Goal: Task Accomplishment & Management: Use online tool/utility

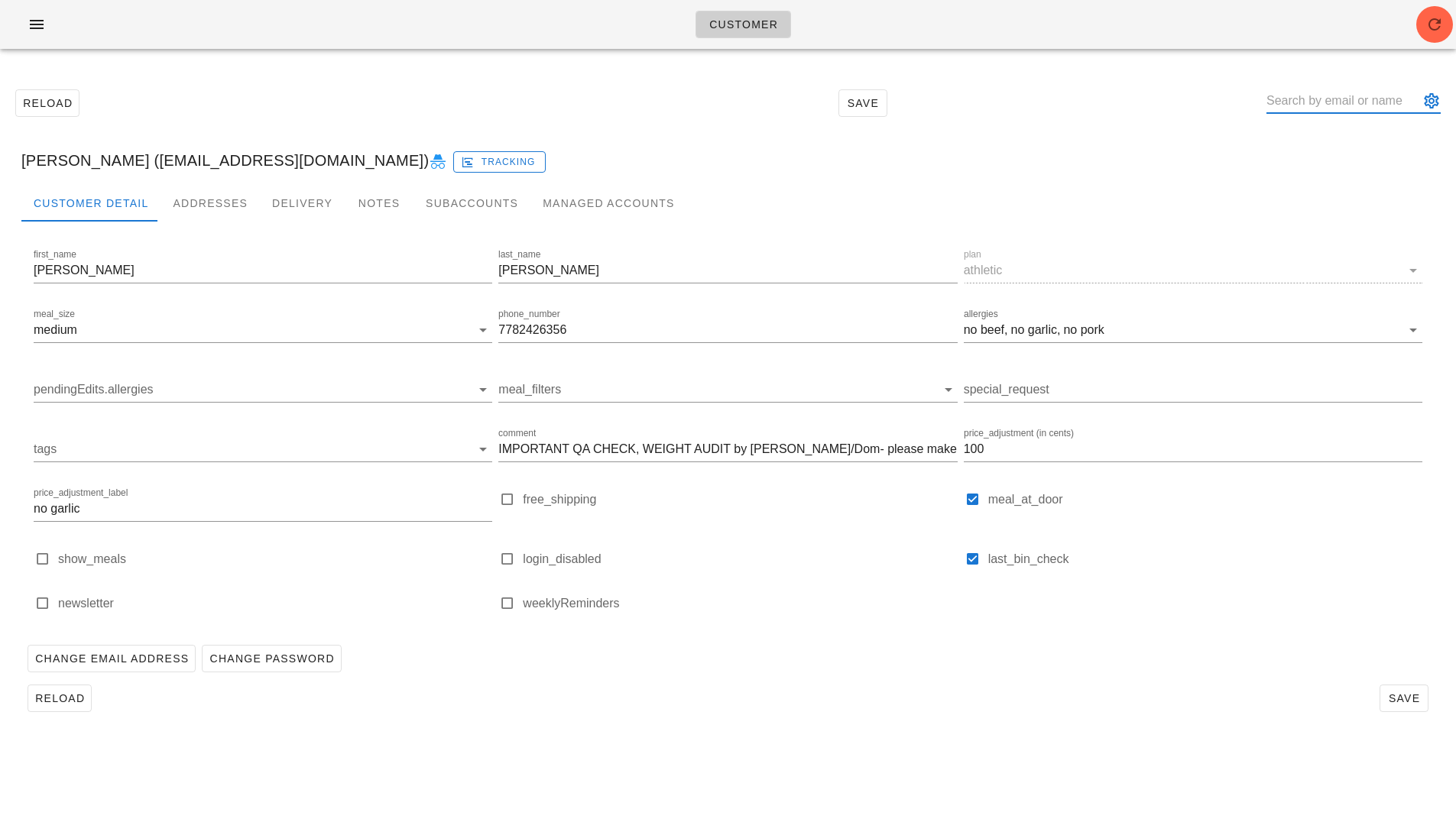
click at [1385, 102] on input "text" at bounding box center [1343, 101] width 153 height 24
paste input "<[PERSON_NAME][EMAIL_ADDRESS][PERSON_NAME][DOMAIN_NAME]"
click at [1339, 98] on input "<[PERSON_NAME][EMAIL_ADDRESS][PERSON_NAME][DOMAIN_NAME]" at bounding box center [1343, 101] width 153 height 24
paste input "<[PERSON_NAME][EMAIL_ADDRESS][PERSON_NAME][DOMAIN_NAME]"
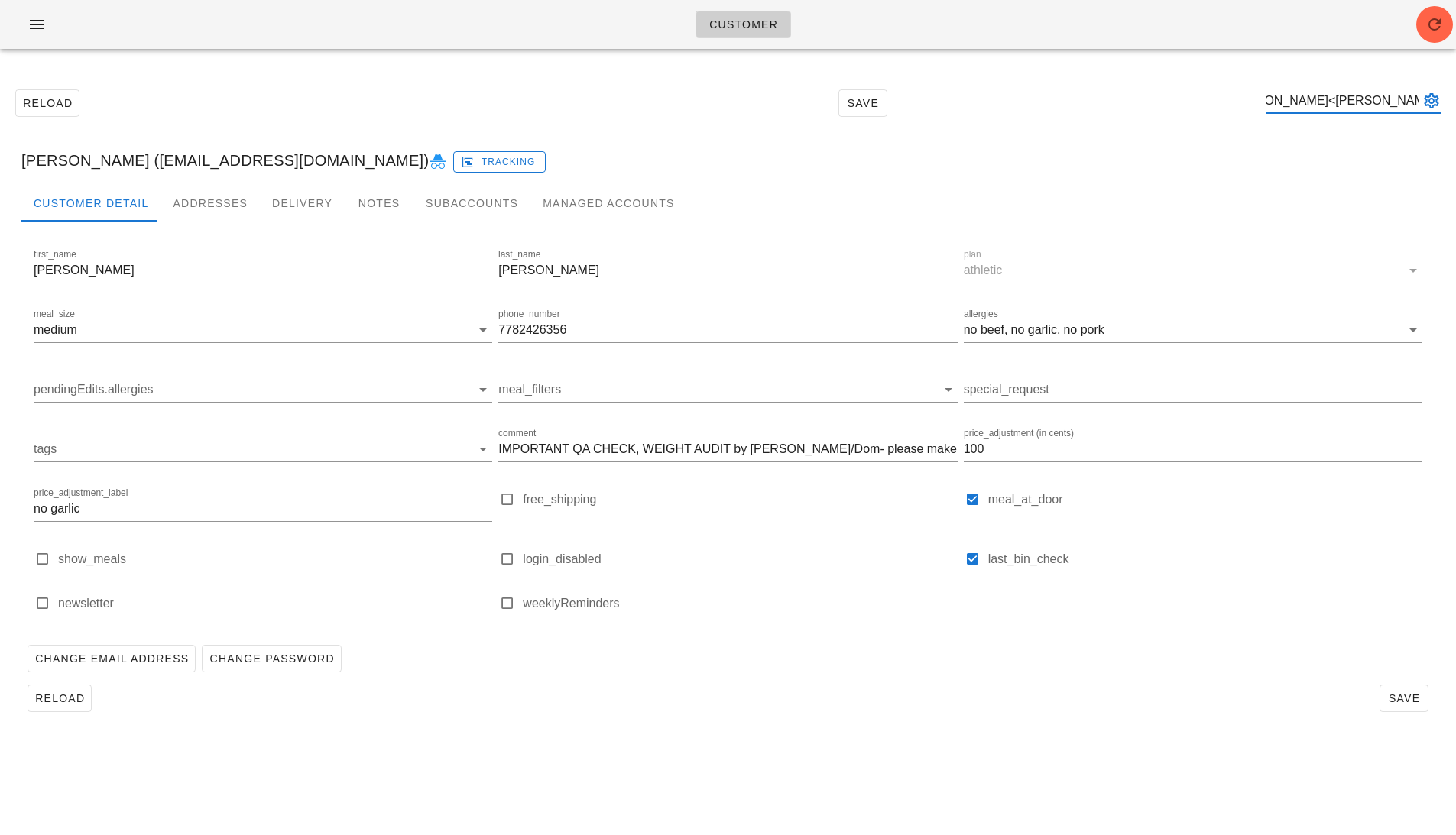
click at [1339, 98] on input "<[PERSON_NAME].[PERSON_NAME]<[PERSON_NAME][EMAIL_ADDRESS][PERSON_NAME]@[DOMAIN_…" at bounding box center [1343, 101] width 153 height 24
paste input "<[PERSON_NAME][EMAIL_ADDRESS][PERSON_NAME][DOMAIN_NAME]"
click at [1339, 98] on input "<[PERSON_NAME].[PERSON_NAME]<[PERSON_NAME].e.<[PERSON_NAME][EMAIL_ADDRESS][PERS…" at bounding box center [1343, 101] width 153 height 24
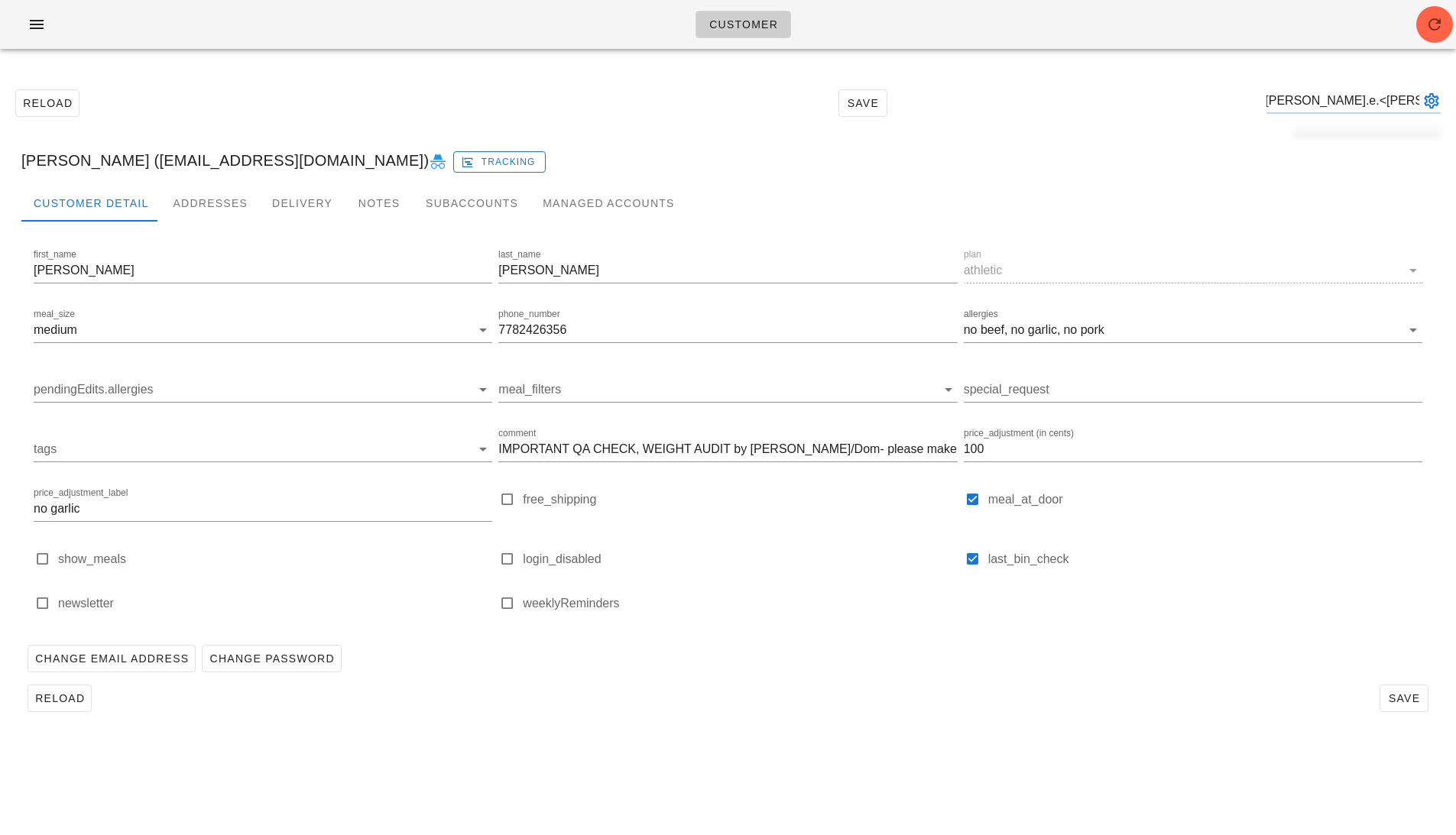
click at [1339, 98] on input "<[PERSON_NAME].[PERSON_NAME]<[PERSON_NAME].e.<[PERSON_NAME][EMAIL_ADDRESS][PERS…" at bounding box center [1343, 101] width 153 height 24
paste input "text"
click at [1347, 101] on input "<[PERSON_NAME][EMAIL_ADDRESS][PERSON_NAME][DOMAIN_NAME]" at bounding box center [1343, 101] width 153 height 24
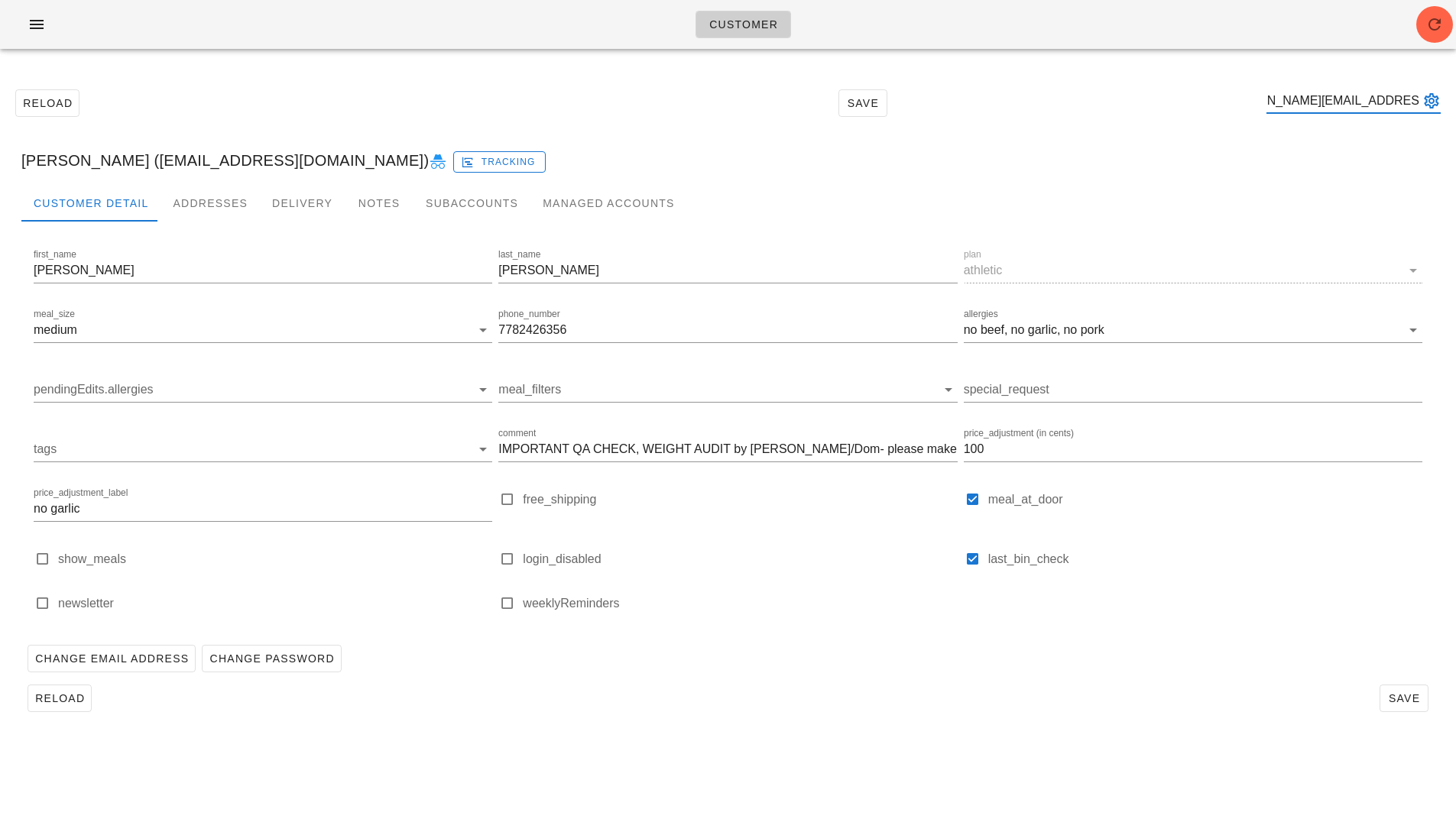
click at [1347, 101] on input "<[PERSON_NAME][EMAIL_ADDRESS][PERSON_NAME][DOMAIN_NAME]" at bounding box center [1343, 101] width 153 height 24
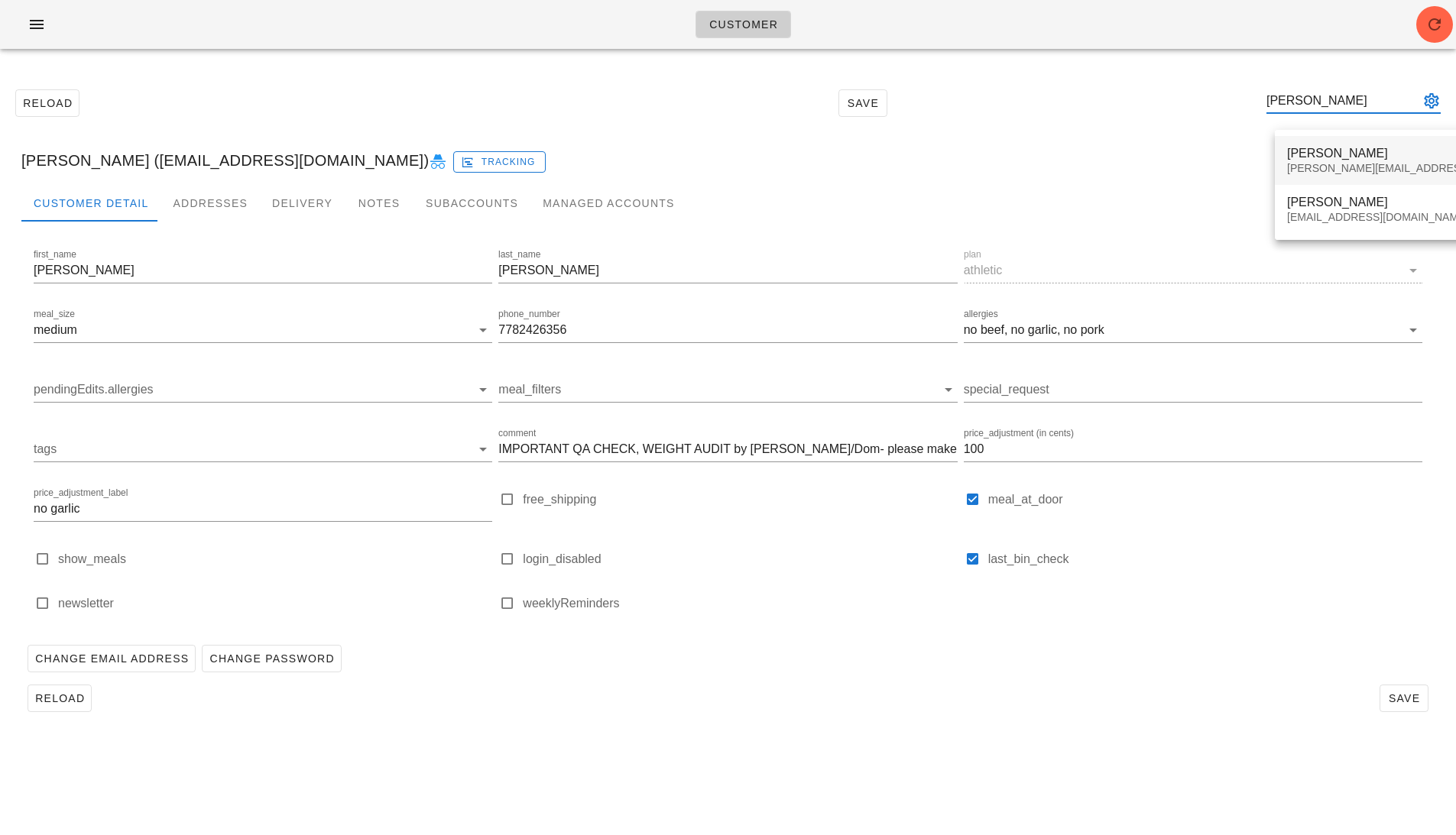
type input "[PERSON_NAME]"
click at [1378, 160] on div "[PERSON_NAME]" at bounding box center [1466, 153] width 358 height 15
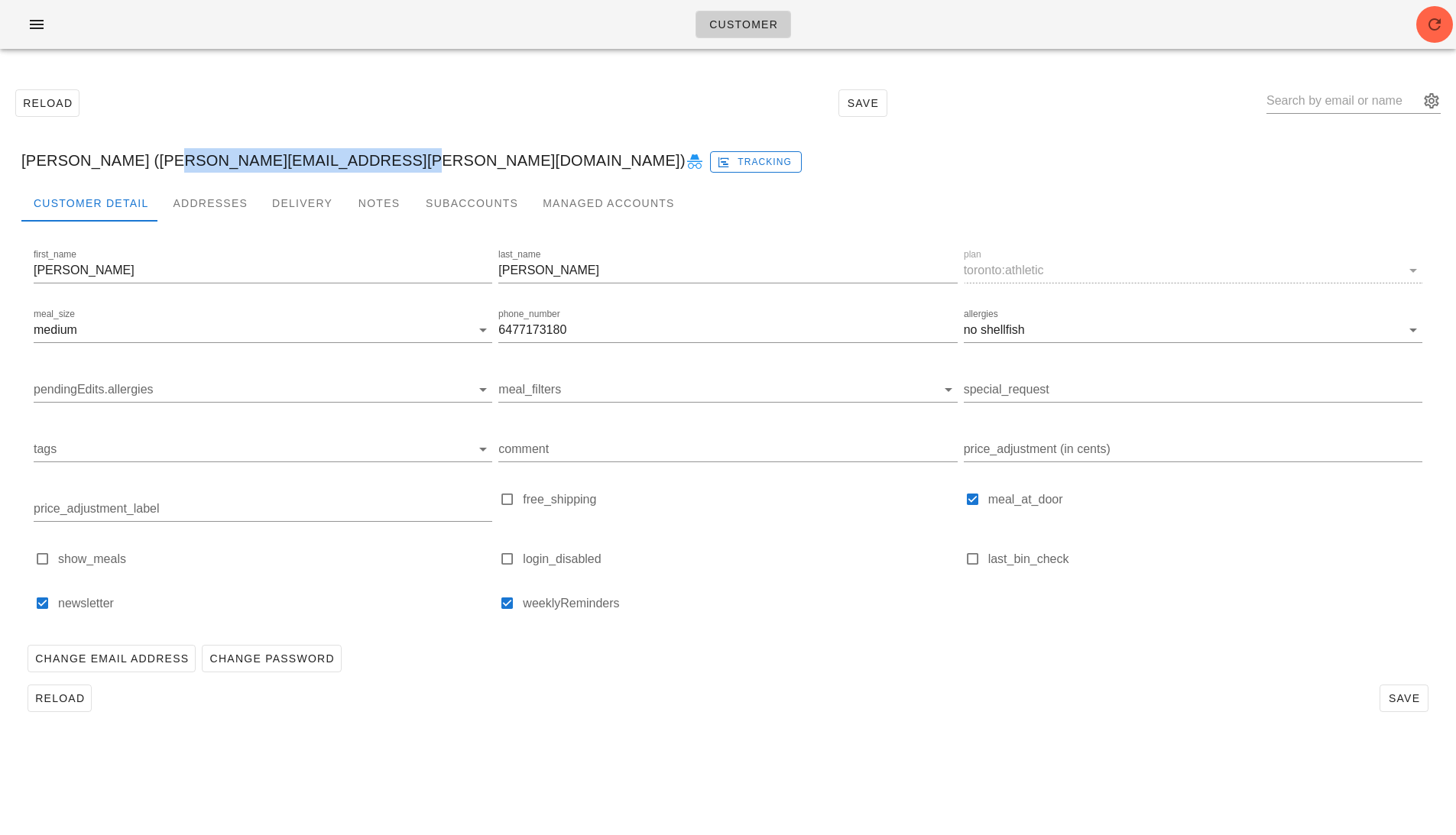
drag, startPoint x: 371, startPoint y: 167, endPoint x: 159, endPoint y: 161, distance: 212.1
click at [159, 161] on div "[PERSON_NAME] ([PERSON_NAME][EMAIL_ADDRESS][PERSON_NAME][DOMAIN_NAME]) Tracking" at bounding box center [728, 161] width 1438 height 49
copy div "[PERSON_NAME][EMAIL_ADDRESS][PERSON_NAME][DOMAIN_NAME]"
click at [44, 32] on icon "button" at bounding box center [37, 24] width 19 height 19
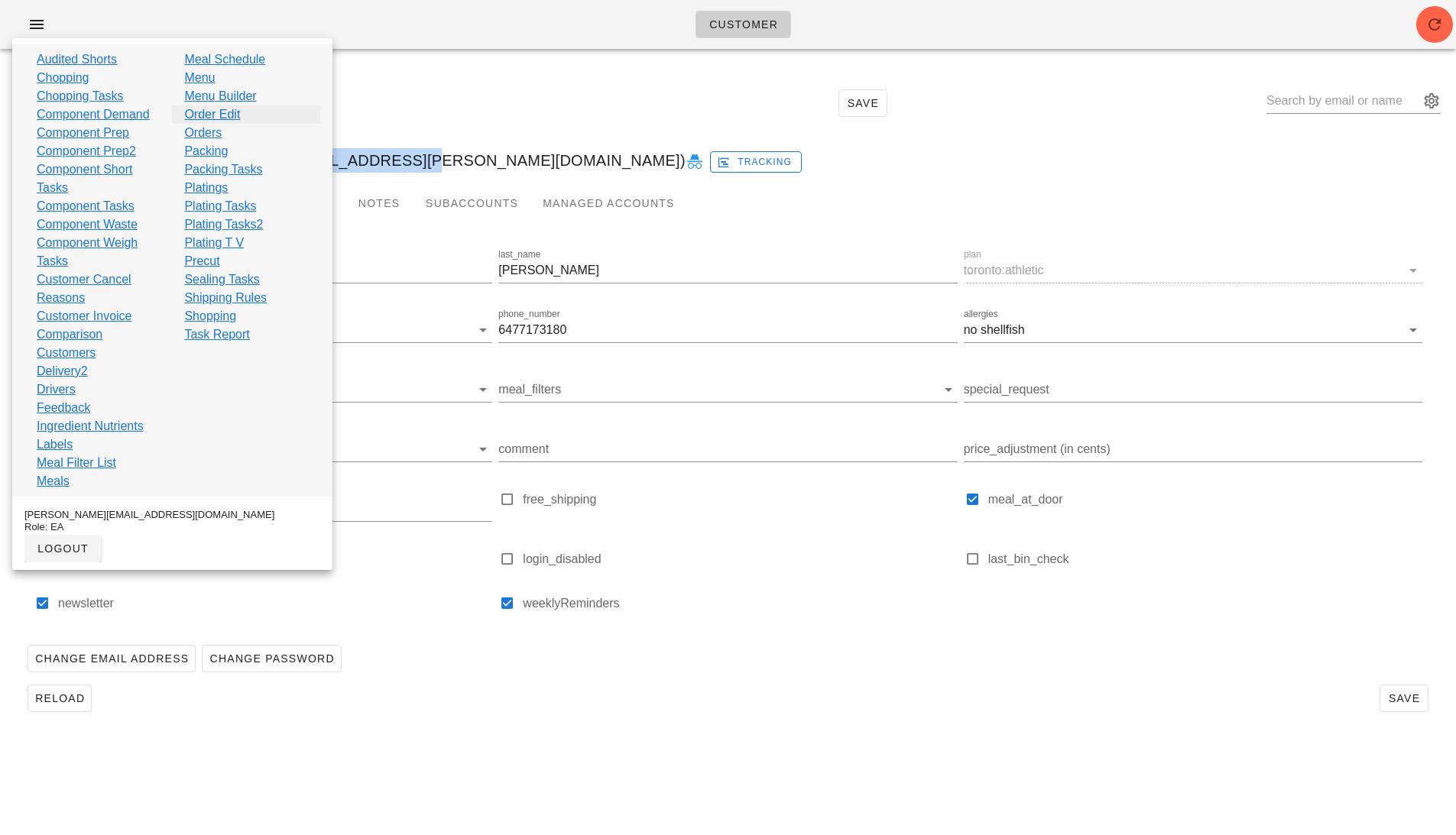
click at [235, 114] on link "Order Edit" at bounding box center [213, 115] width 56 height 19
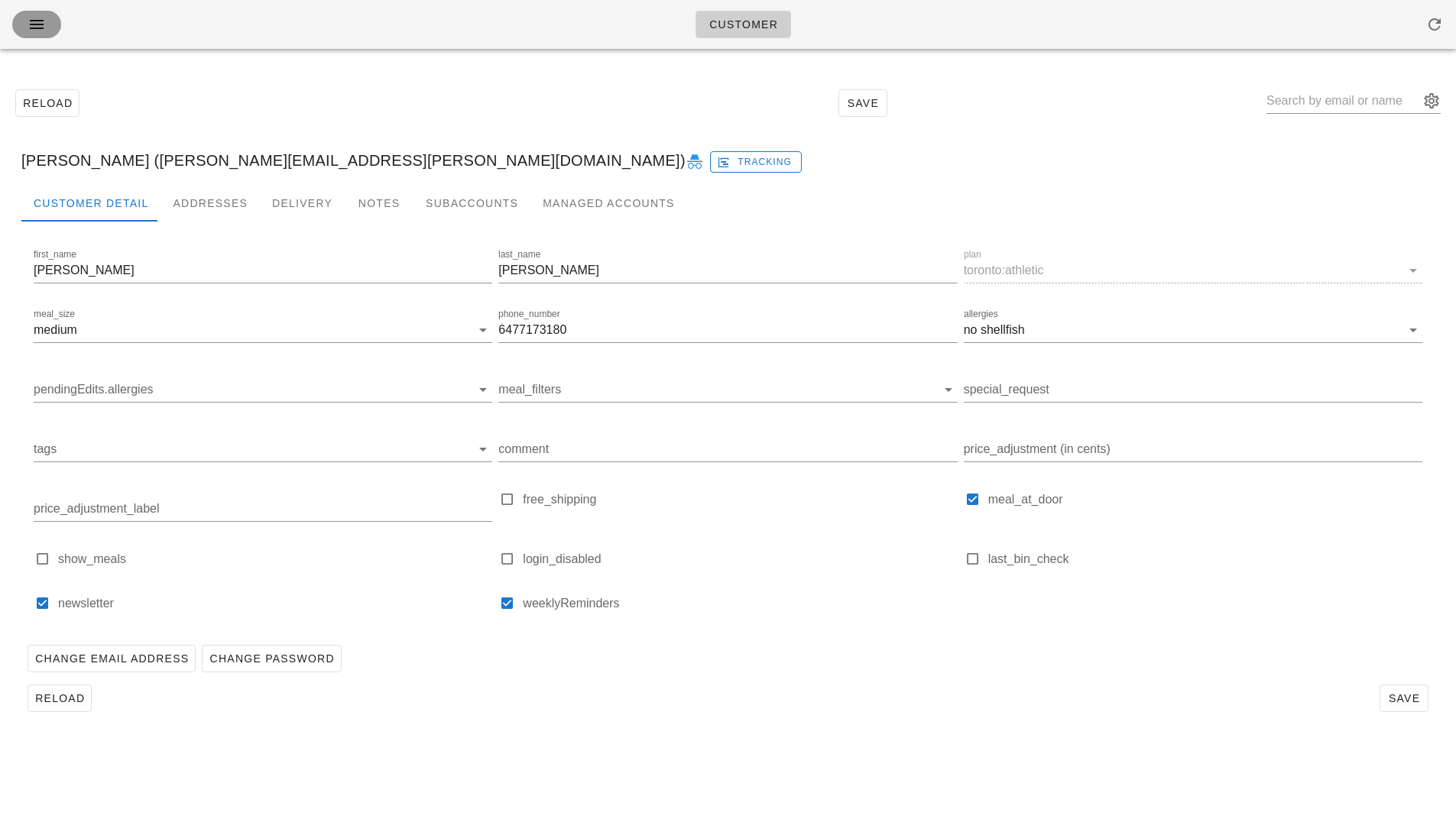
click at [33, 22] on icon "button" at bounding box center [37, 24] width 19 height 19
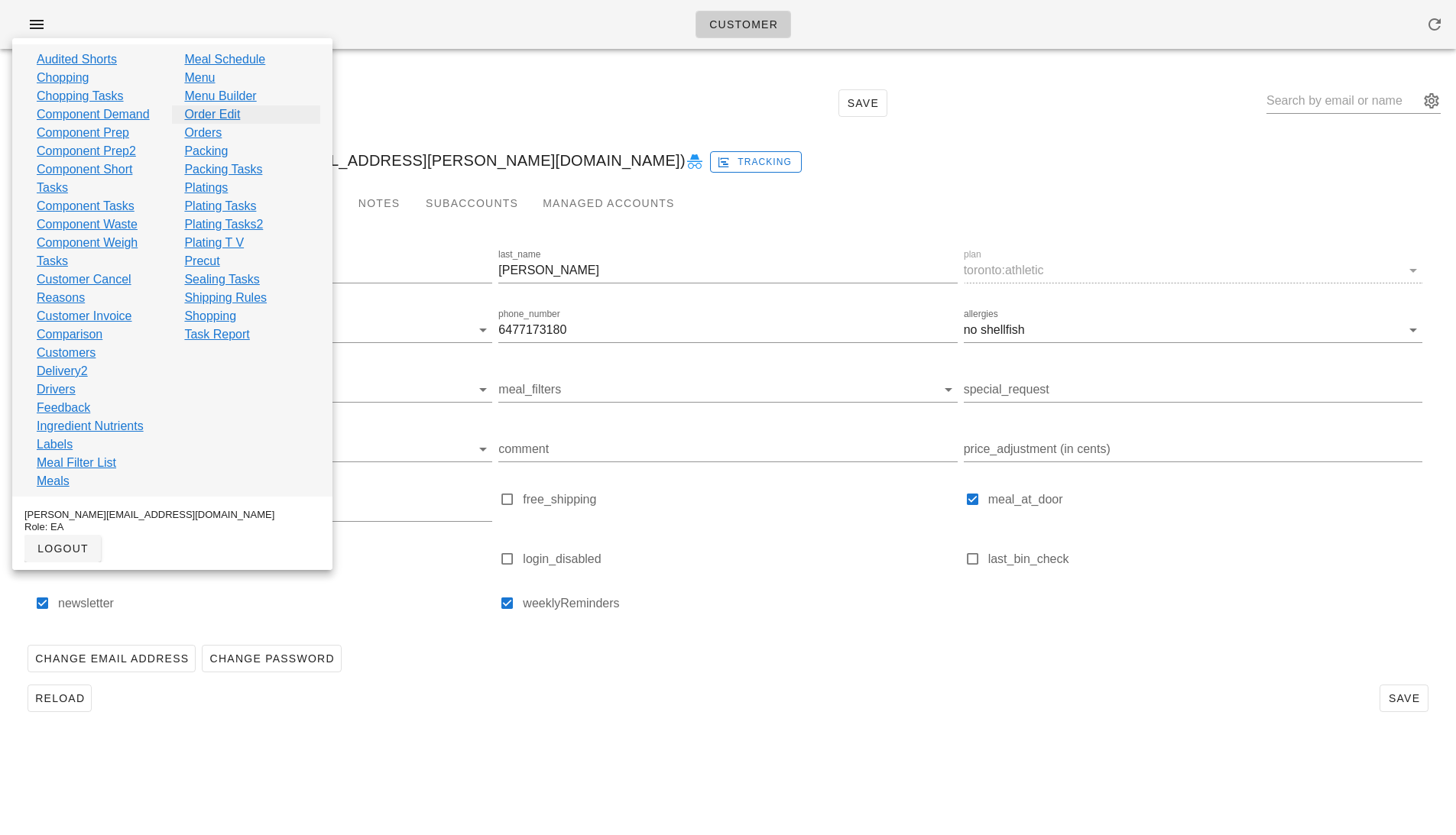
click at [232, 109] on link "Order Edit" at bounding box center [213, 115] width 56 height 19
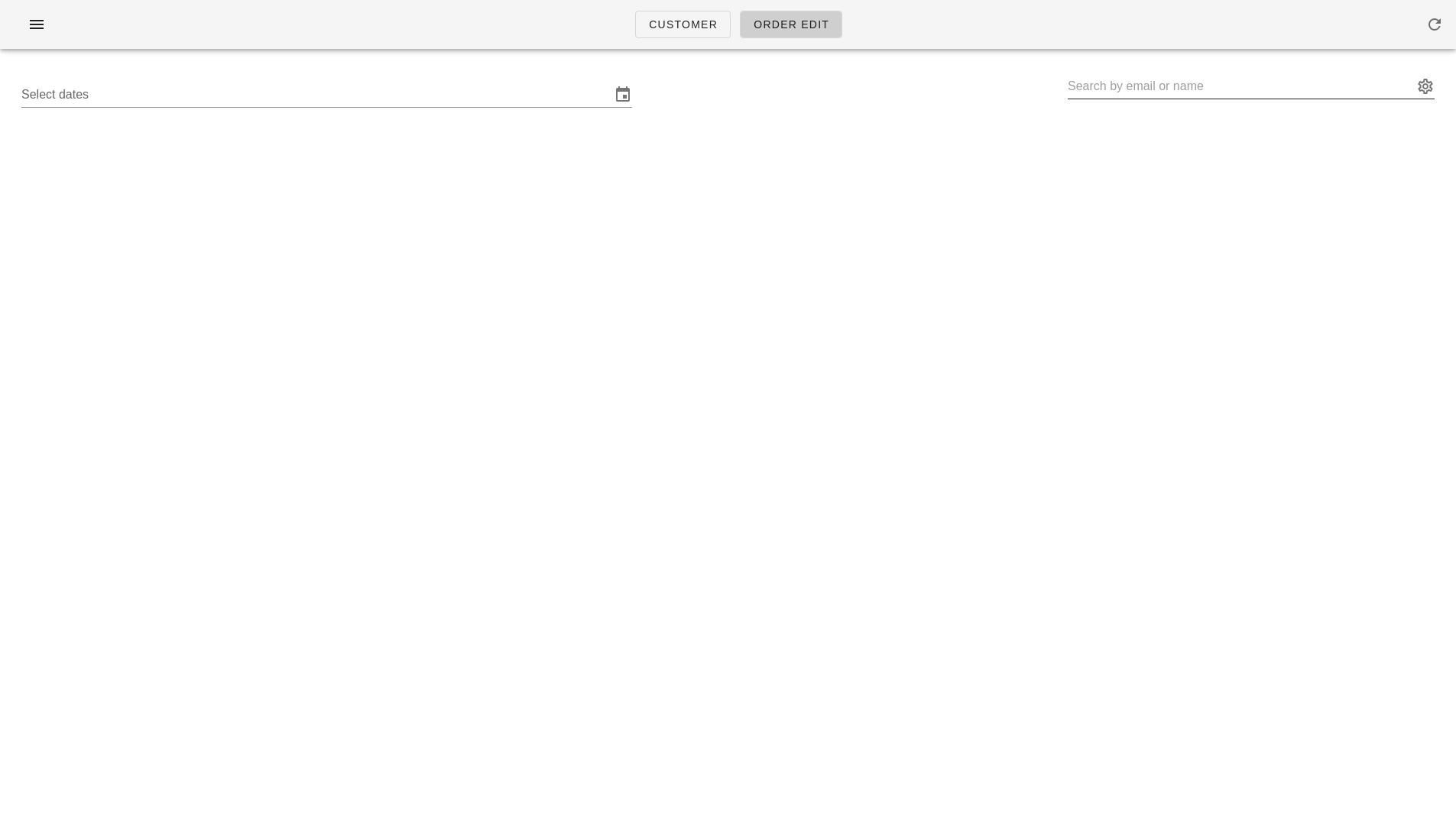
click at [1174, 86] on input "text" at bounding box center [1241, 86] width 345 height 24
paste input "[PERSON_NAME][EMAIL_ADDRESS][PERSON_NAME][DOMAIN_NAME]"
type input "[PERSON_NAME] ([PERSON_NAME][EMAIL_ADDRESS][PERSON_NAME][DOMAIN_NAME])"
click at [513, 93] on input "text" at bounding box center [316, 95] width 589 height 24
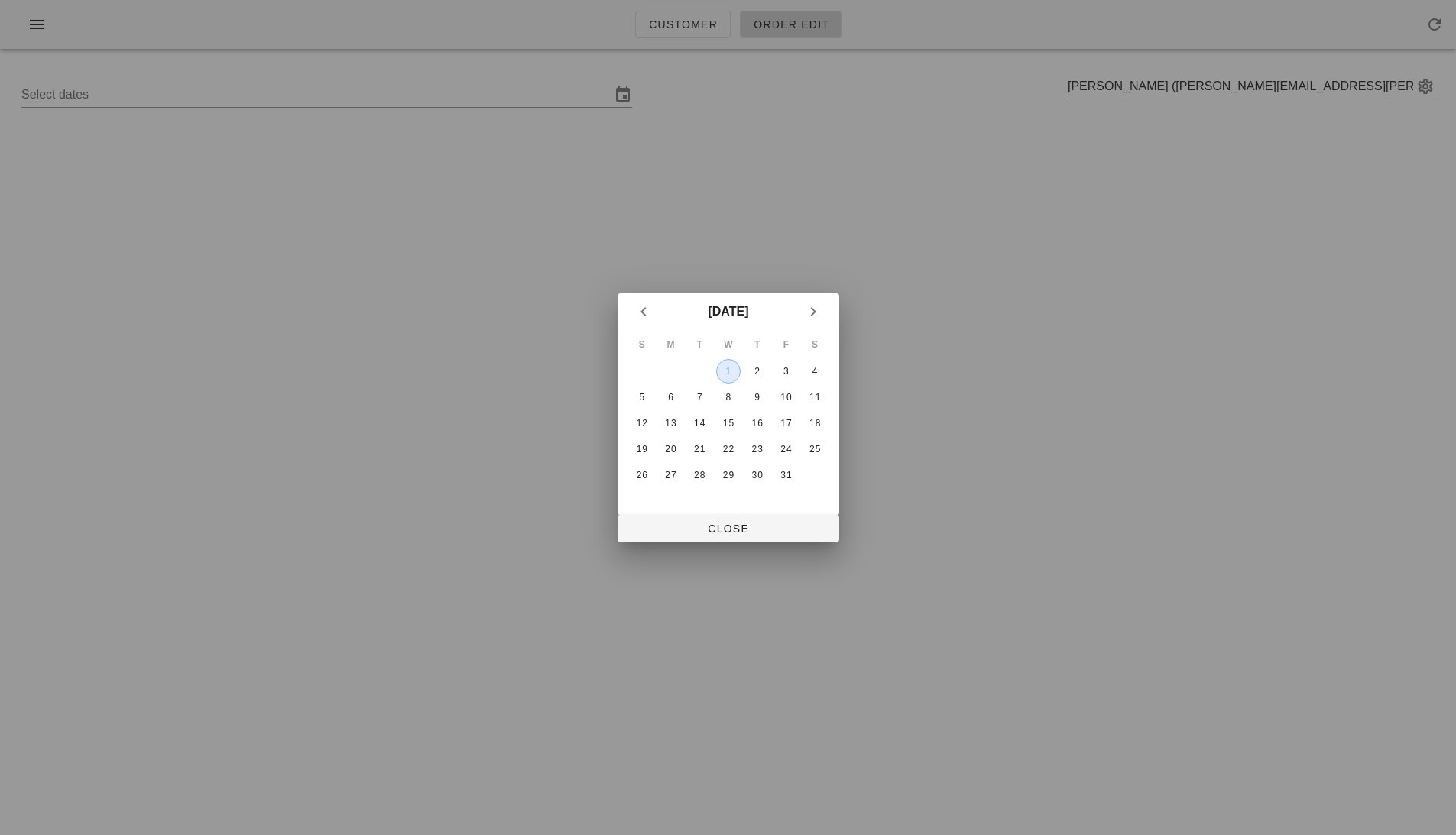
click at [736, 367] on div "1" at bounding box center [728, 372] width 23 height 11
click at [739, 524] on span "Close" at bounding box center [728, 529] width 198 height 12
type input "Sunday September 28 - Saturday October 4"
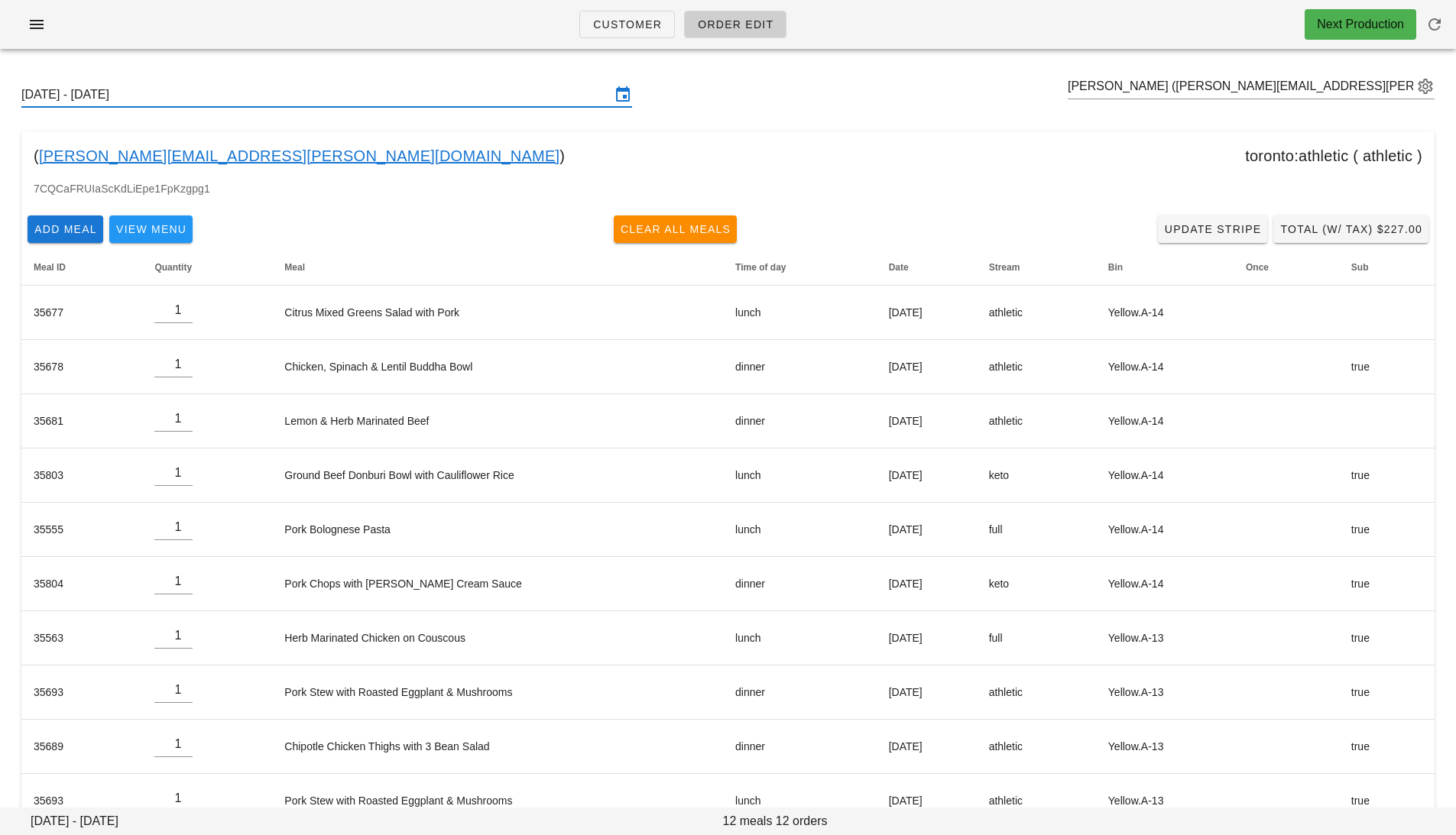
click at [228, 159] on link "[PERSON_NAME][EMAIL_ADDRESS][PERSON_NAME][DOMAIN_NAME]" at bounding box center [299, 156] width 521 height 24
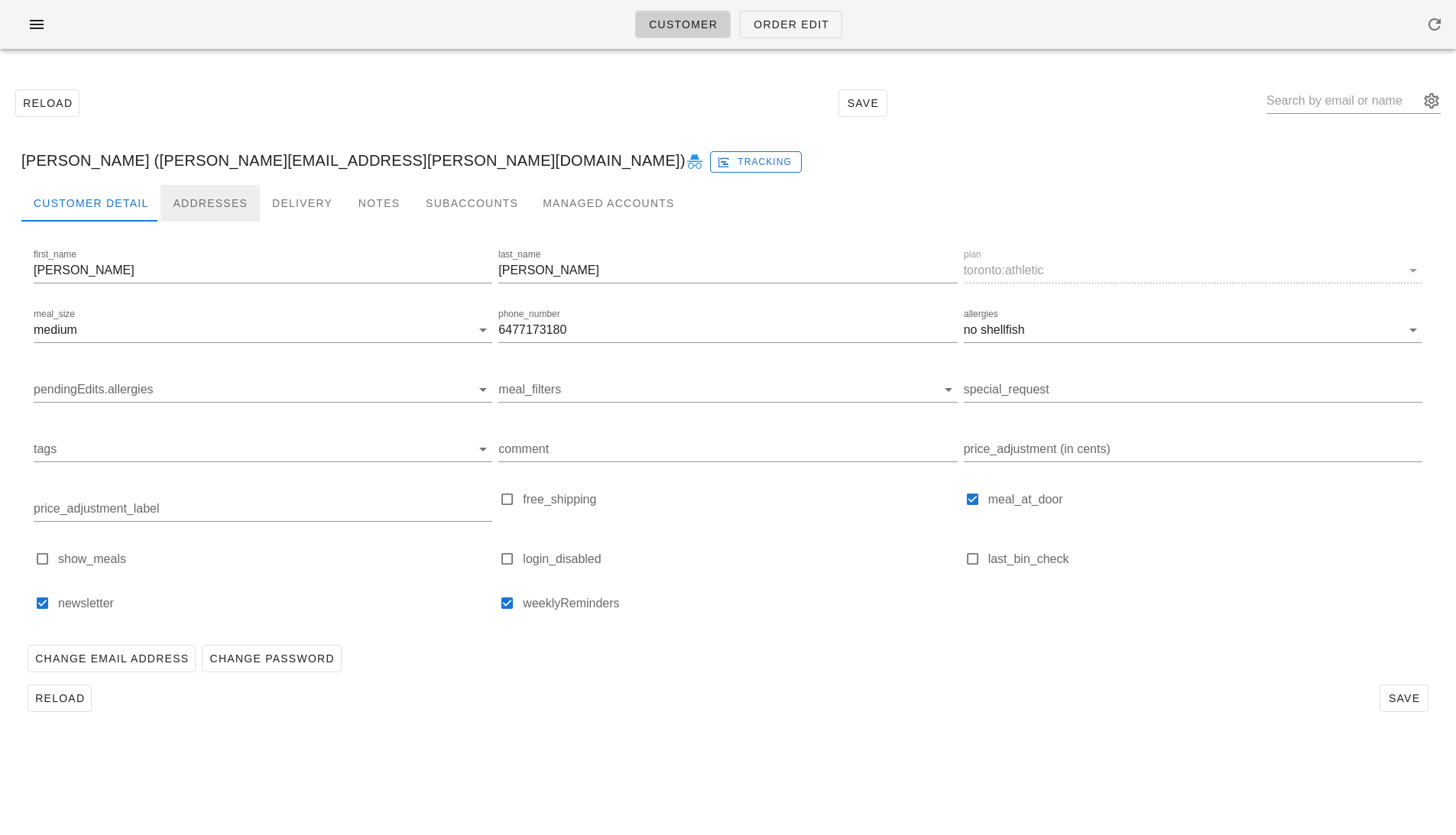
click at [218, 191] on div "Addresses" at bounding box center [210, 203] width 99 height 37
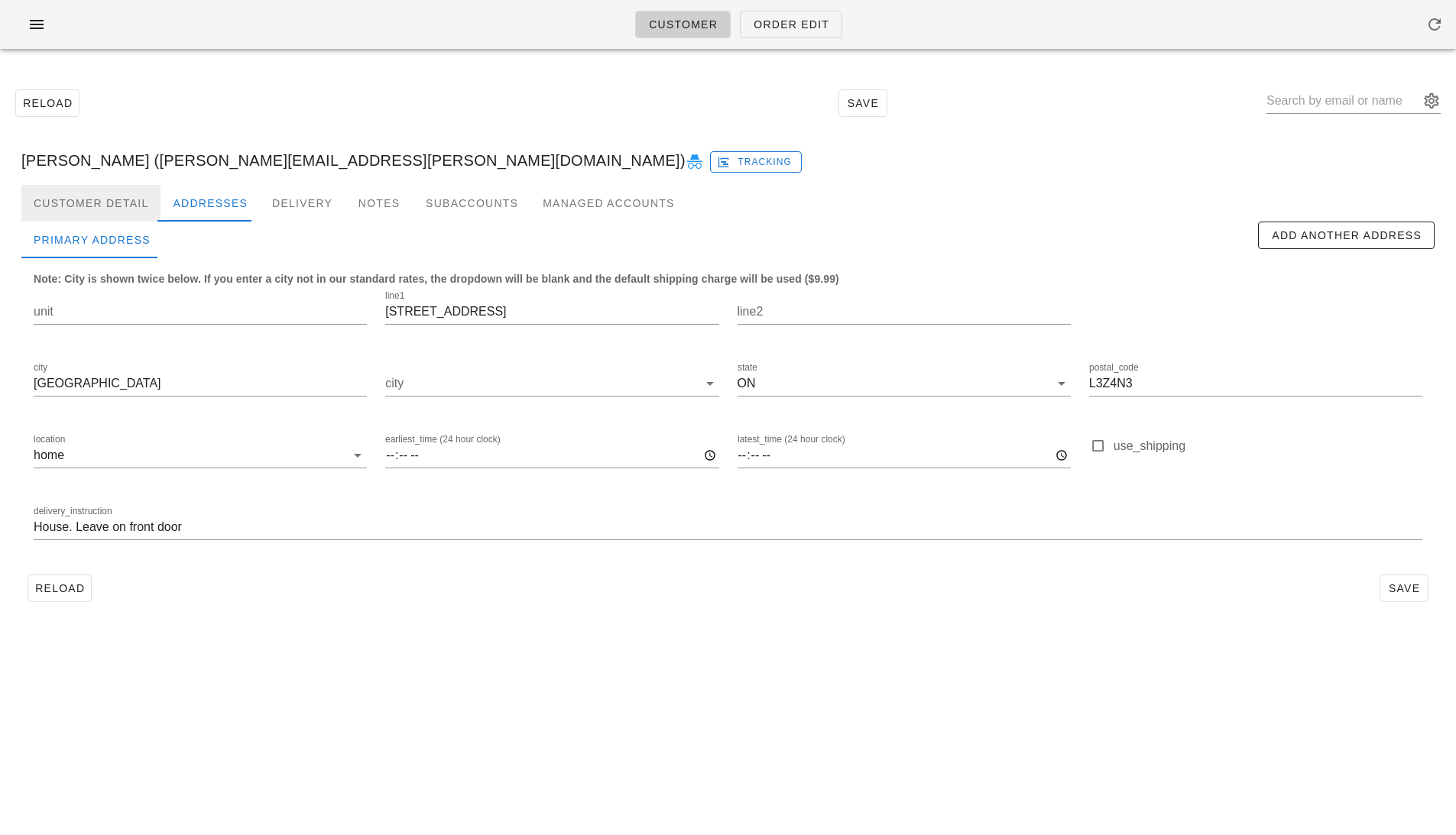
click at [68, 193] on div "Customer Detail" at bounding box center [91, 203] width 139 height 37
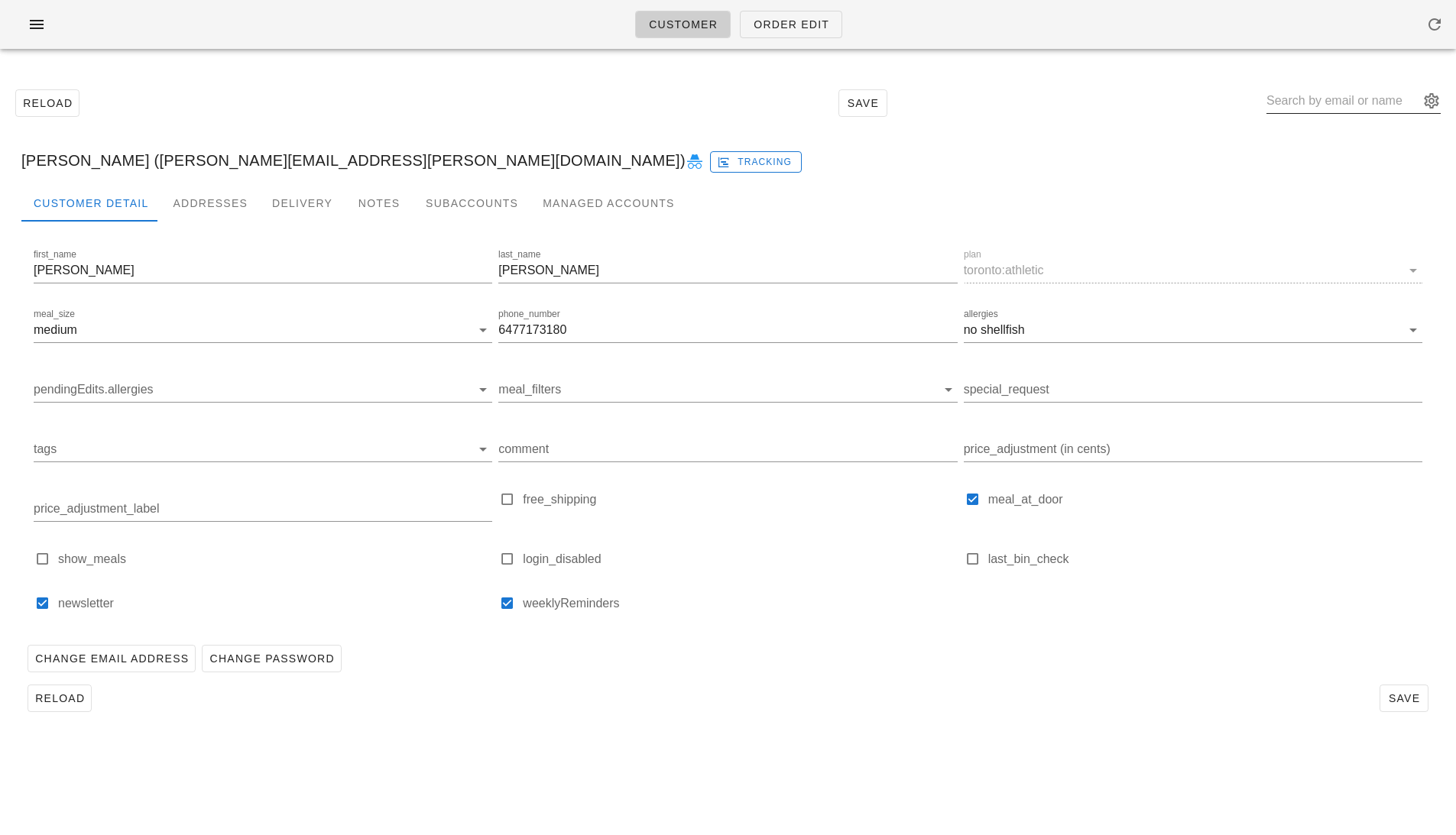
click at [1308, 97] on input "text" at bounding box center [1343, 101] width 153 height 24
paste input "ronjosephson9@gmail.com"
type input "ronjosephson9@gmail.com"
click at [1321, 149] on div "Ron Josephson" at bounding box center [1398, 153] width 181 height 15
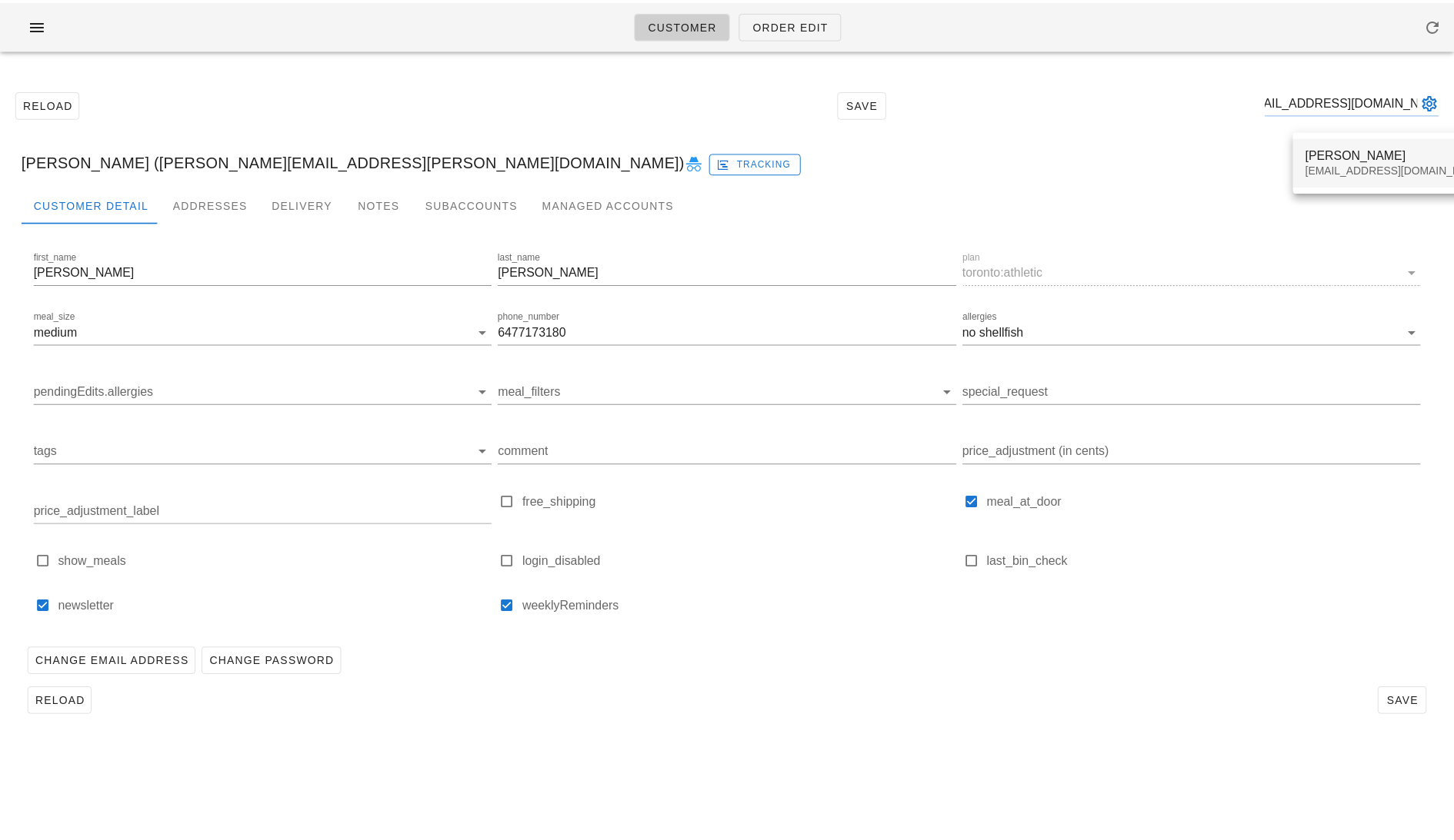
scroll to position [0, 0]
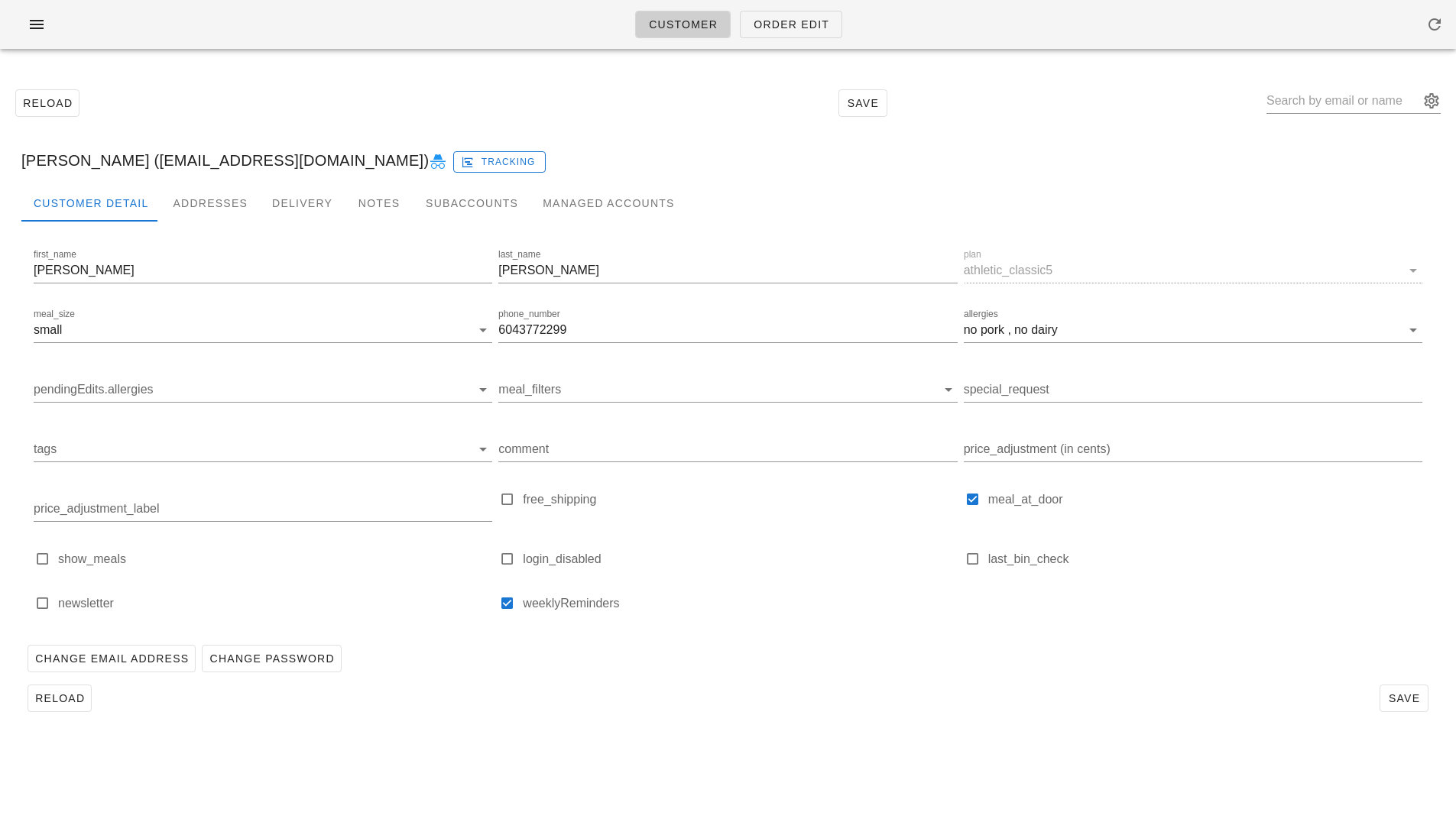
click at [429, 154] on icon at bounding box center [438, 162] width 19 height 19
click at [45, 30] on span "button" at bounding box center [36, 24] width 24 height 19
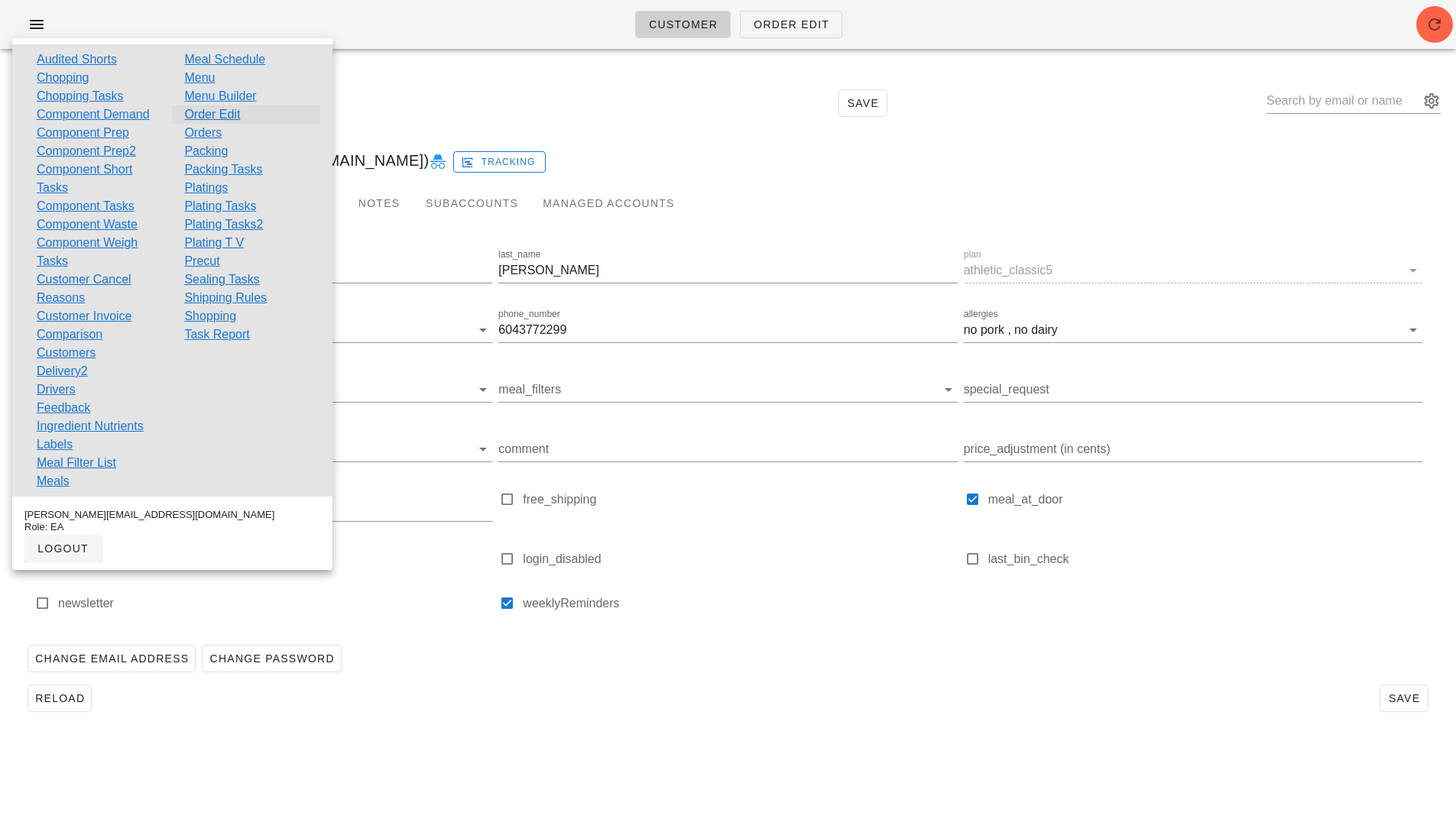
click at [224, 115] on link "Order Edit" at bounding box center [213, 115] width 56 height 19
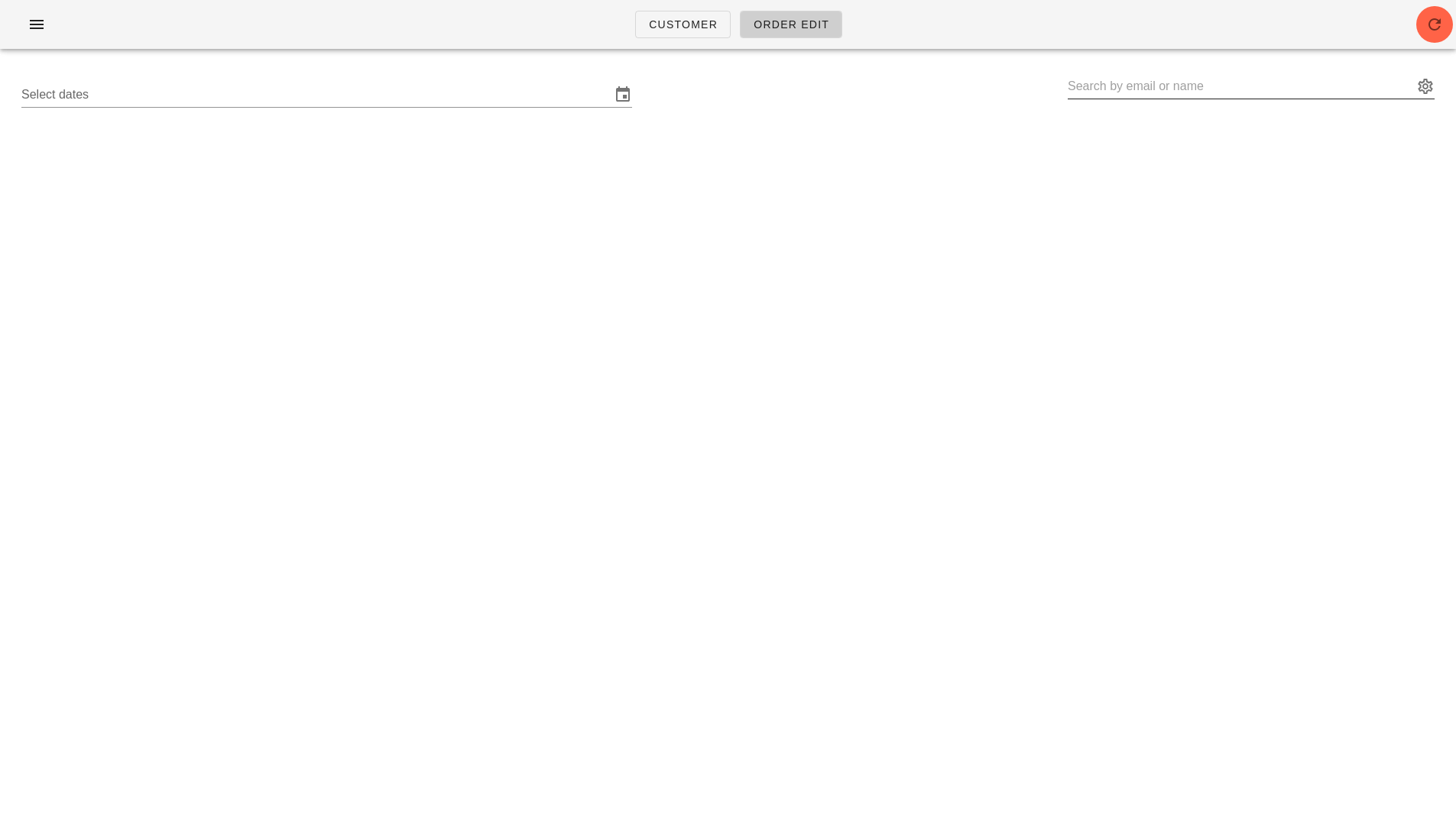
click at [1171, 77] on input "text" at bounding box center [1241, 86] width 345 height 24
paste input "vinistois@gmail.com"
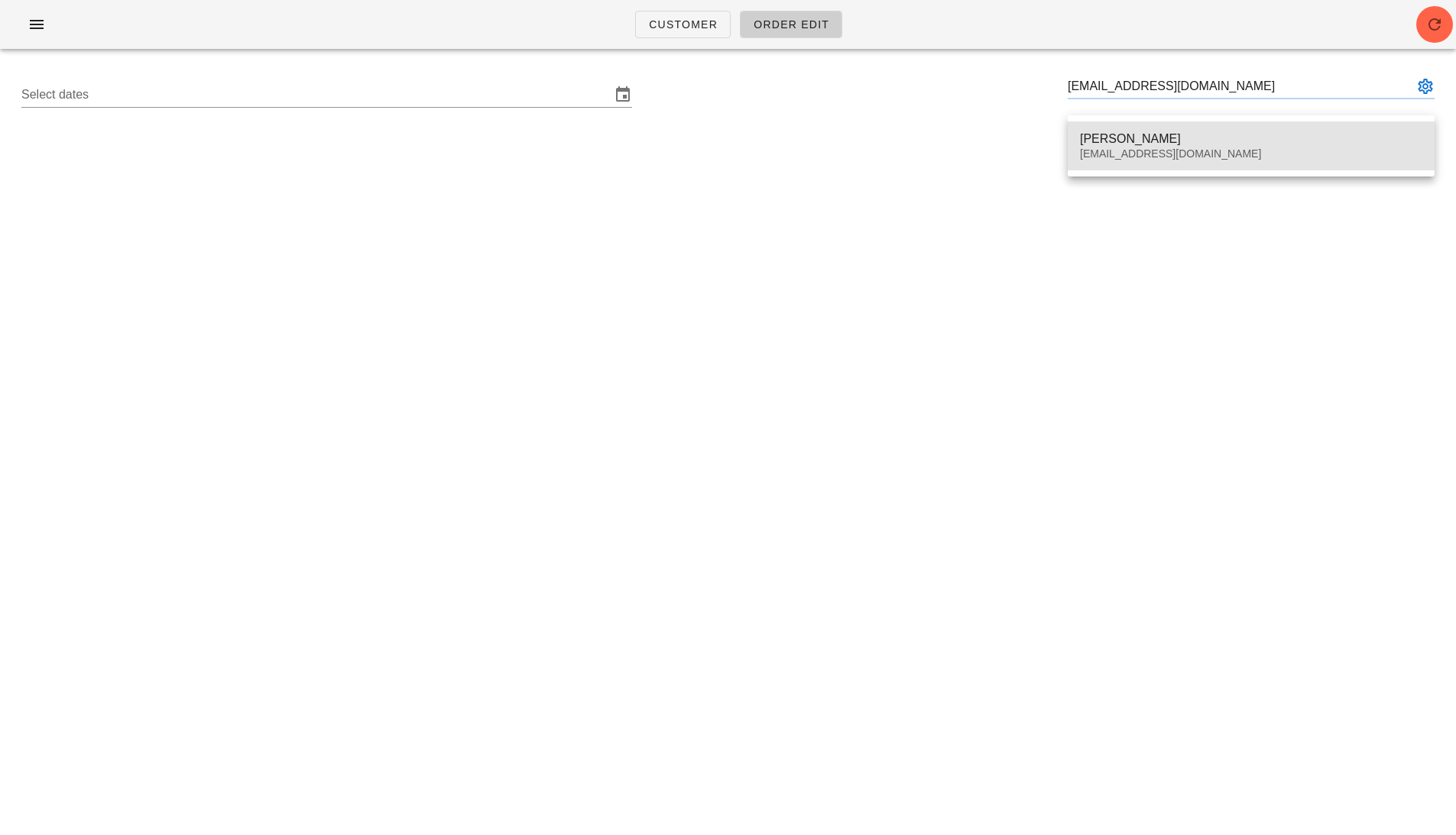
click at [1111, 161] on div "vincent royer vinistois@gmail.com" at bounding box center [1251, 146] width 342 height 47
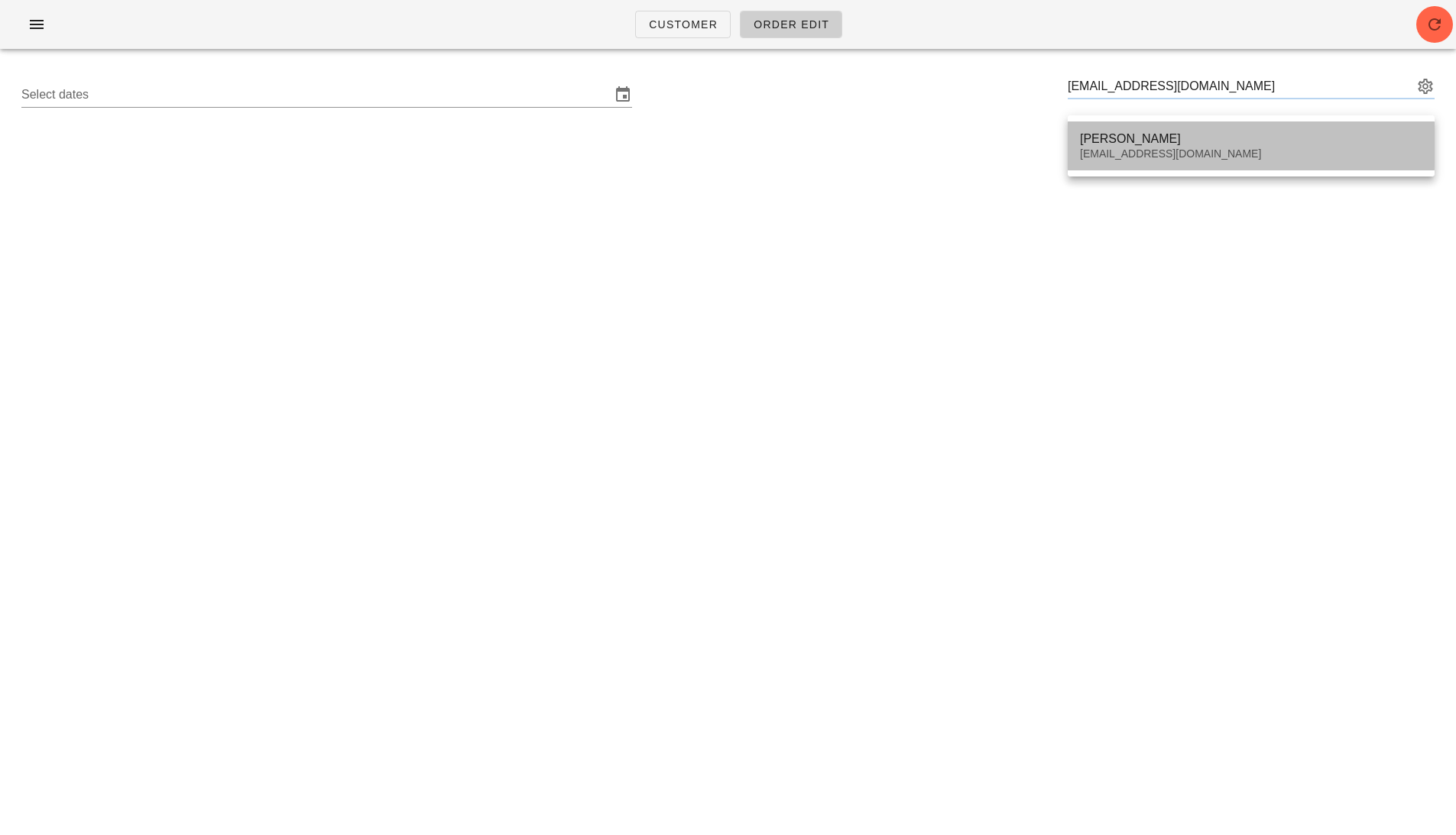
type input "vincent royer (vinistois@gmail.com)"
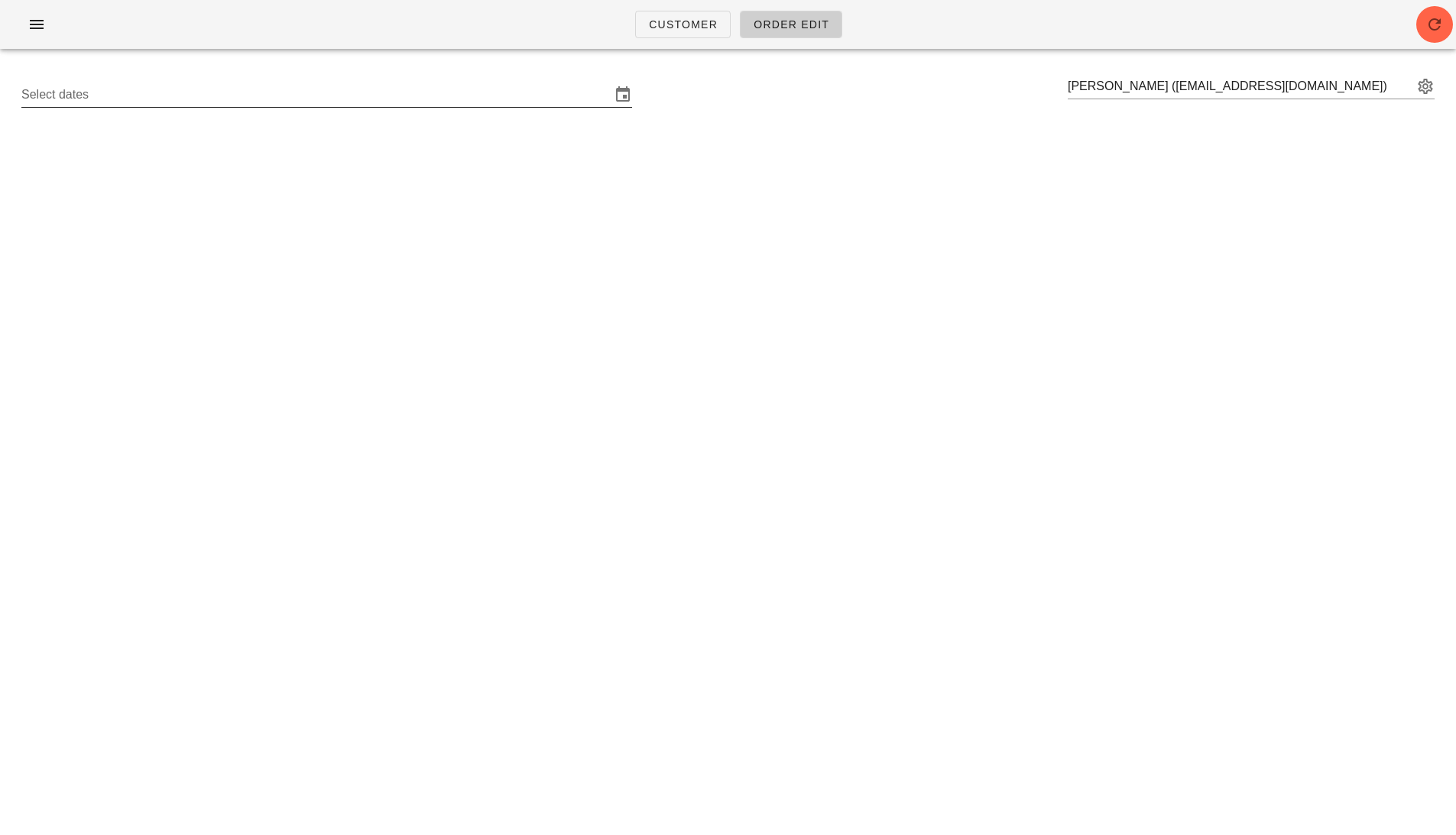
click at [389, 102] on input "Select dates" at bounding box center [316, 95] width 589 height 24
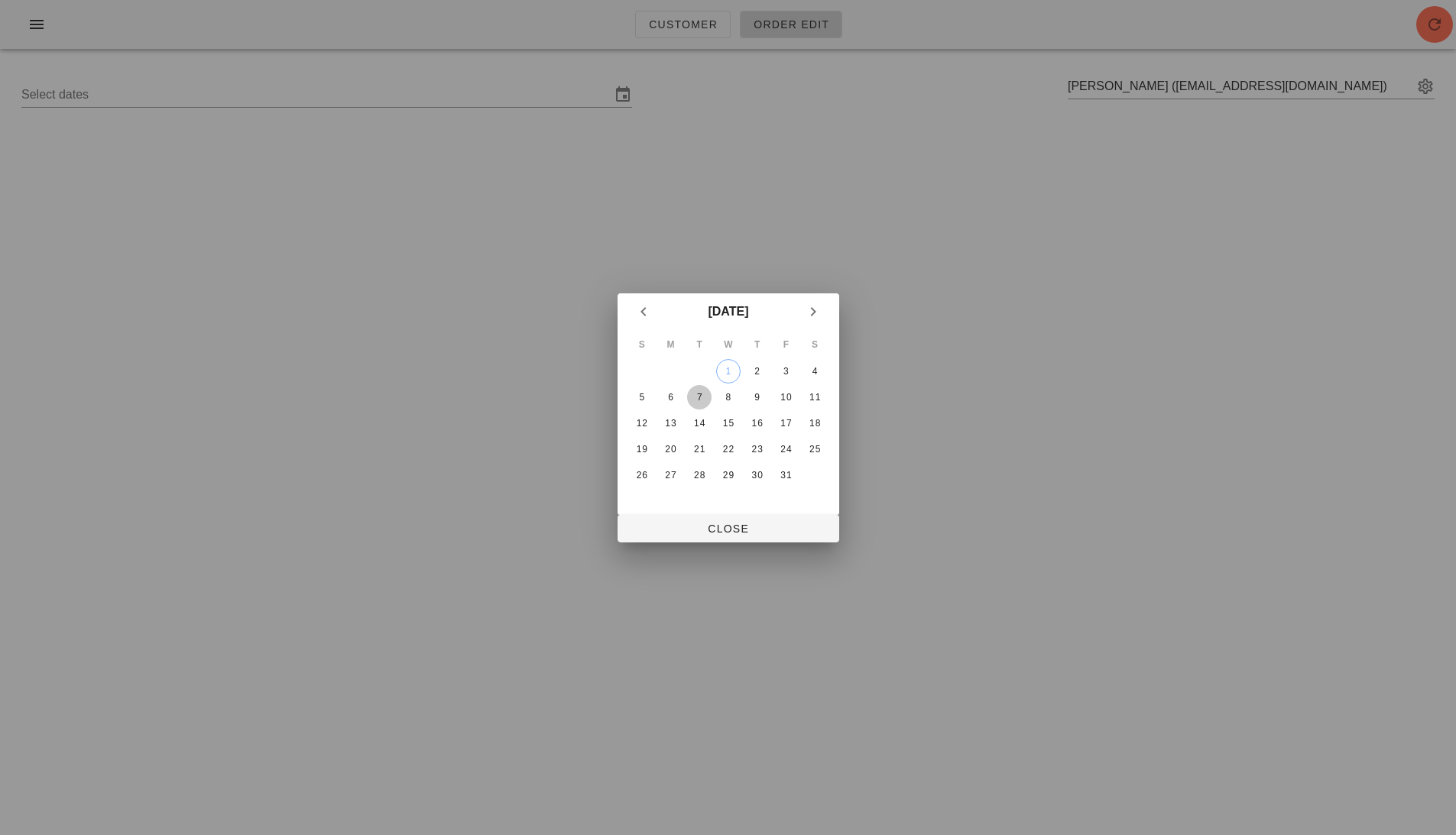
click at [690, 397] on div "7" at bounding box center [700, 398] width 24 height 11
click at [762, 368] on div "2" at bounding box center [756, 372] width 24 height 11
click at [725, 540] on button "Close" at bounding box center [728, 529] width 222 height 28
type input "Sunday September 28 - Saturday October 4"
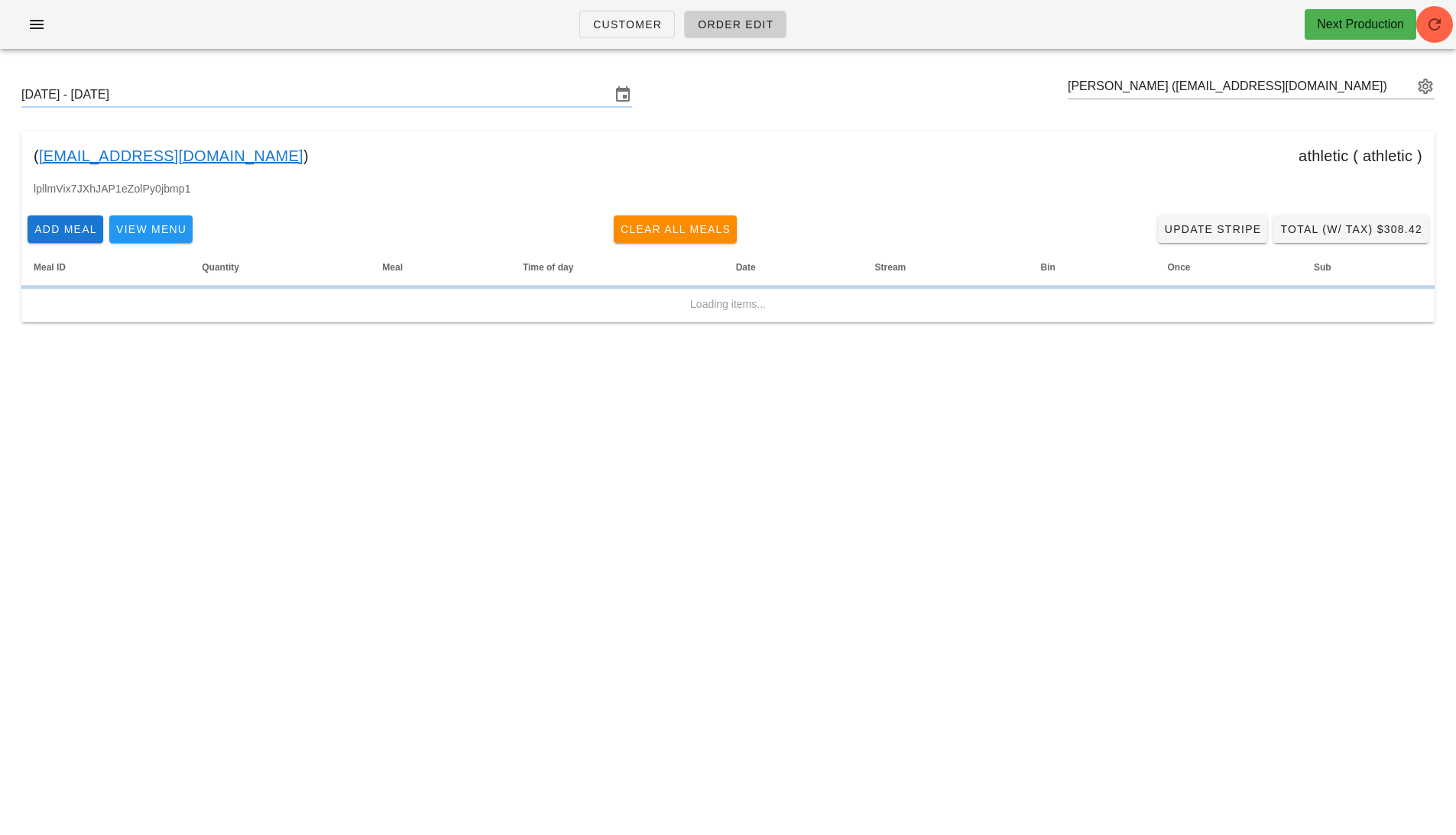
click at [1205, 243] on div "Add Meal View Menu Clear All Meals Update Stripe Total (w/ Tax) $308.42" at bounding box center [728, 229] width 1413 height 40
click at [1216, 234] on span "Update Stripe" at bounding box center [1213, 229] width 97 height 12
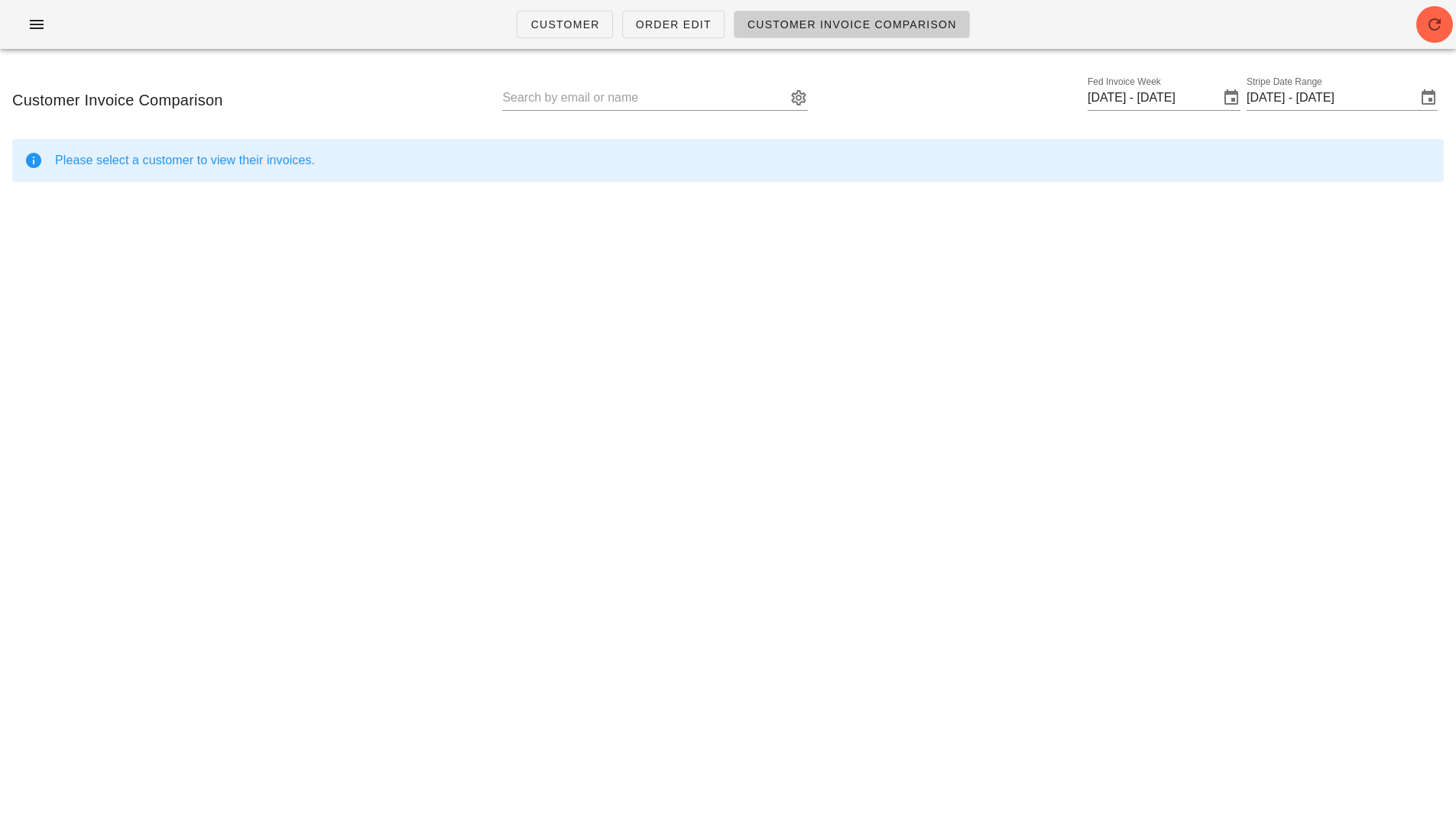
type input "vincent royer (vinistois@gmail.com)"
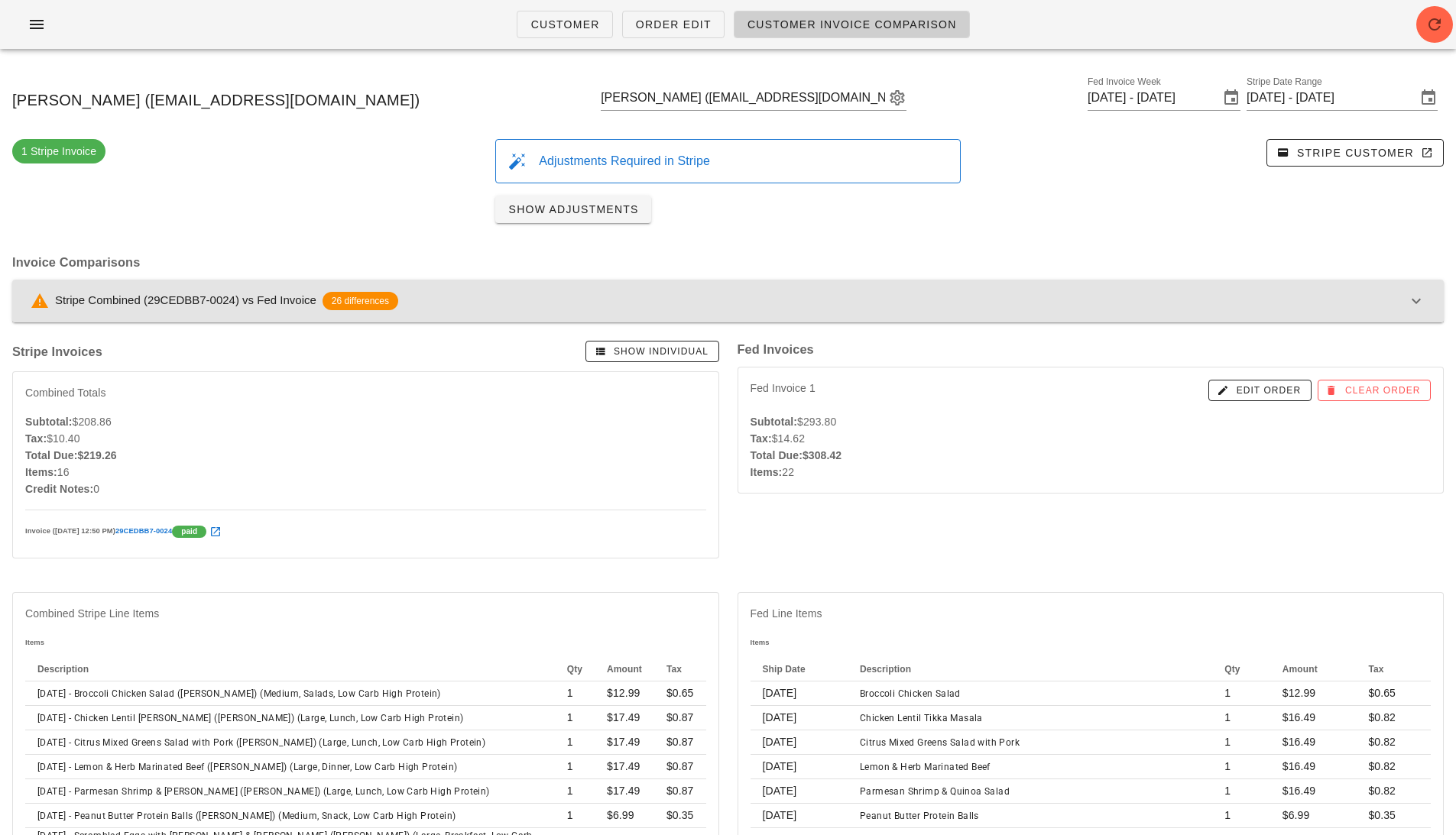
click at [804, 315] on button "Stripe Combined (29CEDBB7-0024) vs Fed Invoice 26 differences" at bounding box center [728, 302] width 1432 height 43
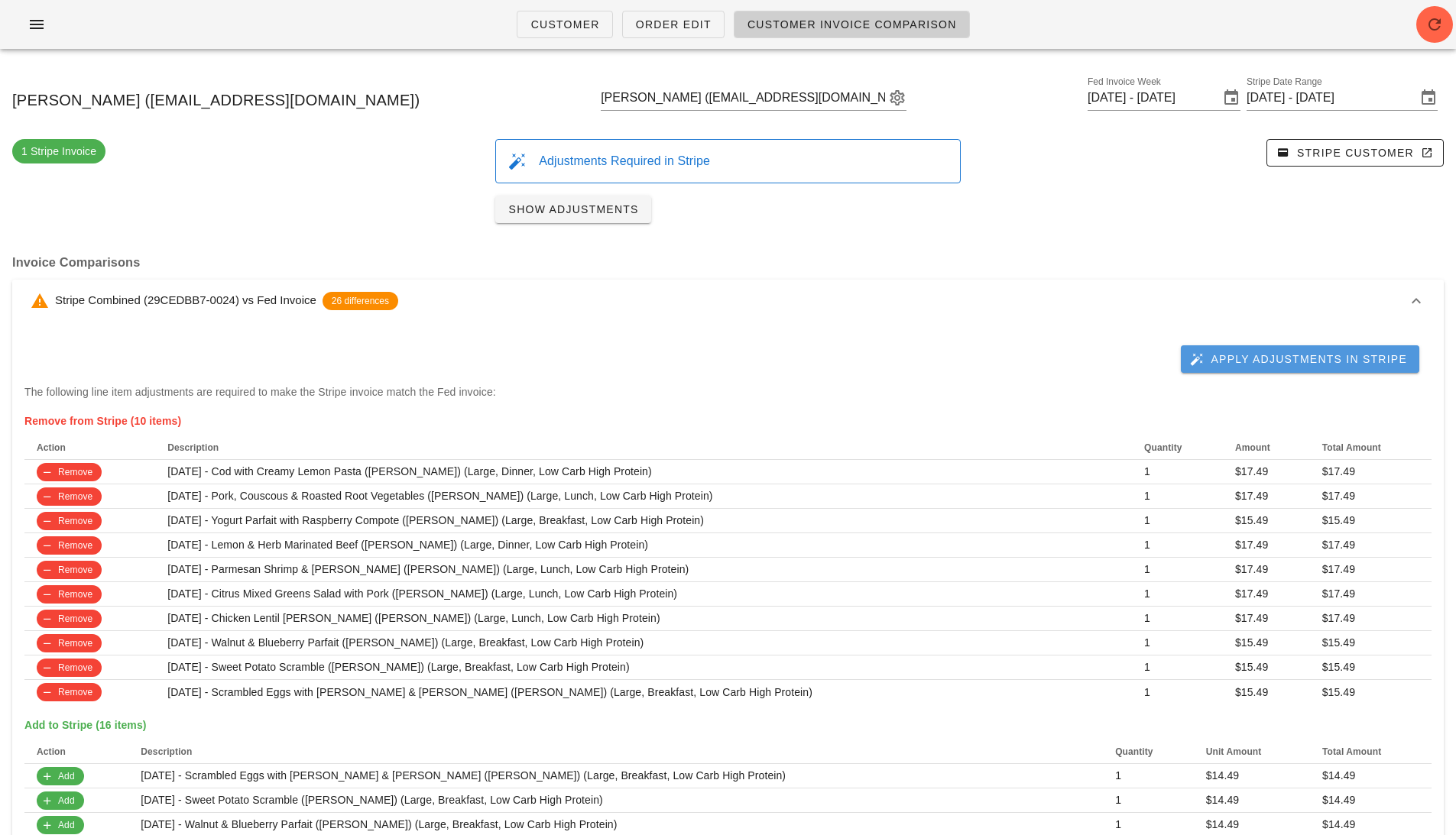
click at [1278, 353] on span "Apply Adjustments in Stripe" at bounding box center [1300, 359] width 214 height 14
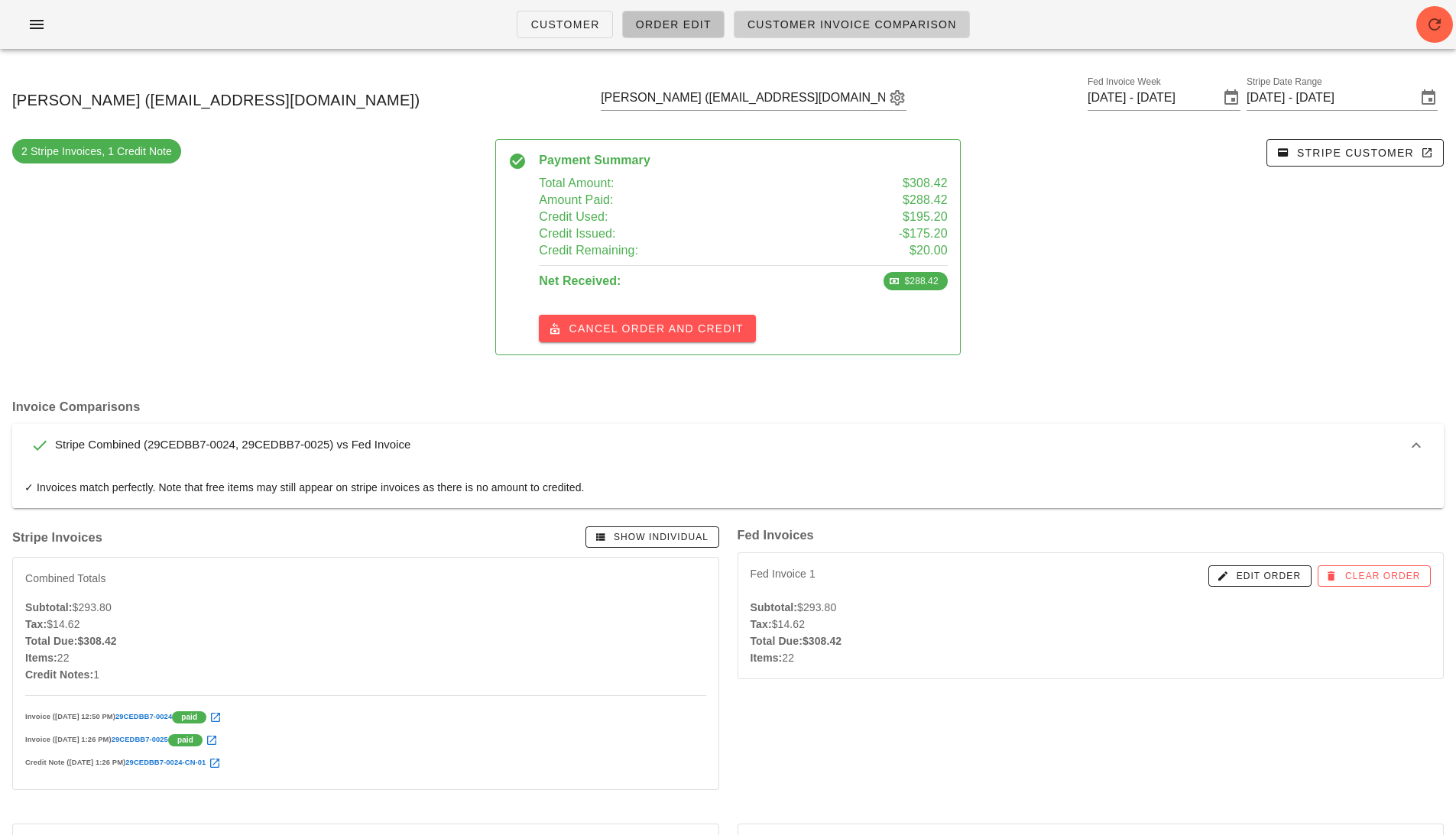
click at [658, 32] on link "Order Edit" at bounding box center [674, 25] width 102 height 28
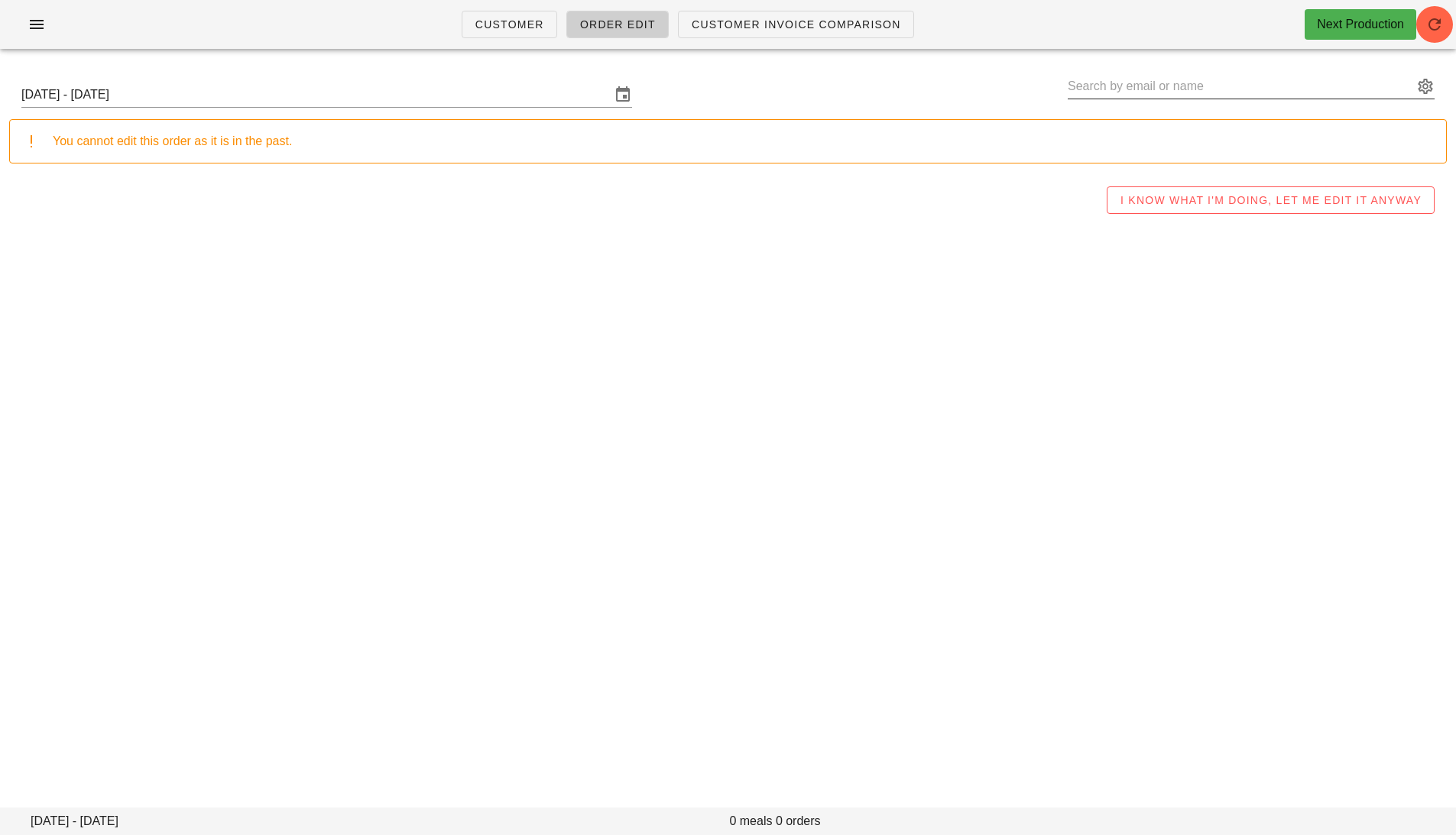
click at [1197, 87] on input "text" at bounding box center [1241, 86] width 345 height 24
paste input "alexandradunlappr@gmail.com"
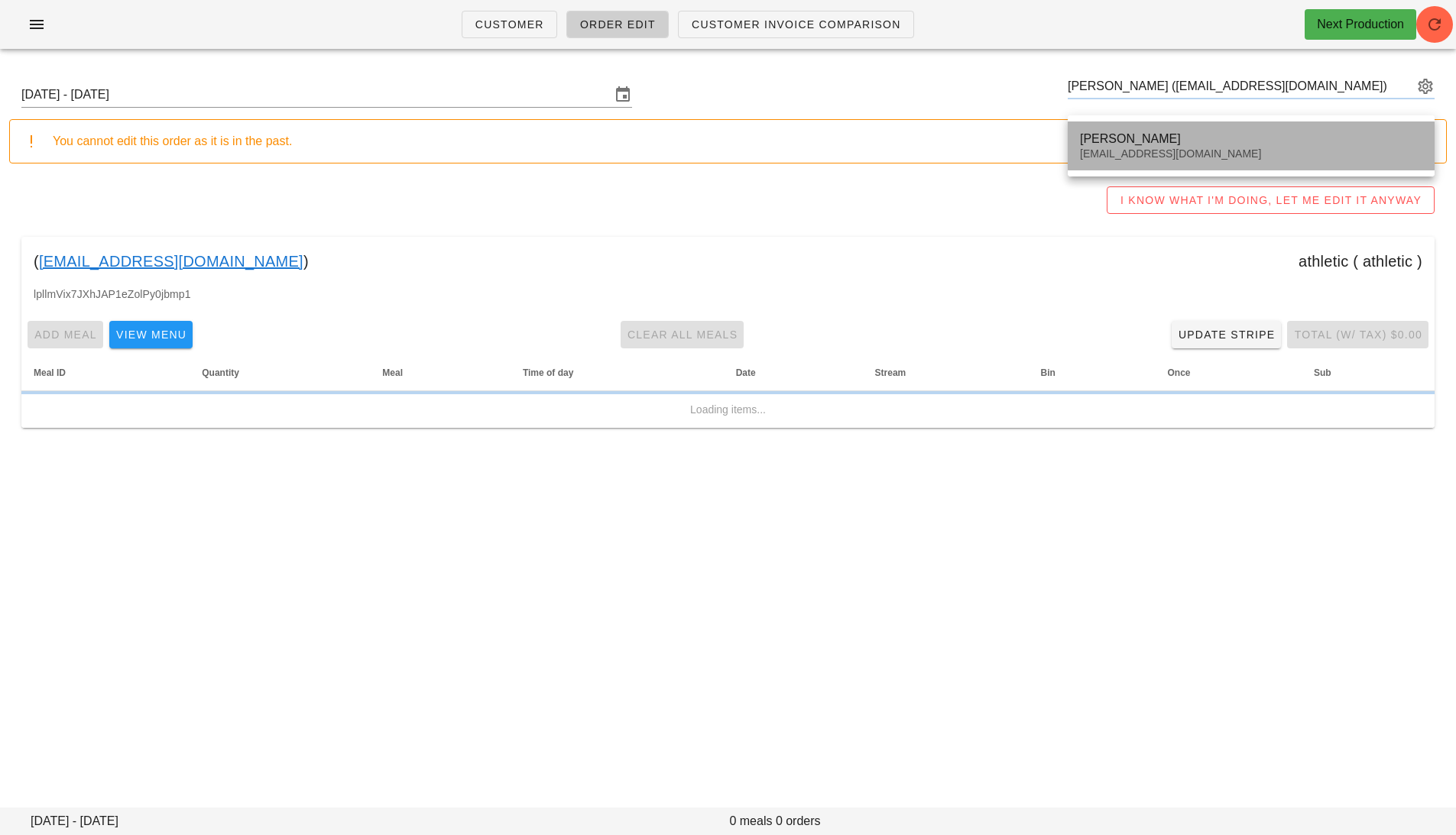
click at [1141, 154] on div "alexandradunlappr@gmail.com" at bounding box center [1251, 154] width 342 height 13
type input "Alexandra Dunlap (alexandradunlappr@gmail.com)"
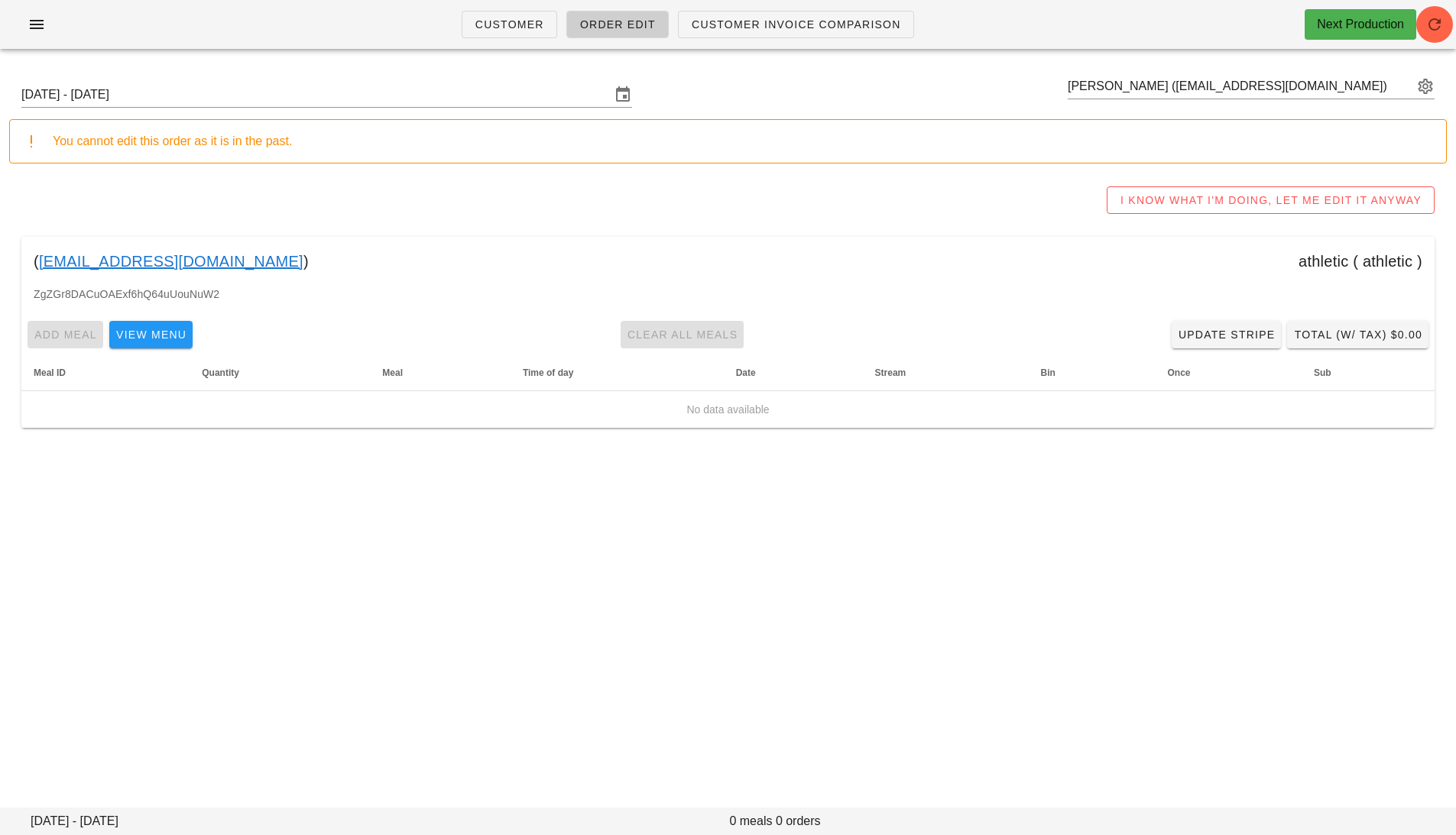
click at [211, 258] on link "alexandradunlappr@gmail.com" at bounding box center [171, 262] width 264 height 24
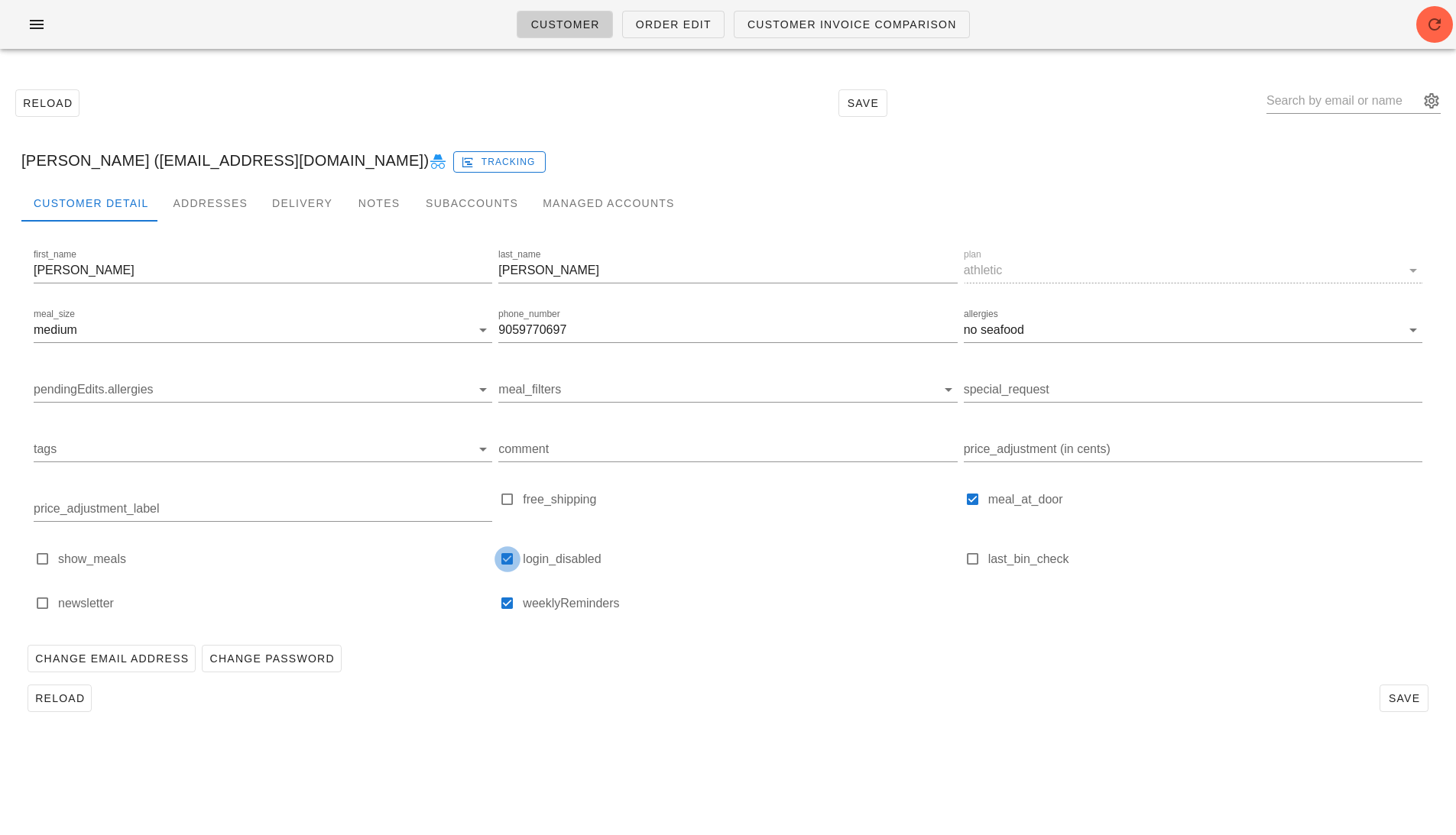
click at [508, 557] on div at bounding box center [508, 559] width 21 height 21
checkbox input "false"
click at [1407, 687] on button "Save" at bounding box center [1404, 699] width 49 height 28
click at [30, 15] on icon "button" at bounding box center [37, 24] width 19 height 19
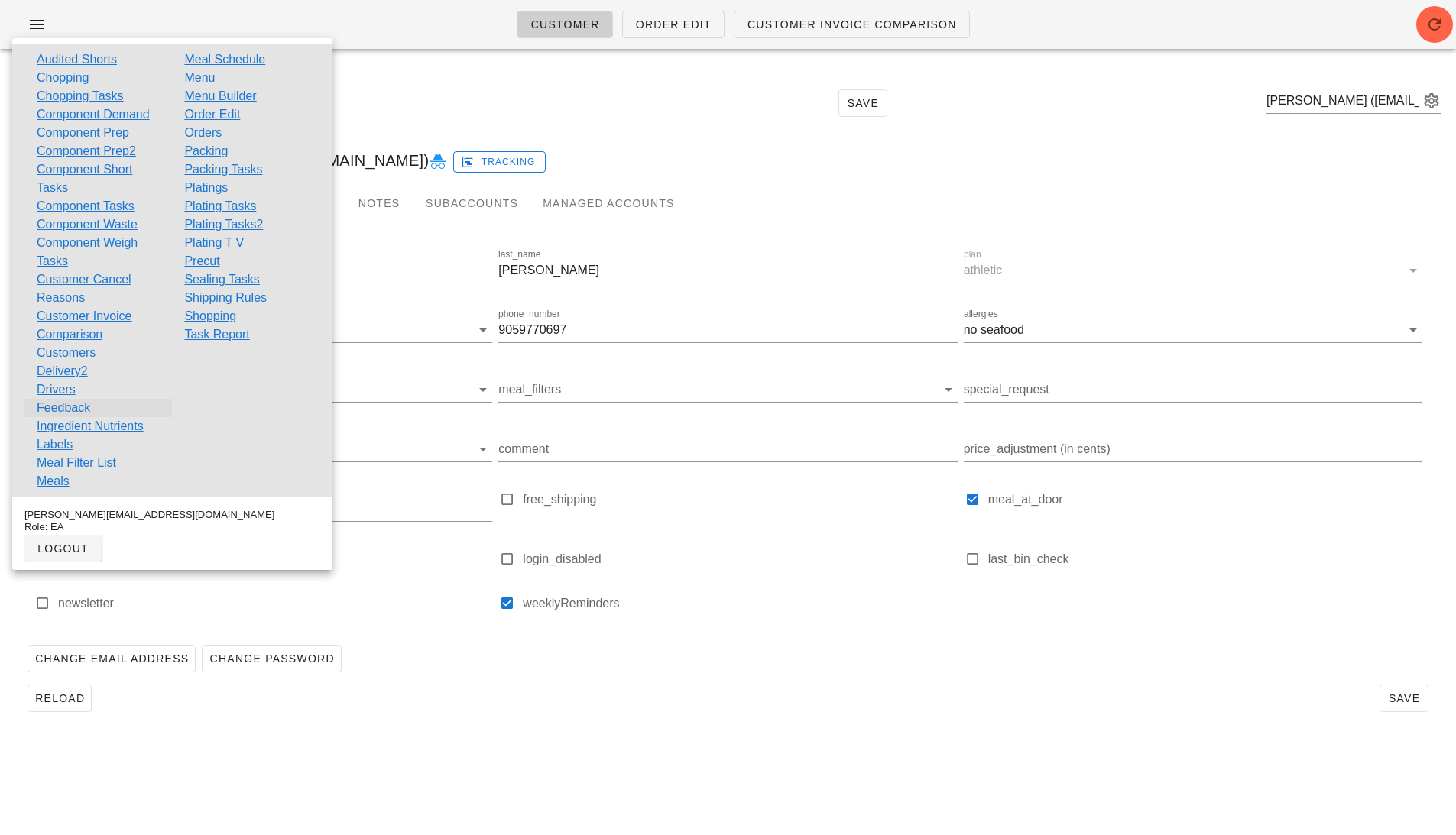
click at [71, 404] on link "Feedback" at bounding box center [64, 408] width 54 height 19
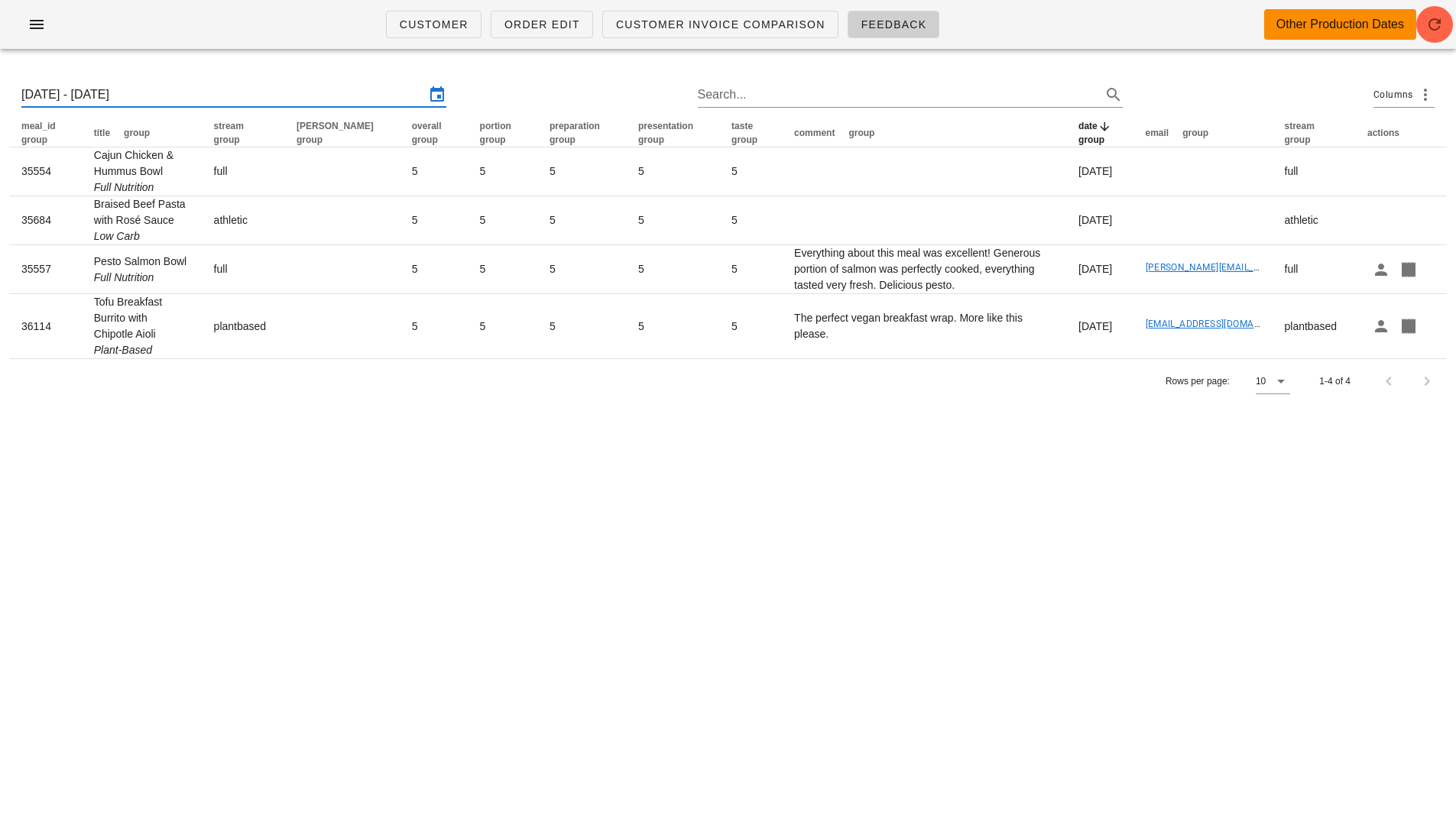
click at [181, 98] on input "Sun 28 Sep 2025 - Sun 5 Oct 2025" at bounding box center [223, 95] width 404 height 24
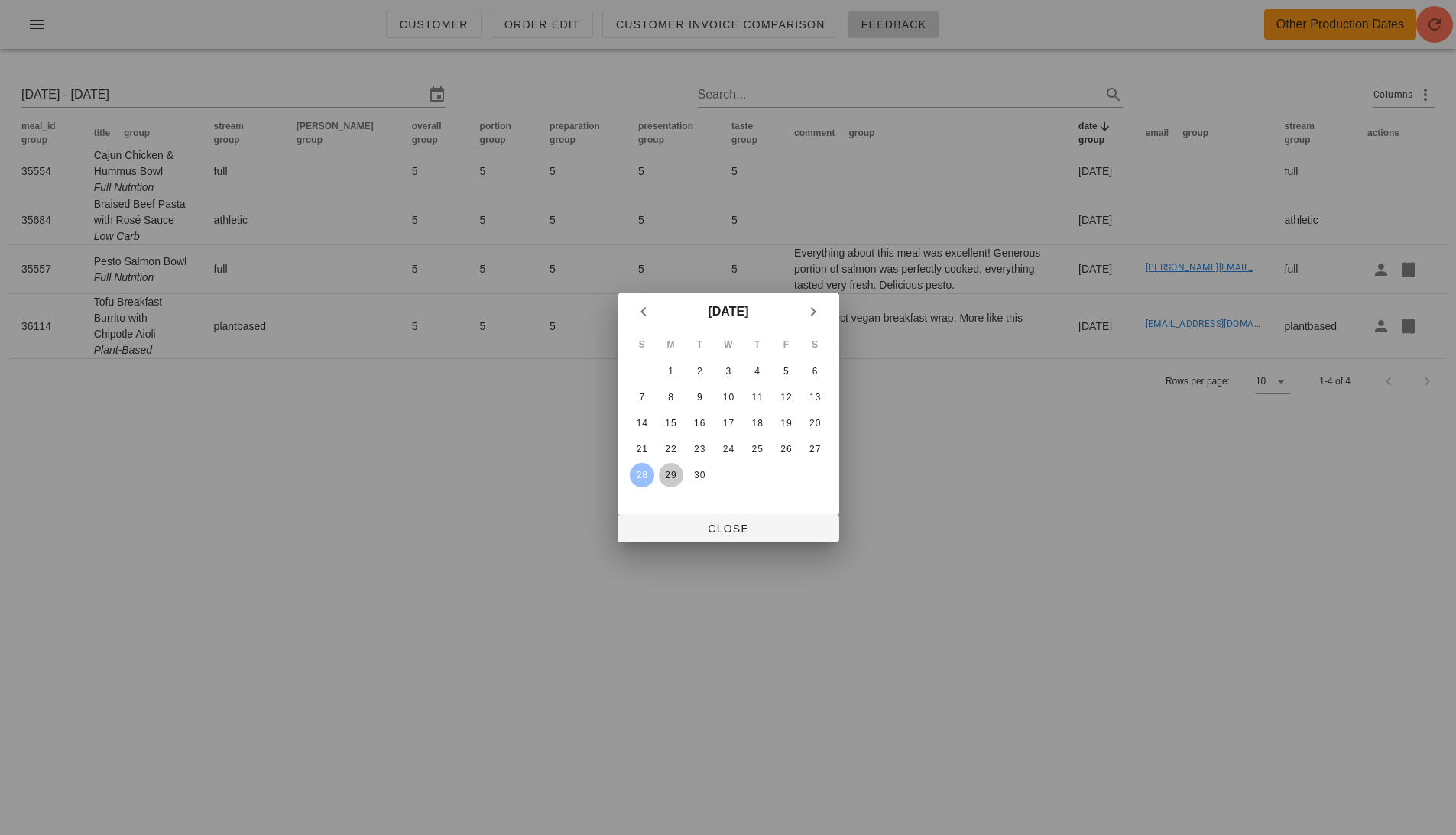
click at [677, 470] on div "29" at bounding box center [670, 476] width 24 height 11
click at [813, 310] on icon "Next month" at bounding box center [814, 312] width 19 height 19
click at [818, 370] on div "4" at bounding box center [815, 372] width 24 height 11
click at [636, 315] on icon "Previous month" at bounding box center [644, 312] width 19 height 19
click at [670, 470] on div "29" at bounding box center [670, 476] width 24 height 11
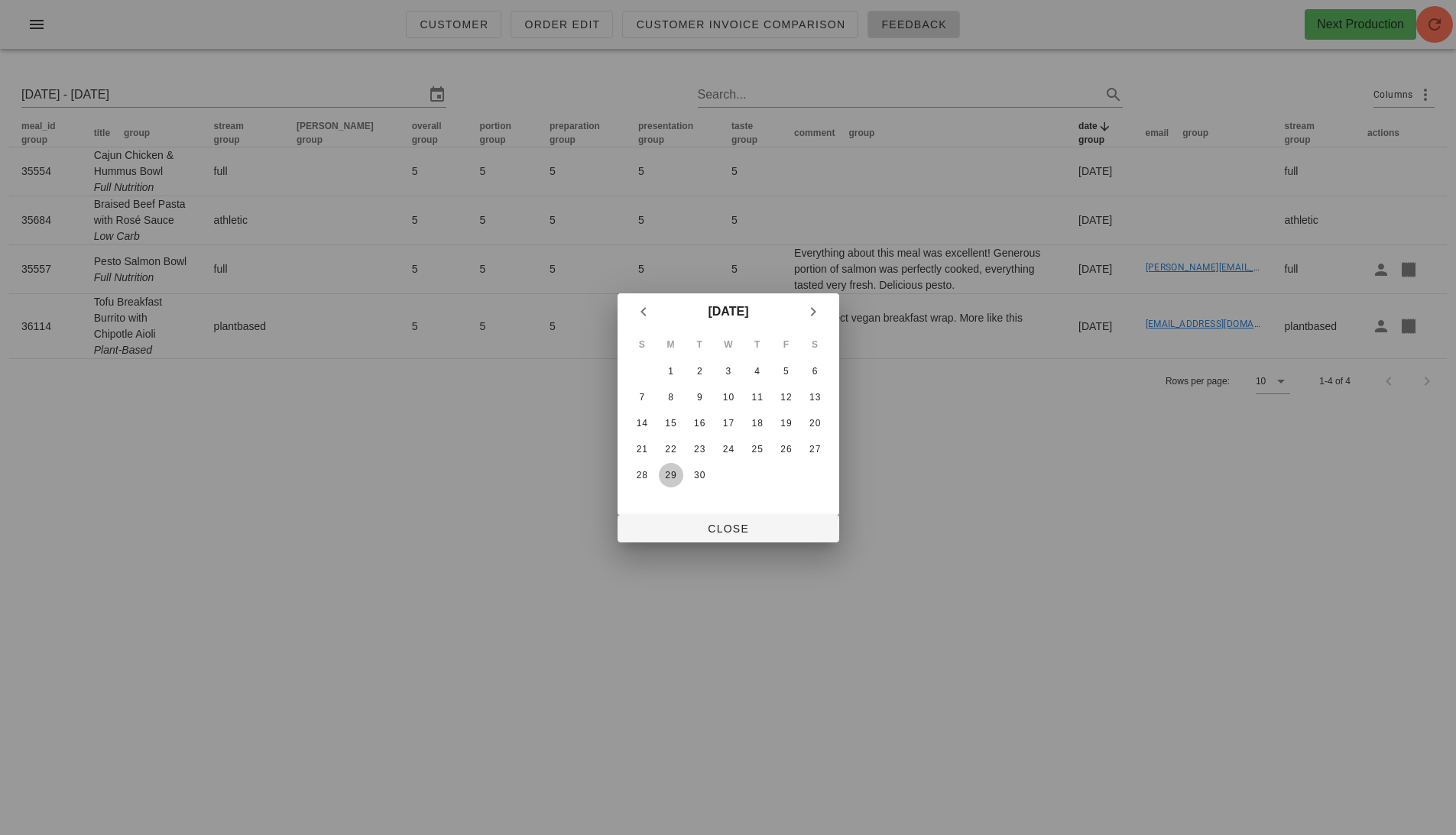
type input "Mon 29 Sep 2025 - Sat 4 Oct 2025"
click at [806, 299] on button "Next month" at bounding box center [814, 312] width 28 height 28
click at [744, 523] on span "Close" at bounding box center [728, 529] width 198 height 12
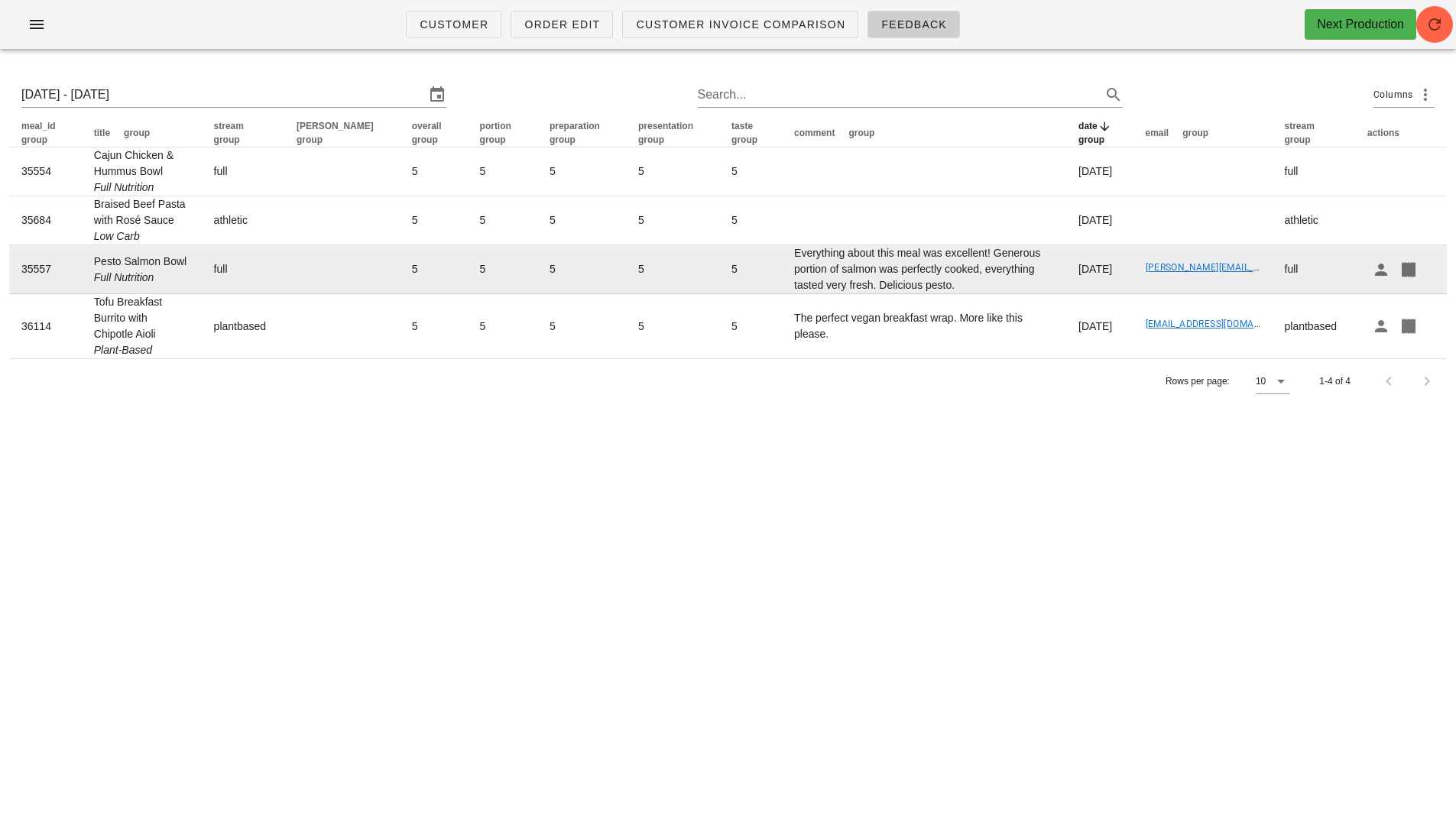
drag, startPoint x: 188, startPoint y: 260, endPoint x: 88, endPoint y: 260, distance: 100.0
click at [88, 260] on td "Pesto Salmon Bowl Full Nutrition" at bounding box center [141, 269] width 120 height 49
copy td "Pesto Salmon Bowl"
drag, startPoint x: 893, startPoint y: 286, endPoint x: 753, endPoint y: 256, distance: 143.2
click at [782, 256] on td "Everything about this meal was excellent! Generous portion of salmon was perfec…" at bounding box center [924, 269] width 284 height 49
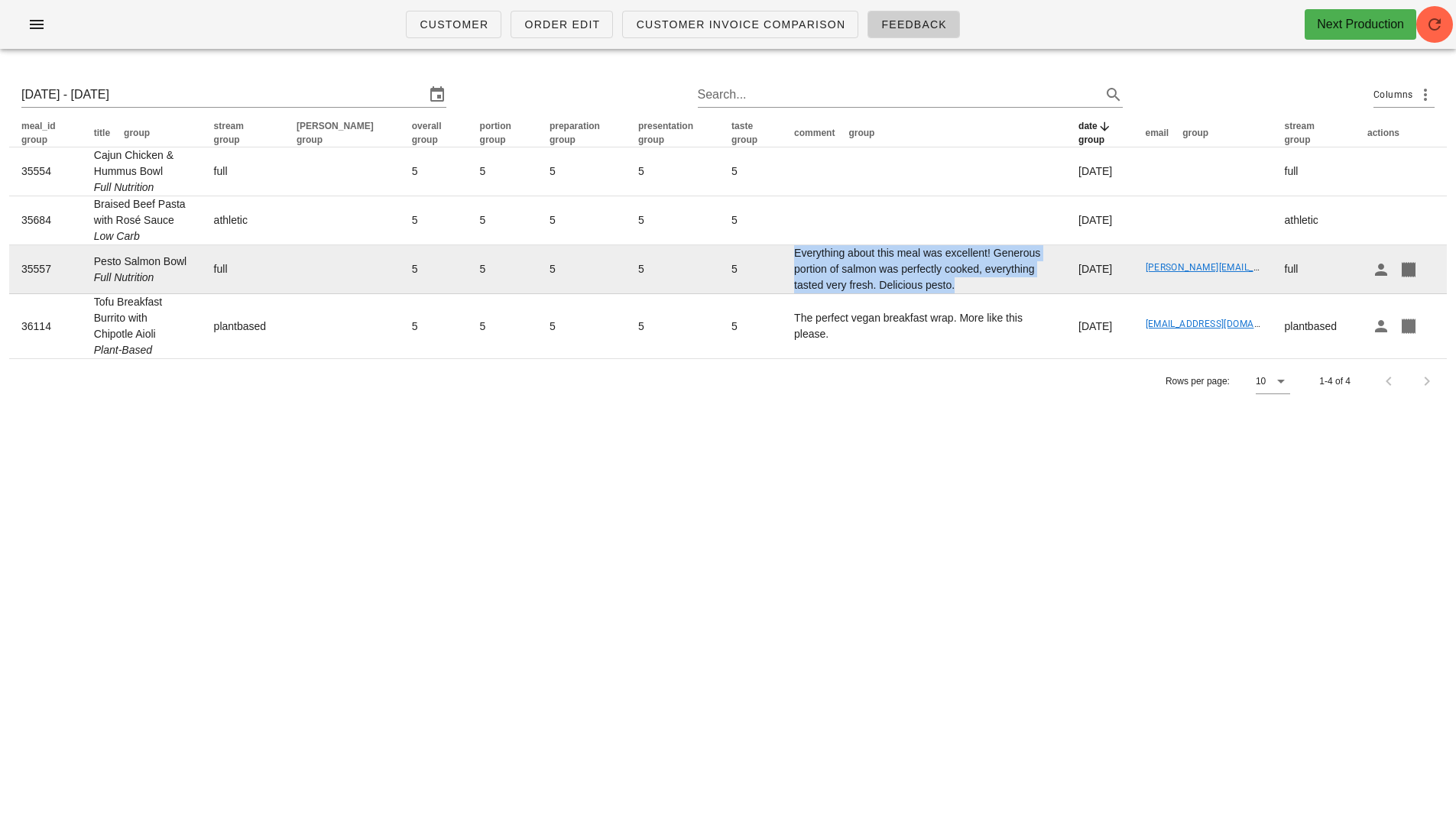
copy td "Everything about this meal was excellent! Generous portion of salmon was perfec…"
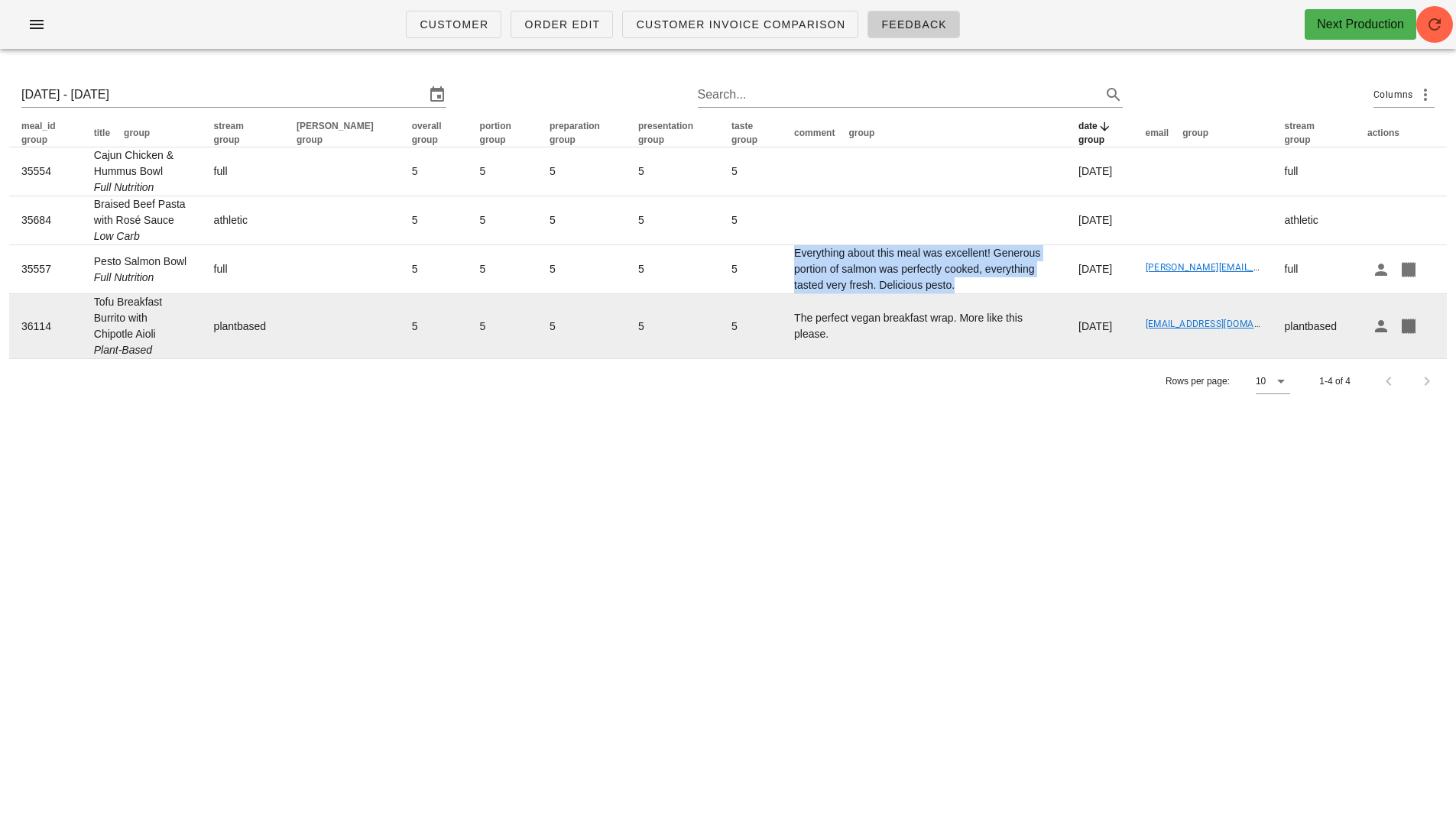
drag, startPoint x: 116, startPoint y: 333, endPoint x: 92, endPoint y: 307, distance: 35.4
click at [92, 307] on td "Tofu Breakfast Burrito with Chipotle Aioli Plant-Based" at bounding box center [141, 326] width 120 height 64
copy td "Tofu Breakfast Burrito with Chipotle Aioli"
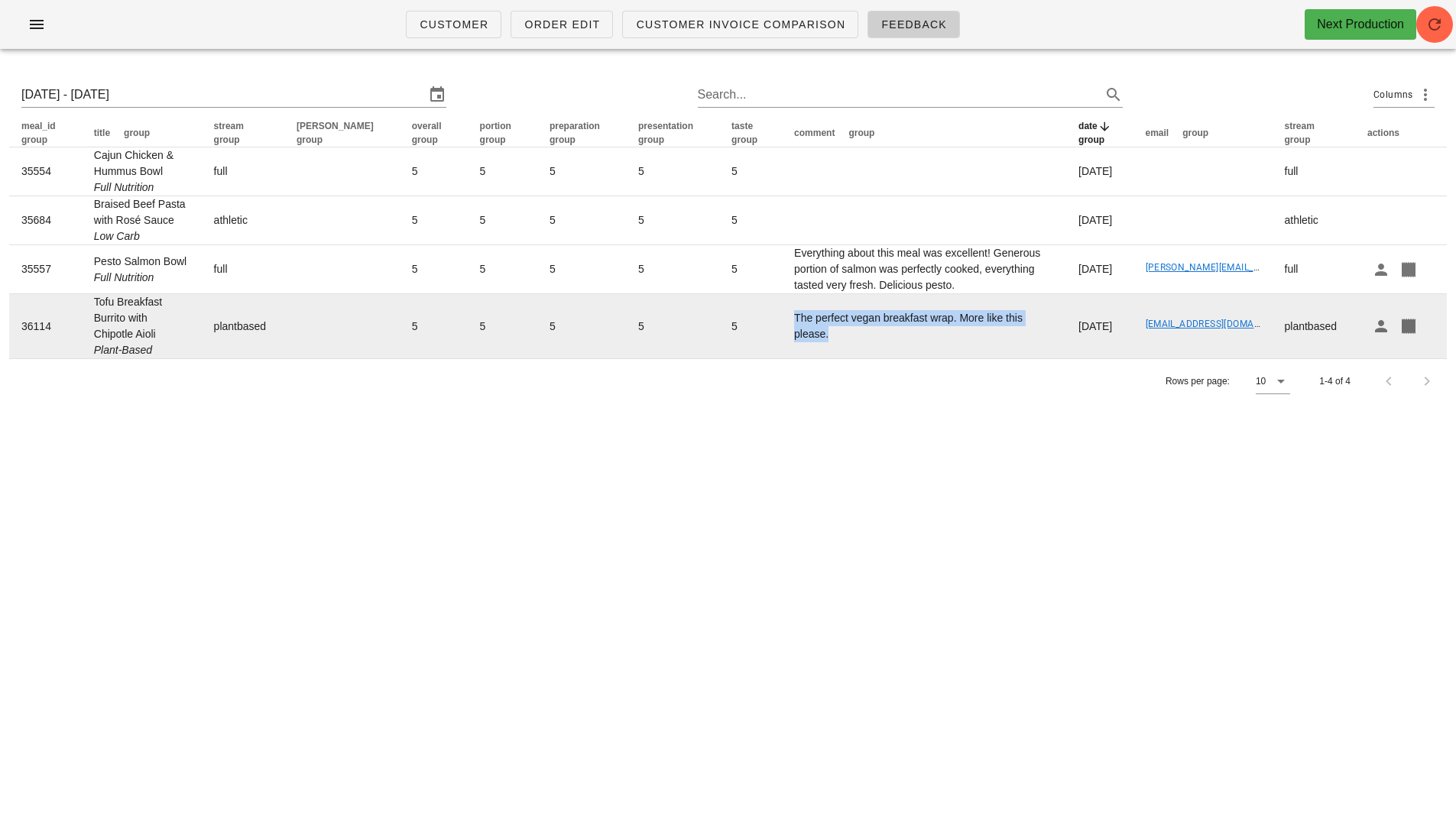
drag, startPoint x: 1021, startPoint y: 324, endPoint x: 751, endPoint y: 325, distance: 270.0
click at [782, 325] on td "The perfect vegan breakfast wrap. More like this please." at bounding box center [924, 326] width 284 height 64
copy td "The perfect vegan breakfast wrap. More like this please."
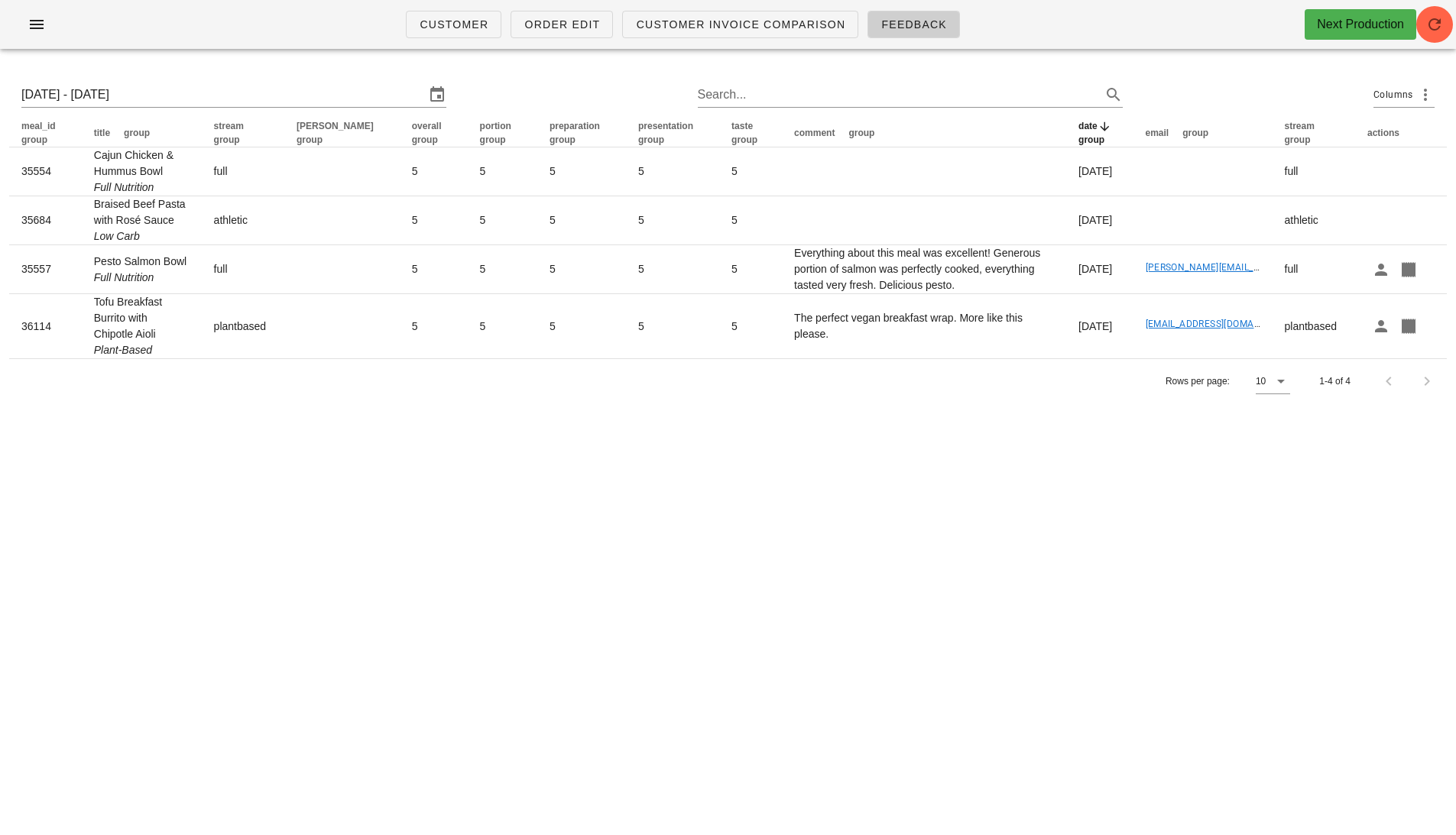
click at [653, 469] on div "Customer Order Edit Customer Invoice Comparison Feedback Next Production Mon 29…" at bounding box center [728, 418] width 1456 height 835
click at [144, 88] on input "Mon 29 Sep 2025 - Sat 4 Oct 2025" at bounding box center [223, 95] width 404 height 24
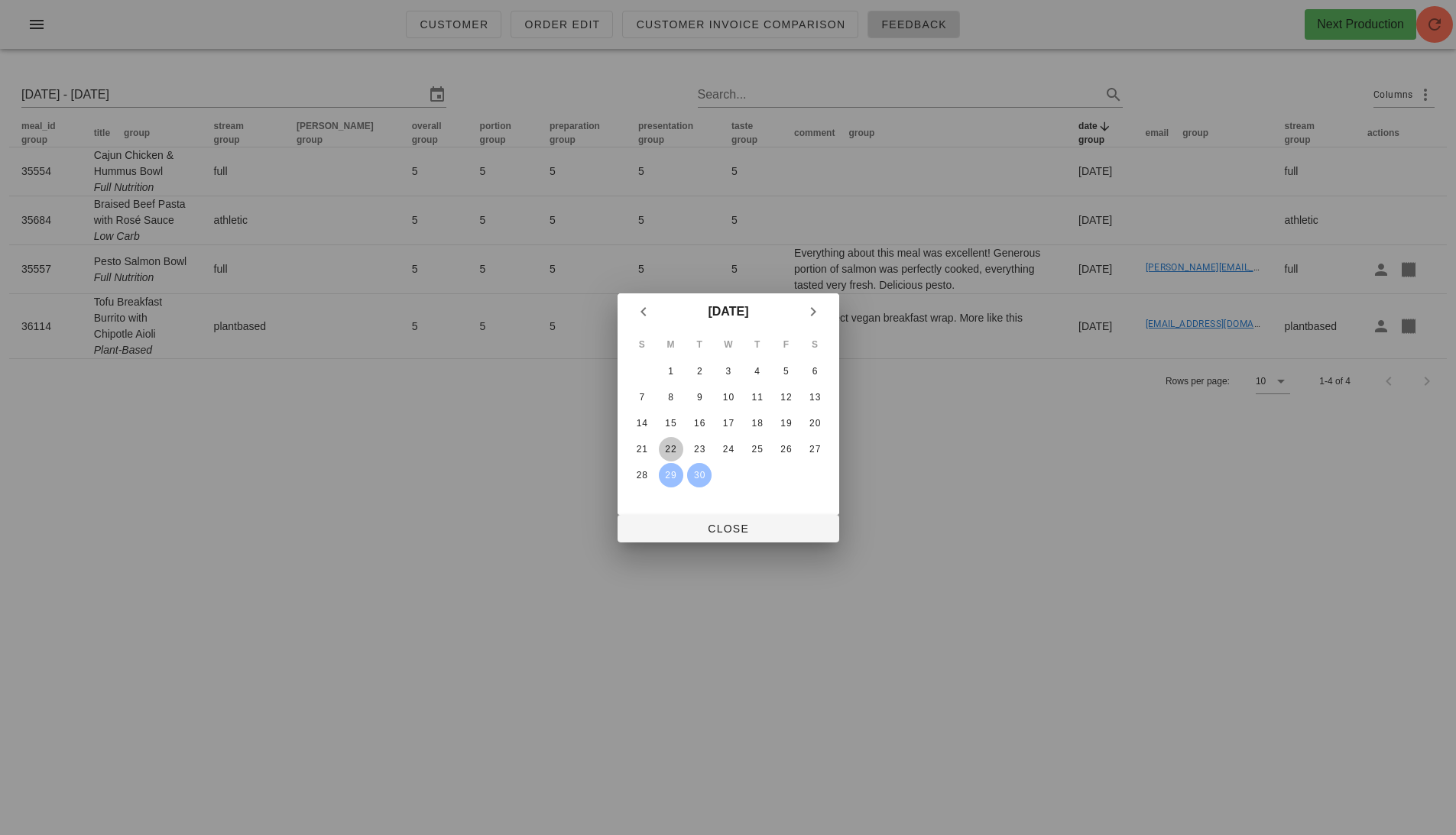
click at [666, 444] on div "22" at bounding box center [670, 450] width 24 height 11
click at [649, 475] on div "28" at bounding box center [641, 476] width 24 height 11
type input "Mon 22 Sep 2025 - Sun 28 Sep 2025"
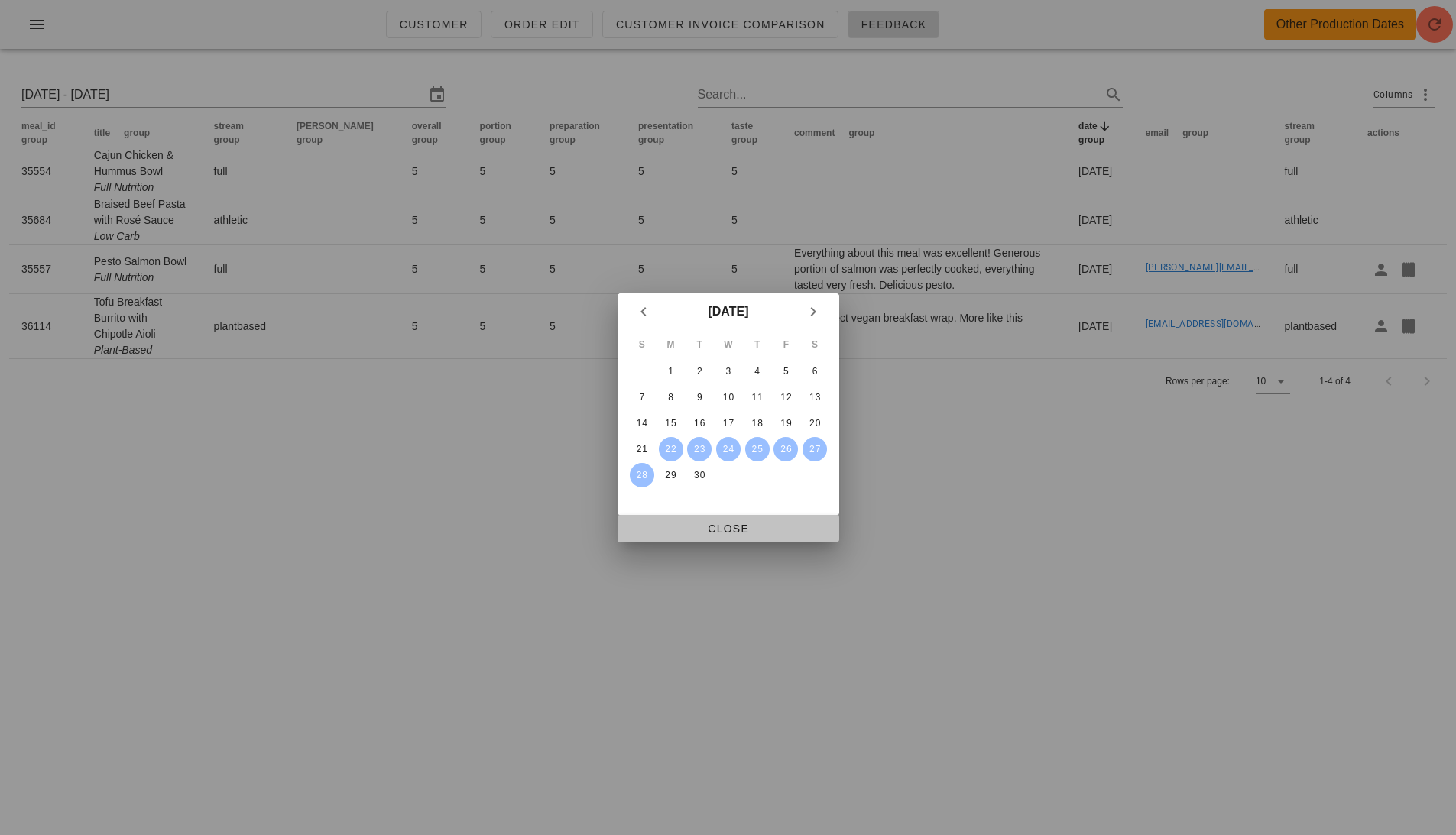
click at [747, 532] on span "Close" at bounding box center [728, 529] width 198 height 12
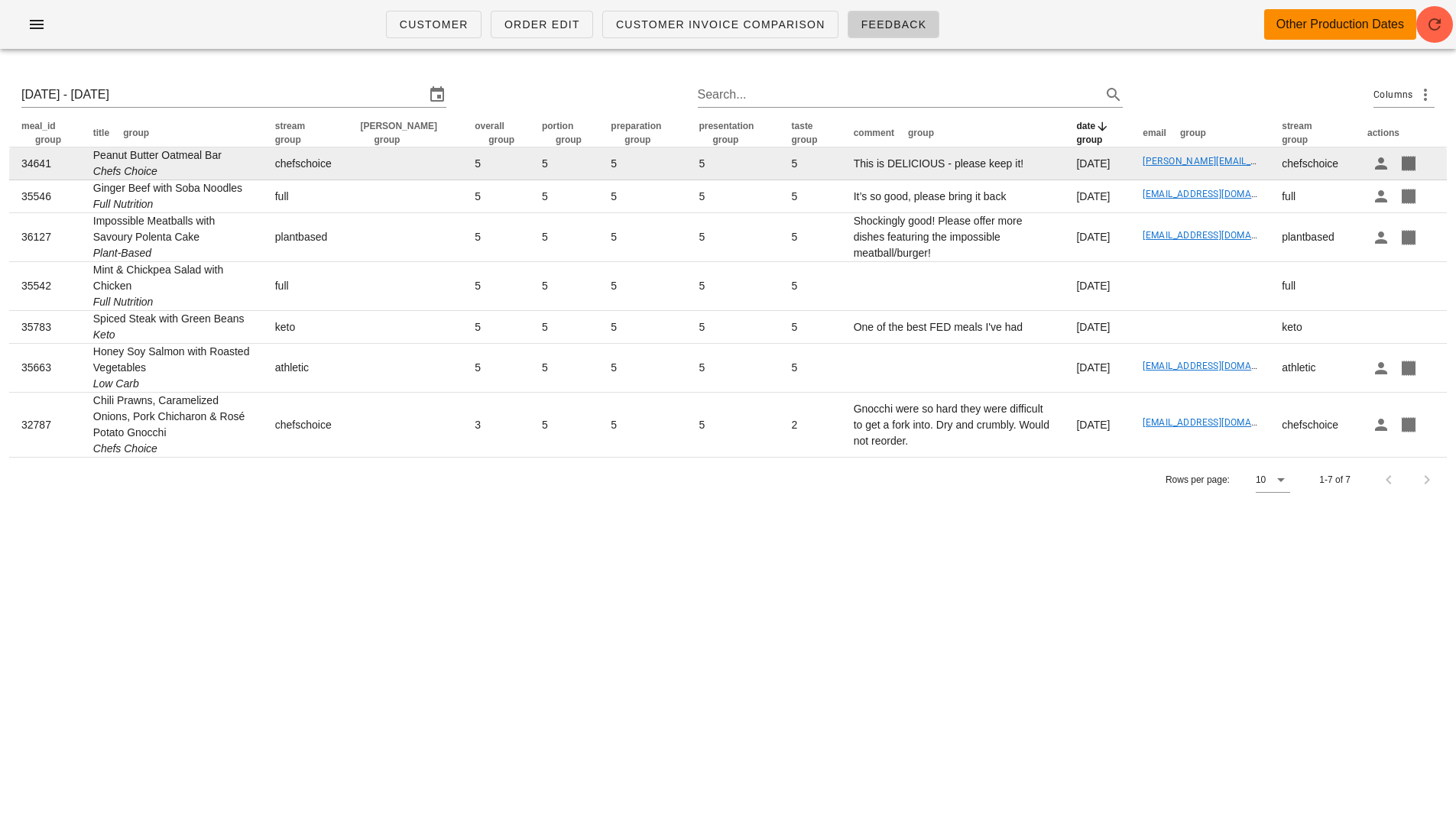
drag, startPoint x: 226, startPoint y: 153, endPoint x: 92, endPoint y: 154, distance: 134.0
click at [92, 154] on td "Peanut Butter Oatmeal Bar Chefs Choice" at bounding box center [172, 163] width 182 height 32
copy td "Peanut Butter Oatmeal Bar"
drag, startPoint x: 983, startPoint y: 158, endPoint x: 805, endPoint y: 163, distance: 178.1
click at [842, 163] on td "This is DELICIOUS - please keep it!" at bounding box center [953, 163] width 224 height 32
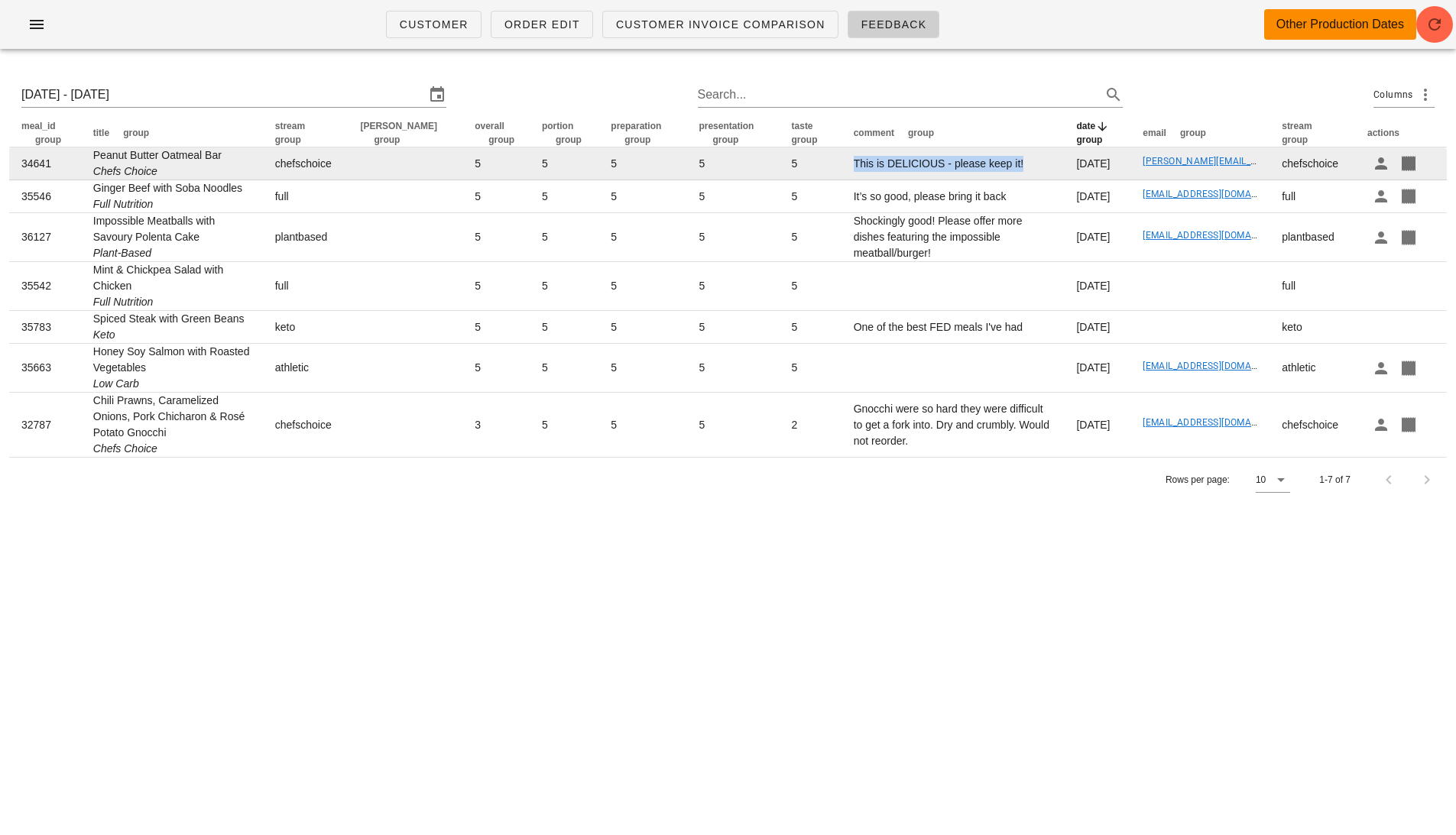
copy td "This is DELICIOUS - please keep it!"
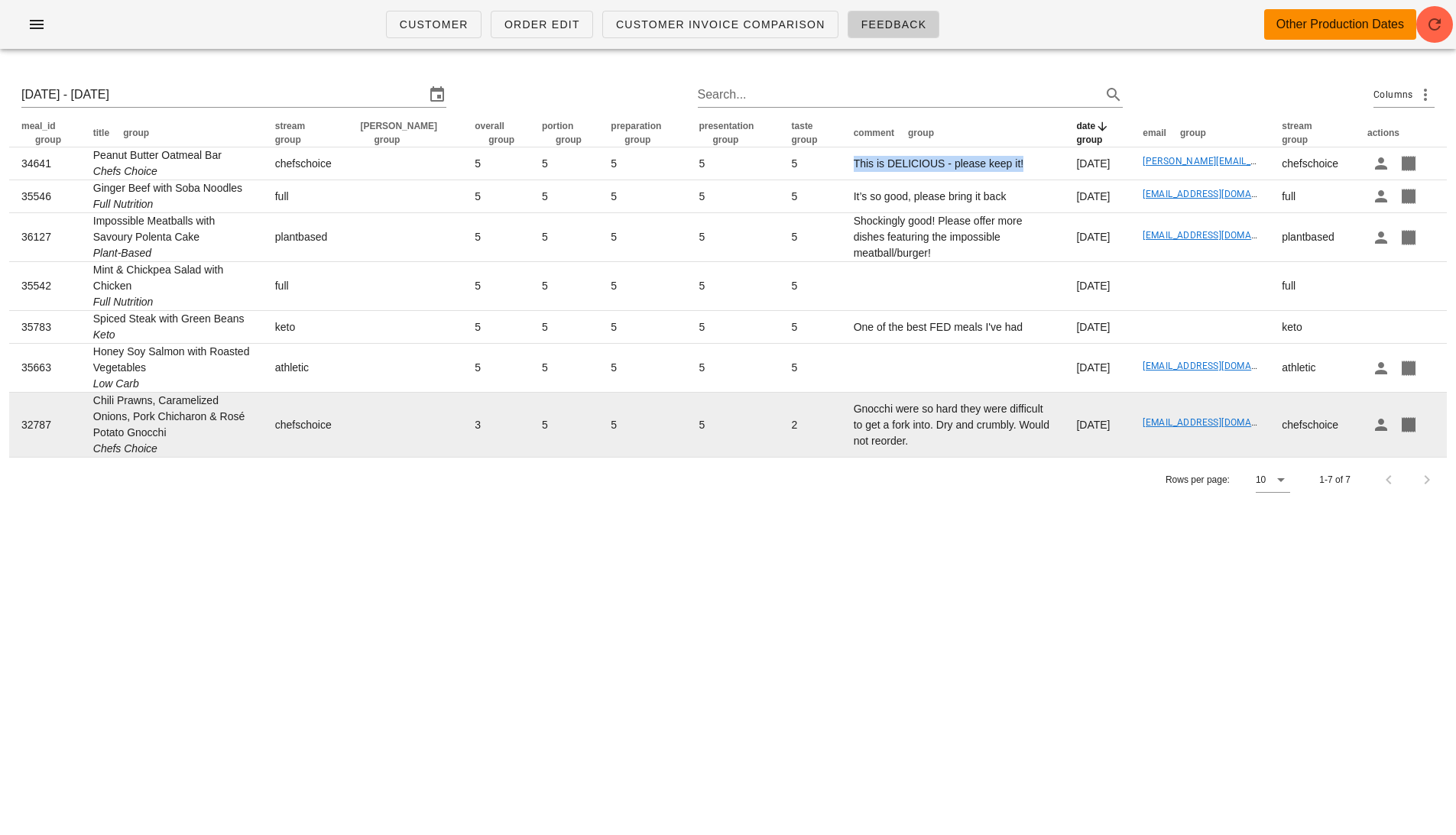
drag, startPoint x: 168, startPoint y: 429, endPoint x: 84, endPoint y: 405, distance: 87.4
click at [84, 405] on td "Chili Prawns, Caramelized Onions, Pork Chicharon & Rosé Potato Gnocchi Chefs Ch…" at bounding box center [172, 424] width 182 height 64
copy td "Chili Prawns, Caramelized Onions, Pork Chicharon & Rosé Potato Gnocchi"
drag, startPoint x: 841, startPoint y: 435, endPoint x: 804, endPoint y: 407, distance: 46.4
click at [842, 407] on td "Gnocchi were so hard they were difficult to get a fork into. Dry and crumbly. W…" at bounding box center [953, 424] width 224 height 64
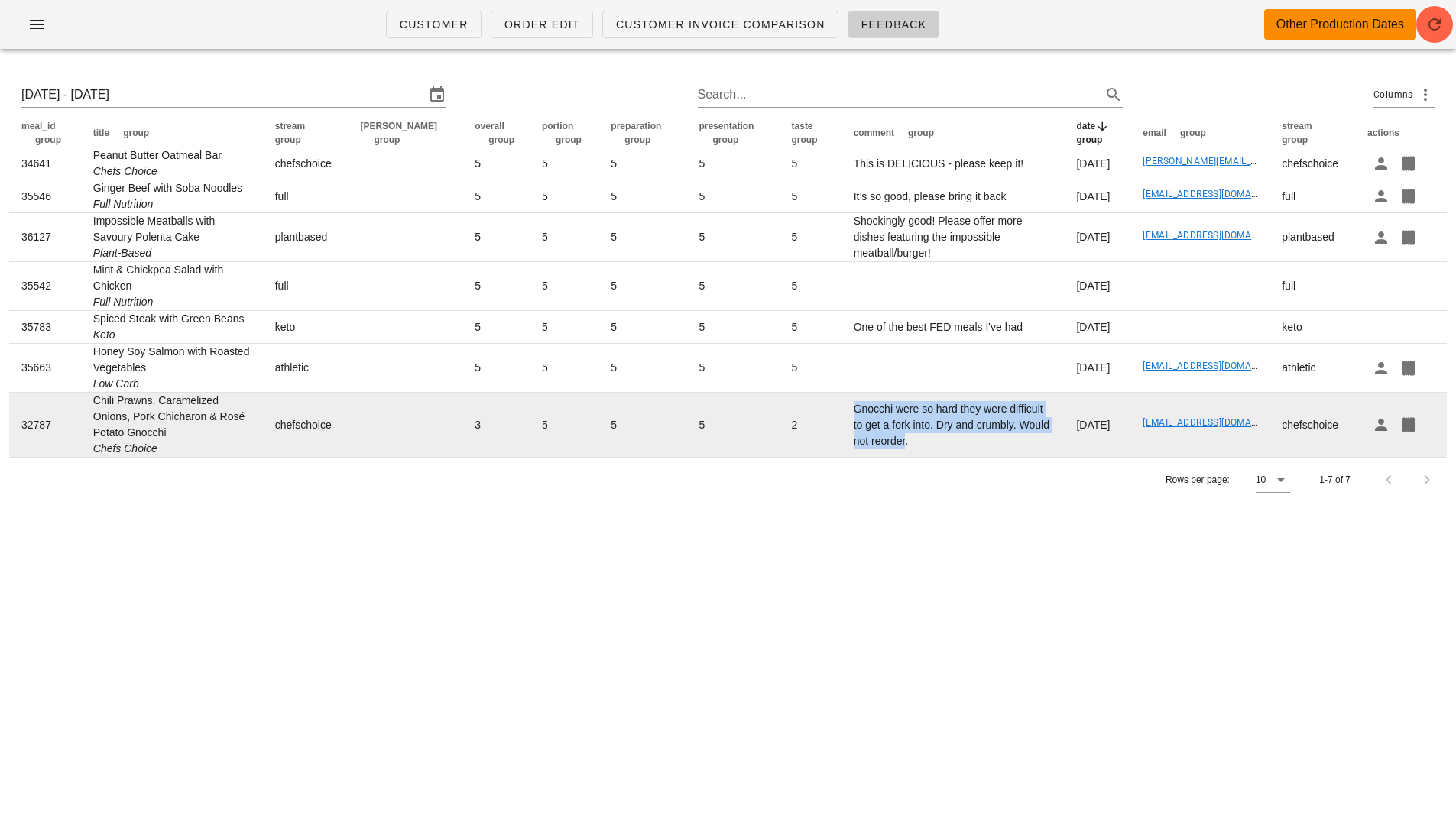
copy td "Gnocchi were so hard they were difficult to get a fork into. Dry and crumbly. W…"
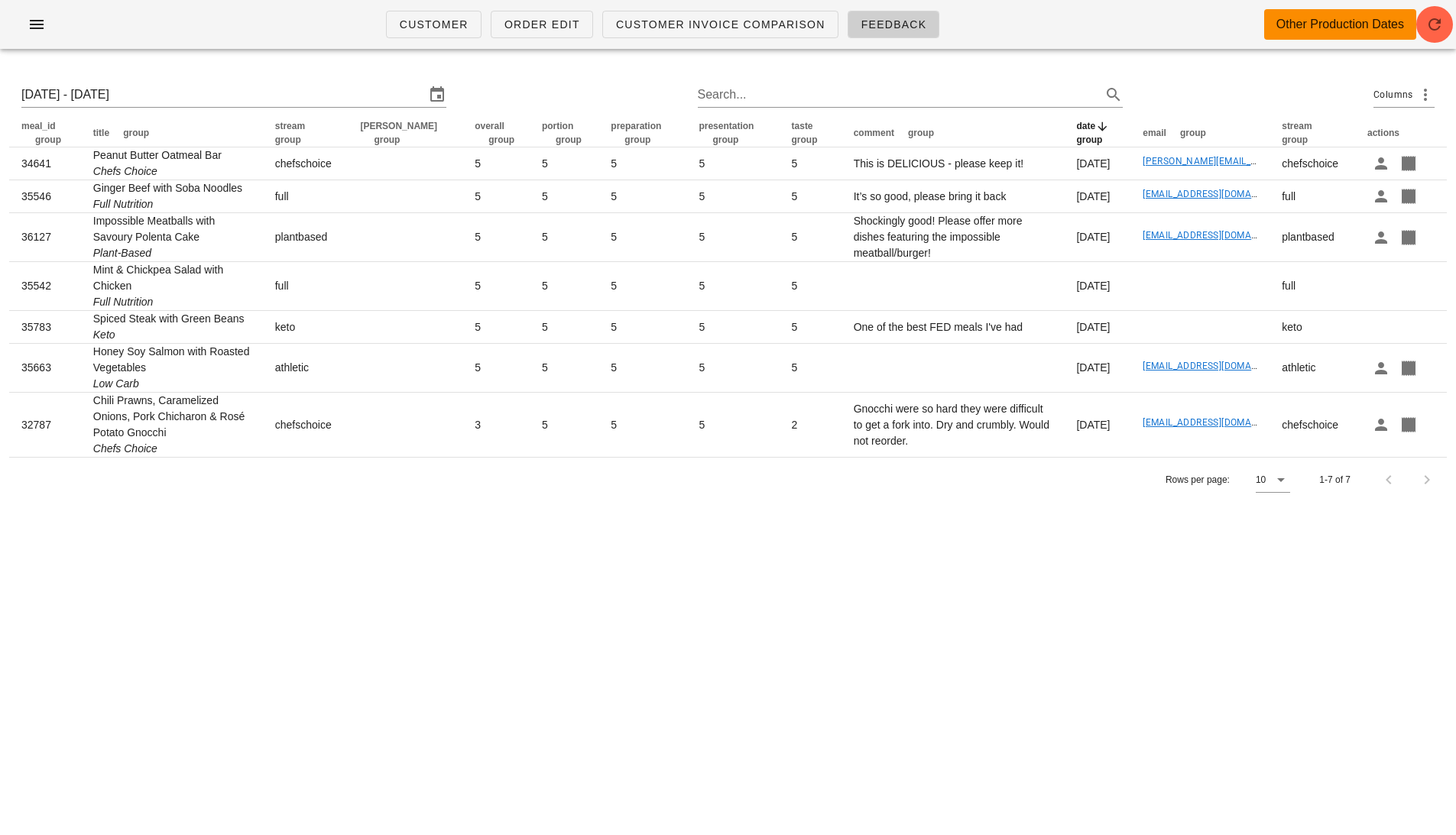
click at [368, 625] on div "Customer Order Edit Customer Invoice Comparison Feedback Other Production Dates…" at bounding box center [728, 418] width 1456 height 835
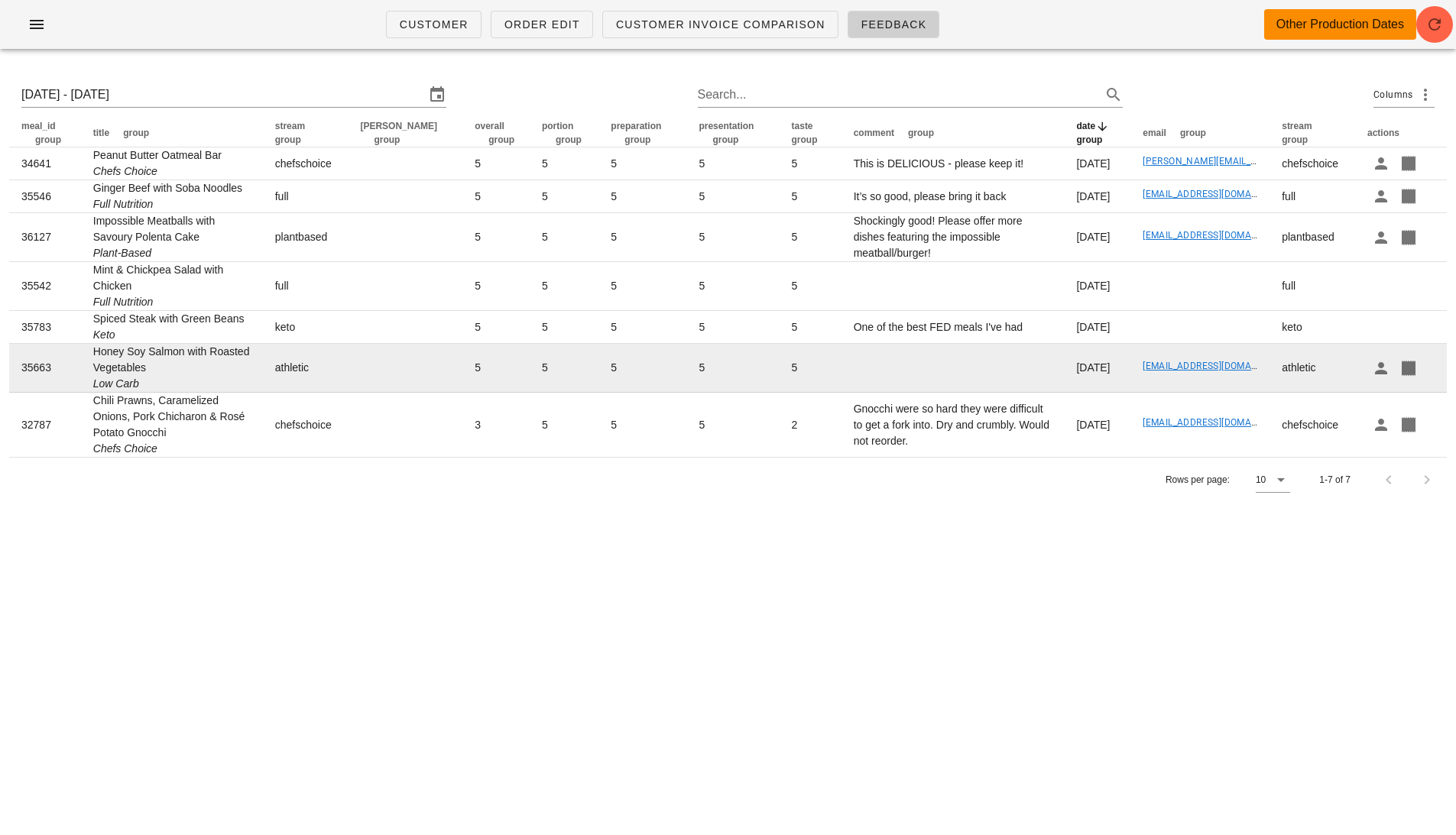
drag, startPoint x: 10, startPoint y: 128, endPoint x: 894, endPoint y: 368, distance: 916.0
click at [886, 363] on table "meal_id group title group stream group tod group overall group portion group pr…" at bounding box center [728, 289] width 1438 height 338
drag, startPoint x: 7, startPoint y: 115, endPoint x: 996, endPoint y: 376, distance: 1022.9
click at [996, 376] on div "Mon 22 Sep 2025 - Sun 28 Sep 2025 Search... Columns meal_id group title group s…" at bounding box center [728, 286] width 1456 height 450
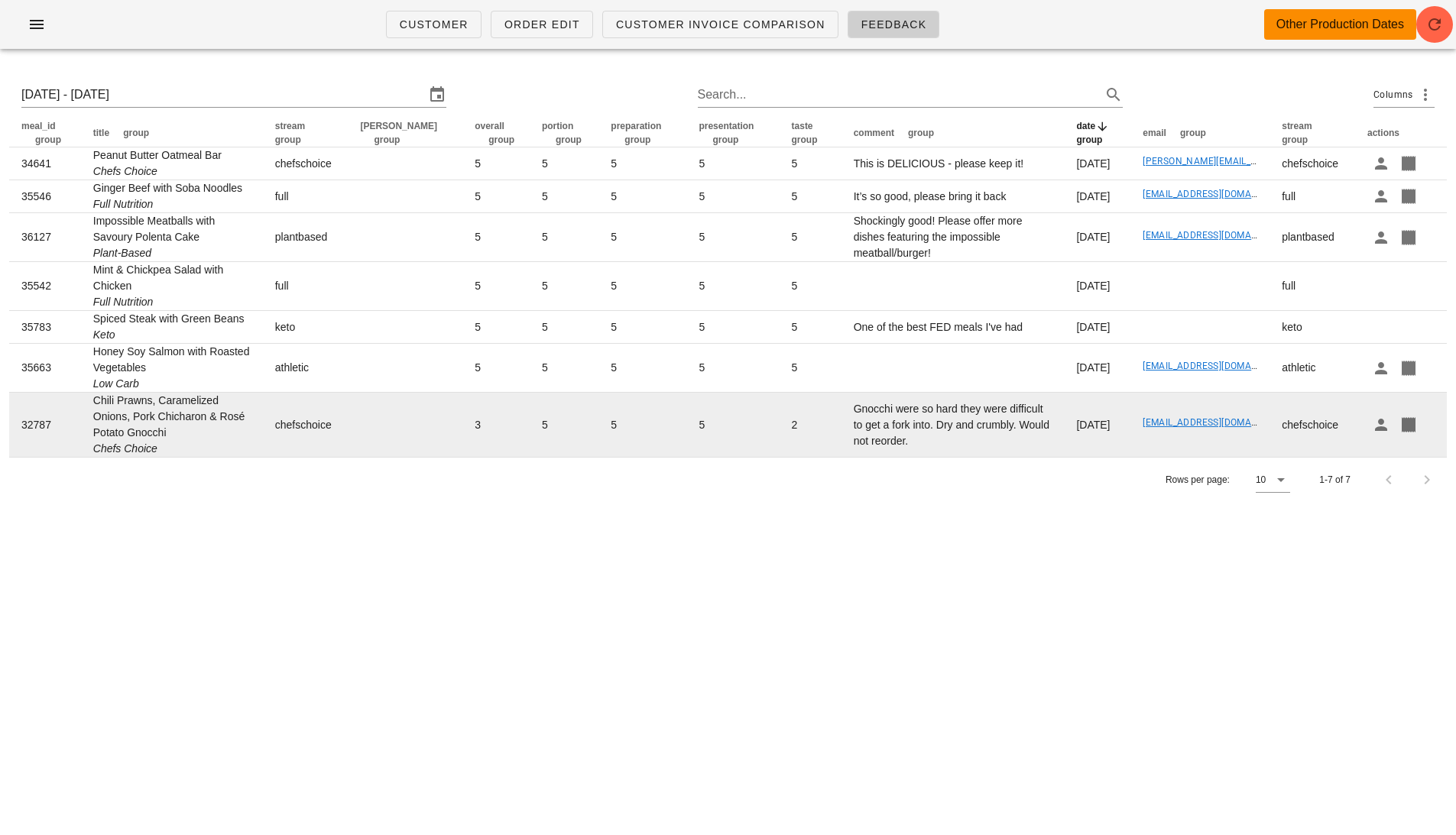
drag, startPoint x: 9, startPoint y: 139, endPoint x: 914, endPoint y: 425, distance: 949.1
click at [909, 422] on table "meal_id group title group stream group tod group overall group portion group pr…" at bounding box center [728, 289] width 1438 height 338
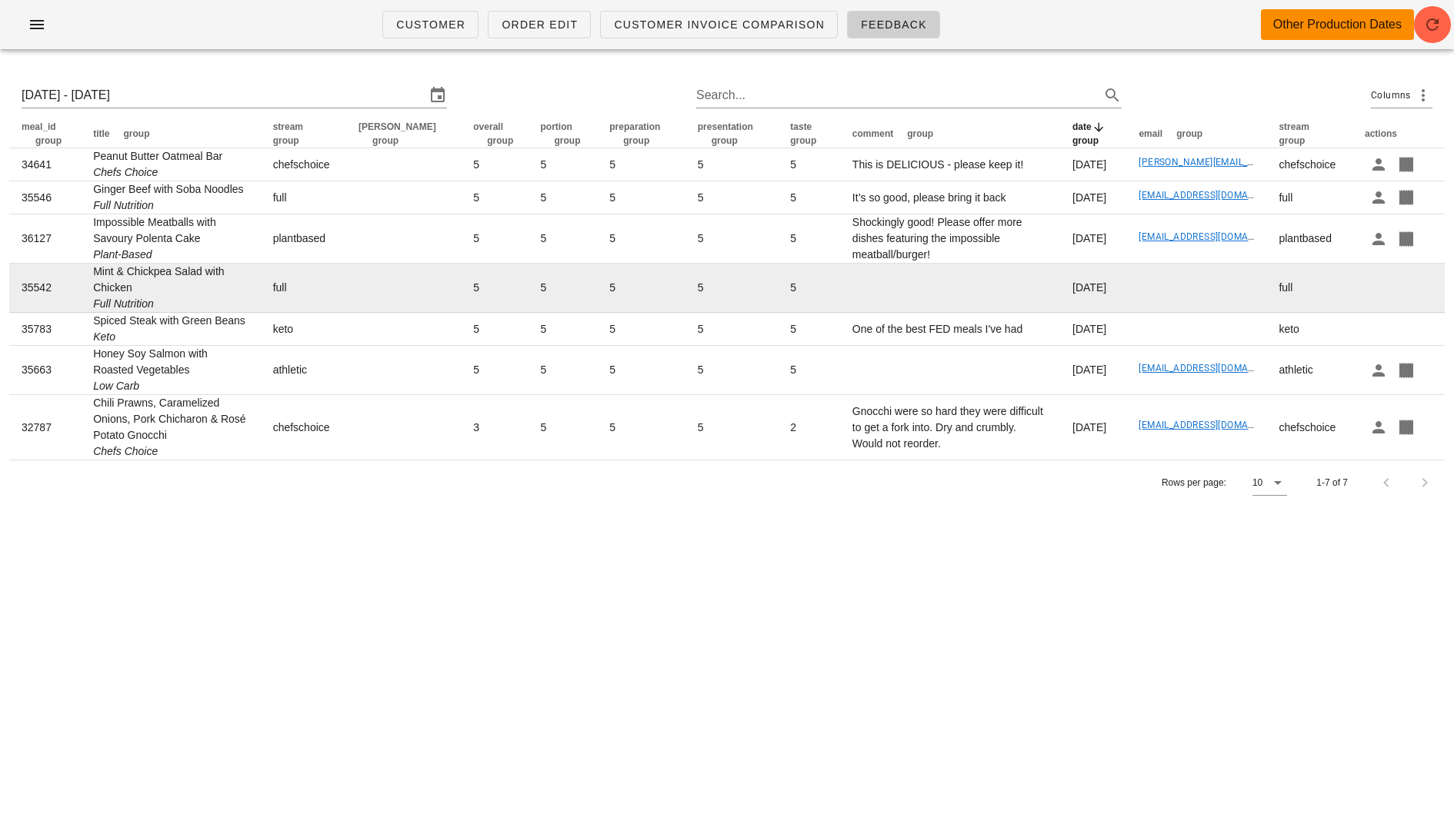
drag, startPoint x: 9, startPoint y: 135, endPoint x: 761, endPoint y: 305, distance: 771.0
click at [761, 305] on table "meal_id group title group stream group tod group overall group portion group pr…" at bounding box center [727, 290] width 1435 height 340
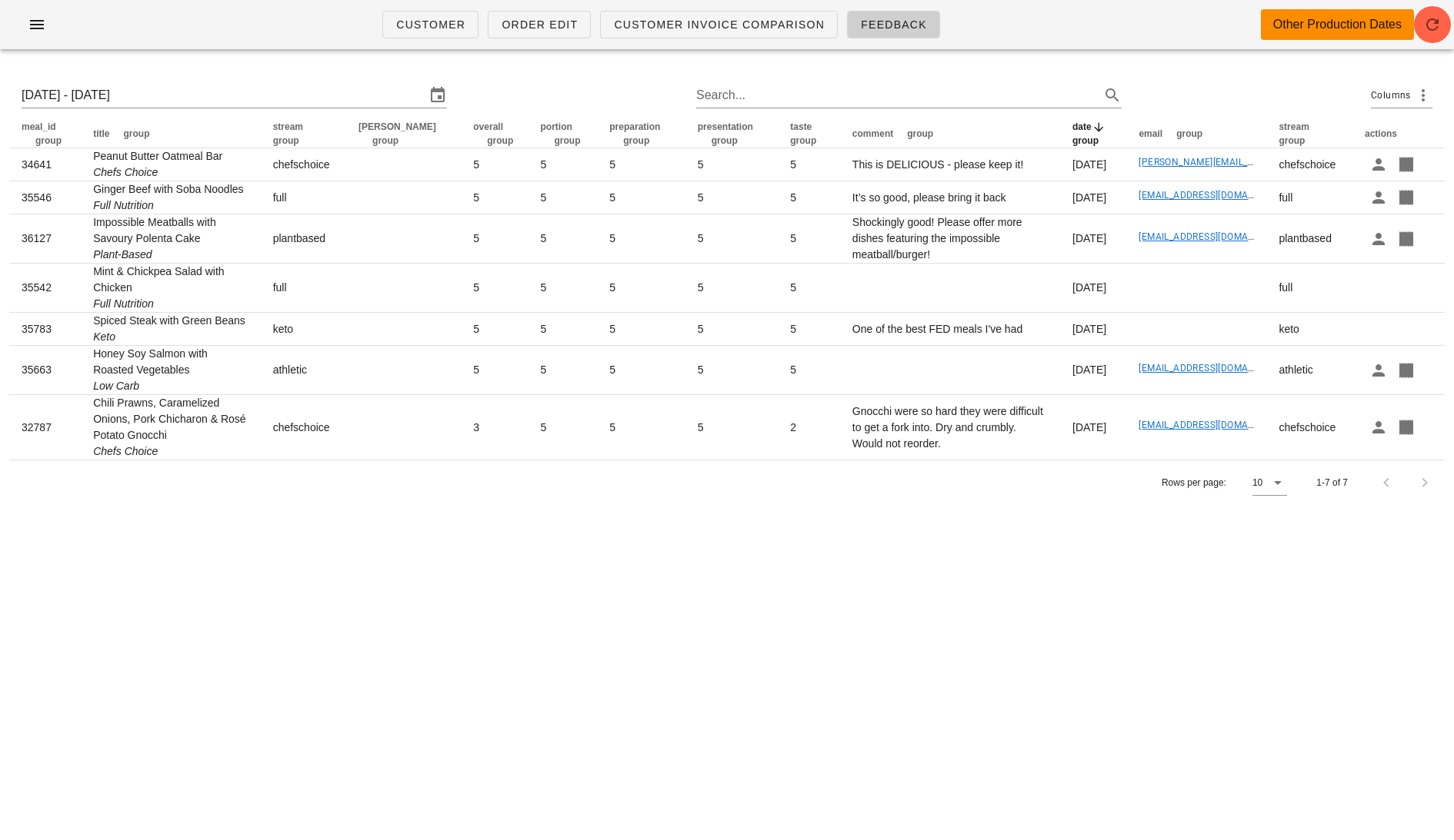
drag, startPoint x: 1431, startPoint y: 446, endPoint x: 4, endPoint y: 133, distance: 1460.9
click at [4, 133] on div "Mon 22 Sep 2025 - Sun 28 Sep 2025 Search... Columns meal_id group title group s…" at bounding box center [727, 287] width 1454 height 453
click at [370, 612] on div "Customer Order Edit Customer Invoice Comparison Feedback Other Production Dates…" at bounding box center [727, 420] width 1454 height 840
click at [216, 107] on div "Mon 22 Sep 2025 - Sun 28 Sep 2025" at bounding box center [234, 95] width 426 height 24
click at [207, 103] on input "Mon 22 Sep 2025 - Sun 28 Sep 2025" at bounding box center [223, 95] width 404 height 24
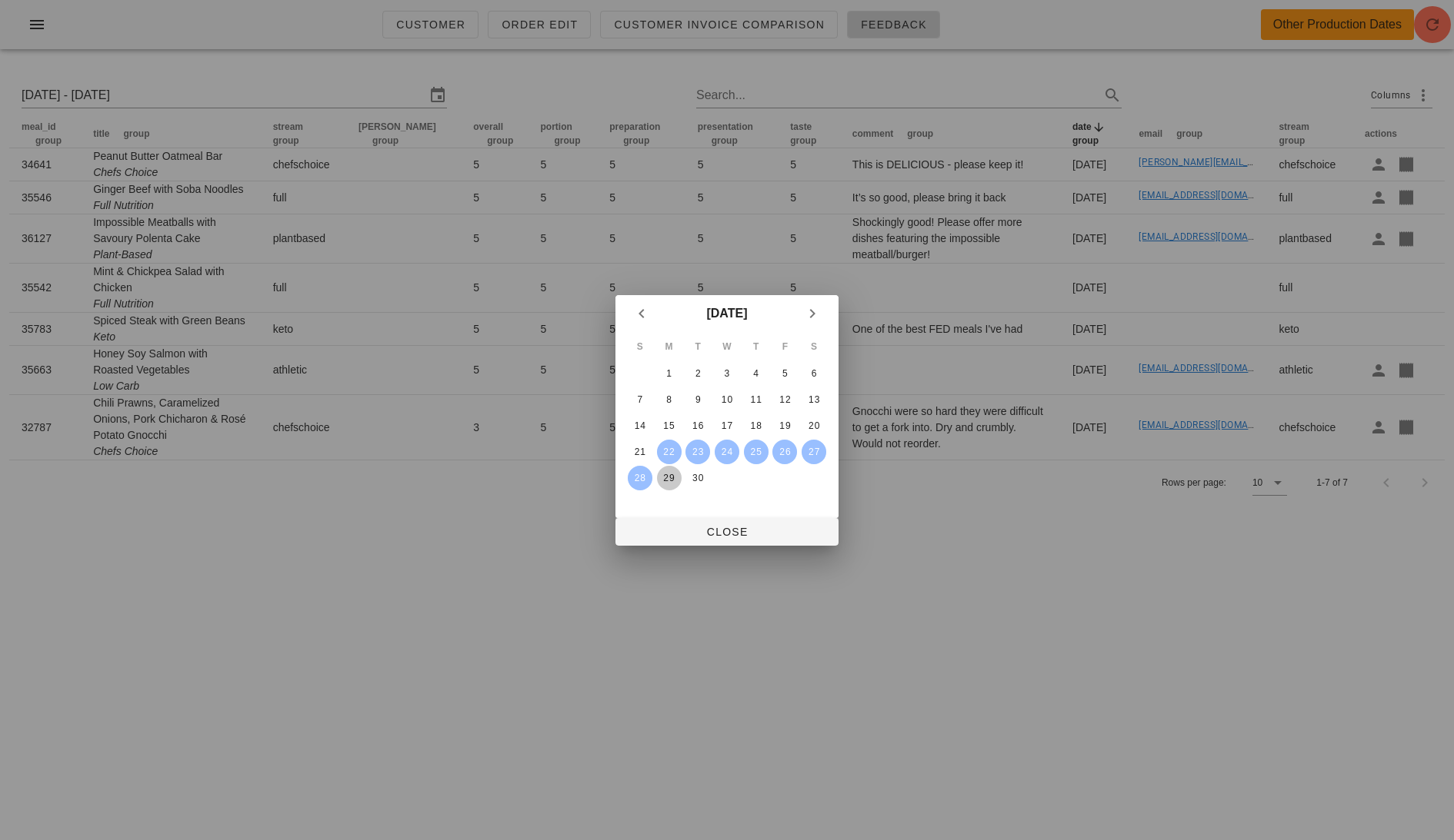
click at [671, 473] on div "29" at bounding box center [670, 479] width 24 height 11
click at [813, 305] on icon "Next month" at bounding box center [812, 314] width 19 height 19
click at [812, 376] on div "4" at bounding box center [813, 374] width 24 height 11
type input "Mon 29 Sep 2025 - Sat 4 Oct 2025"
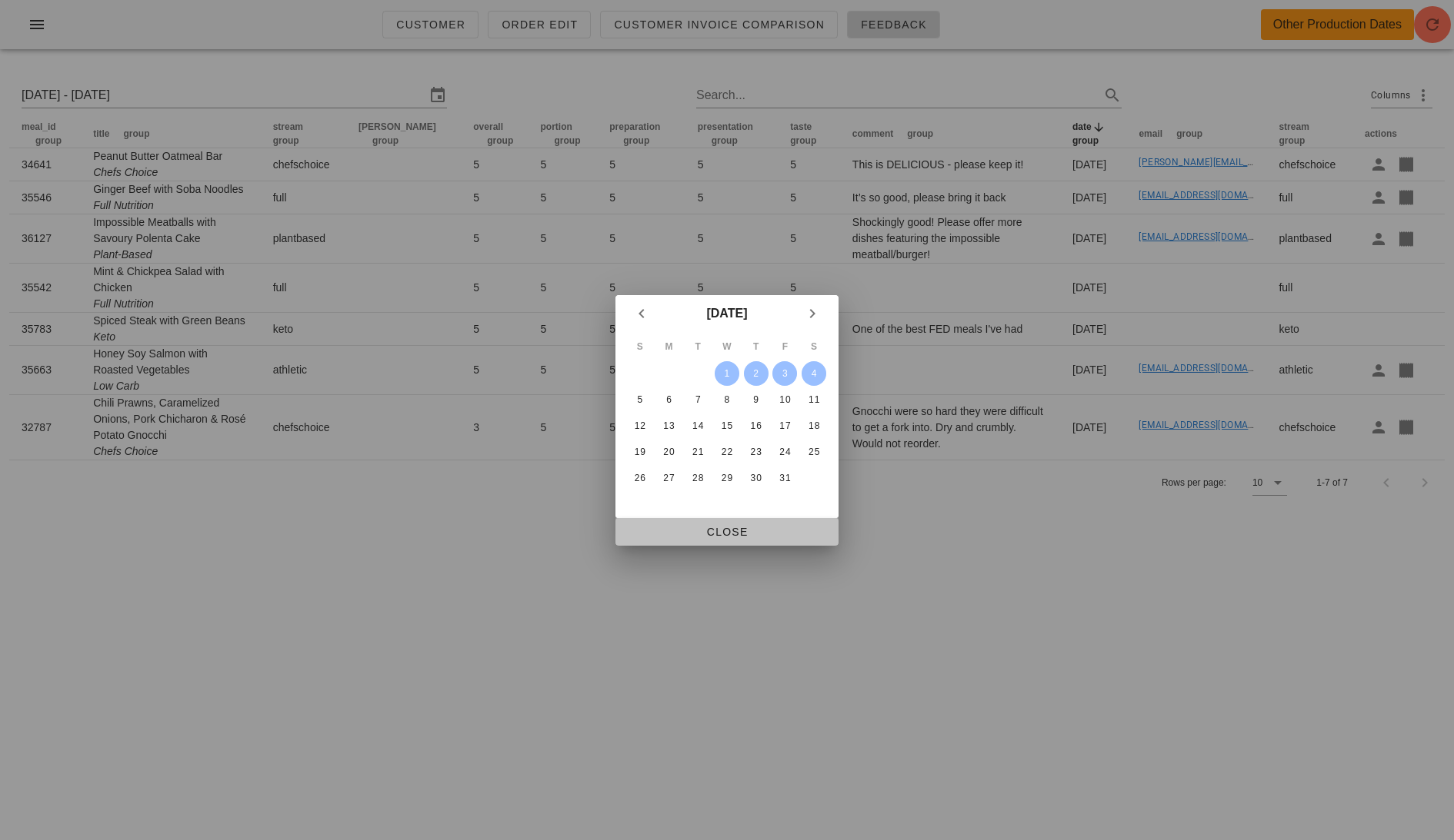
click at [757, 526] on span "Close" at bounding box center [727, 532] width 199 height 12
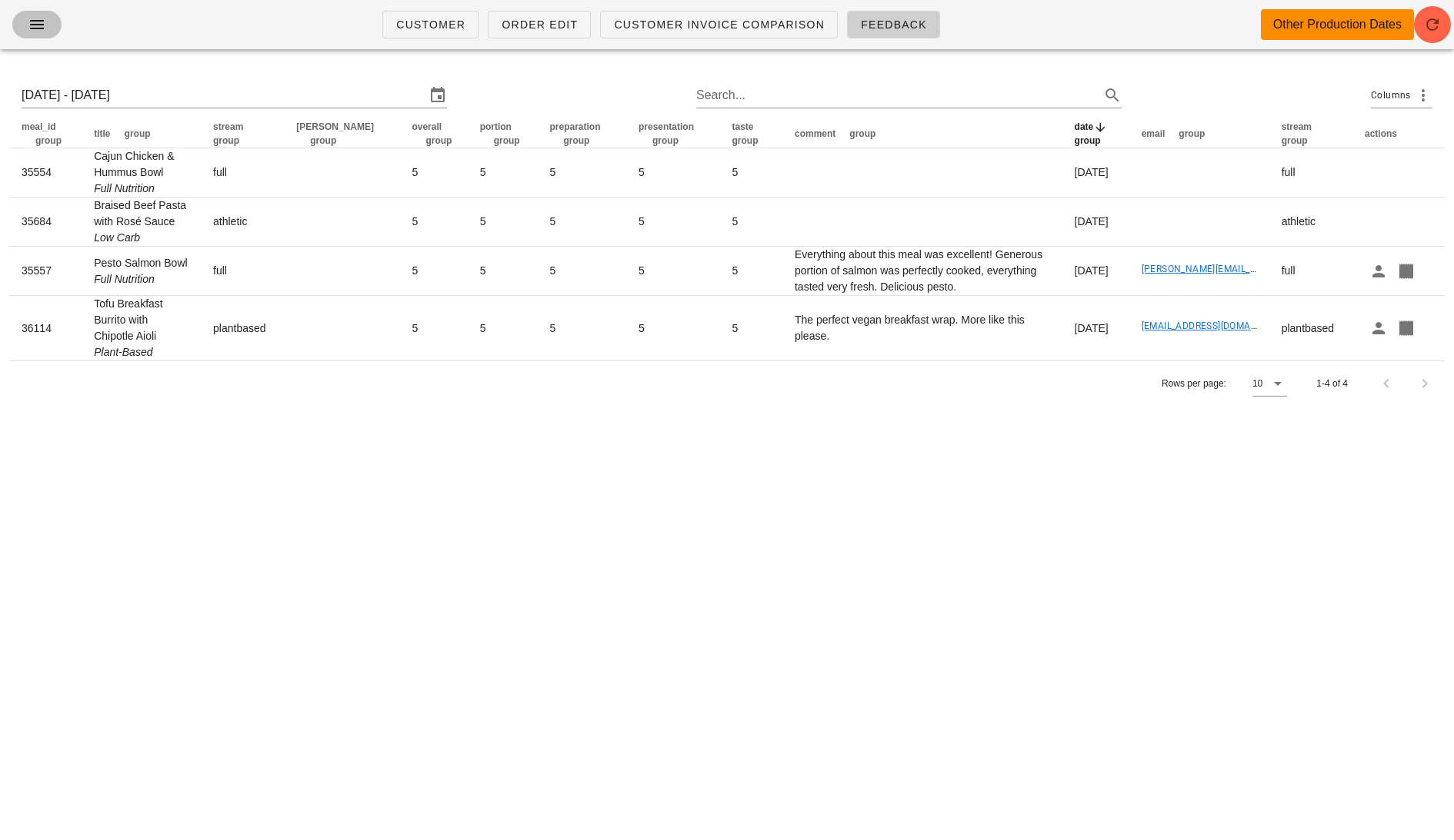
click at [29, 25] on icon "button" at bounding box center [37, 24] width 19 height 19
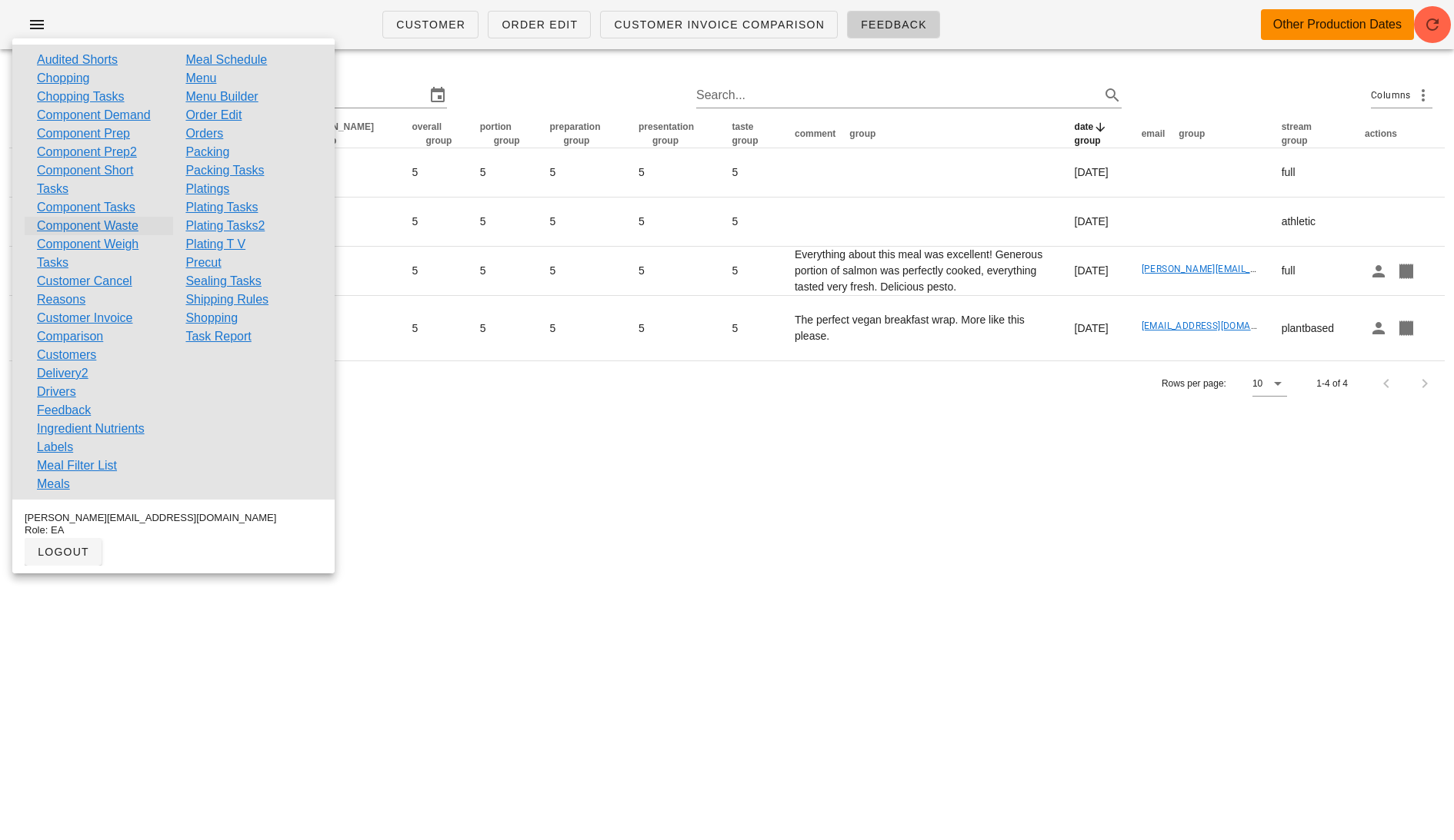
click at [111, 228] on link "Component Waste" at bounding box center [88, 226] width 102 height 19
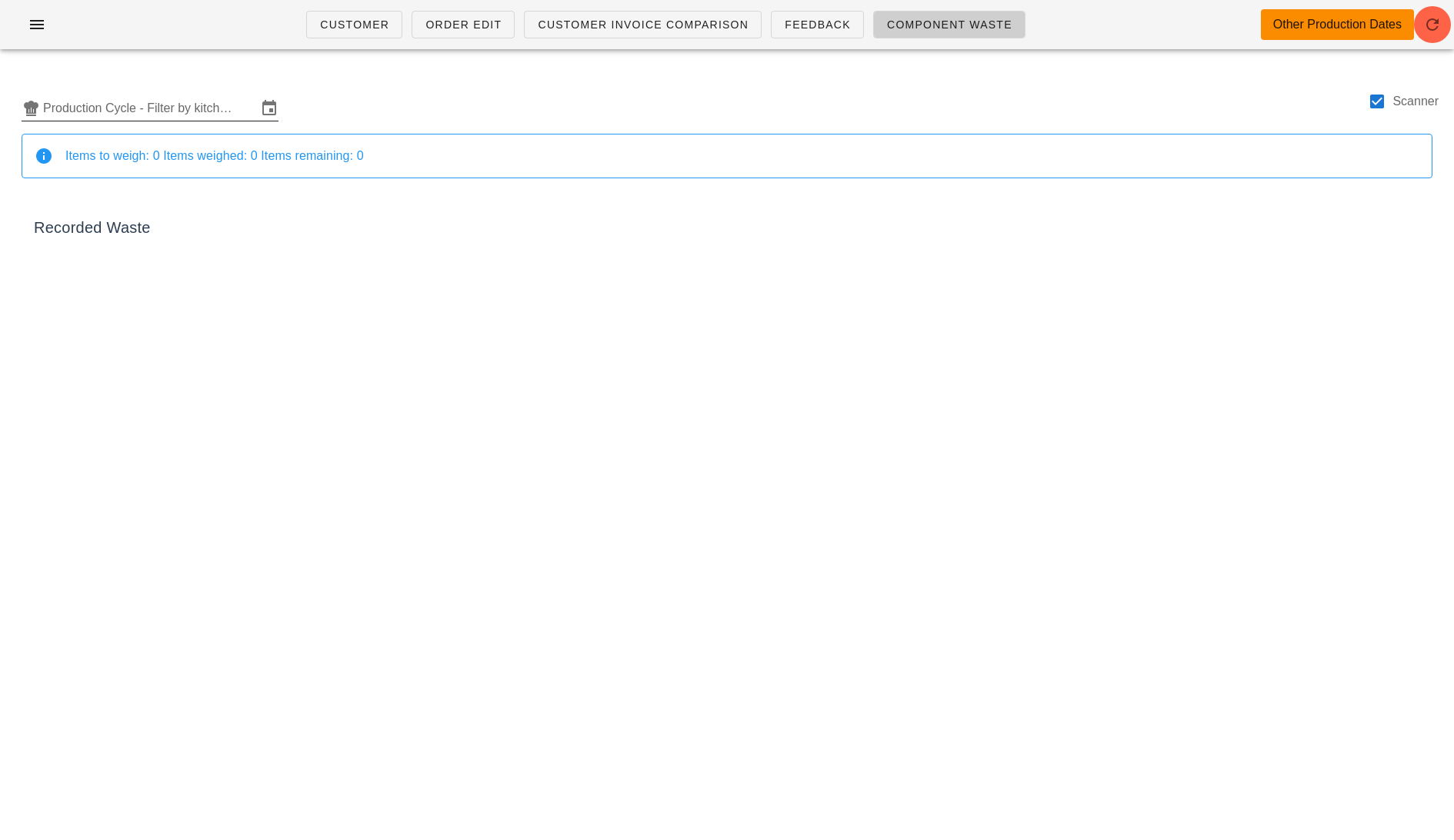
click at [166, 99] on input "Production Cycle - Filter by kitchen production schedules" at bounding box center [149, 108] width 214 height 24
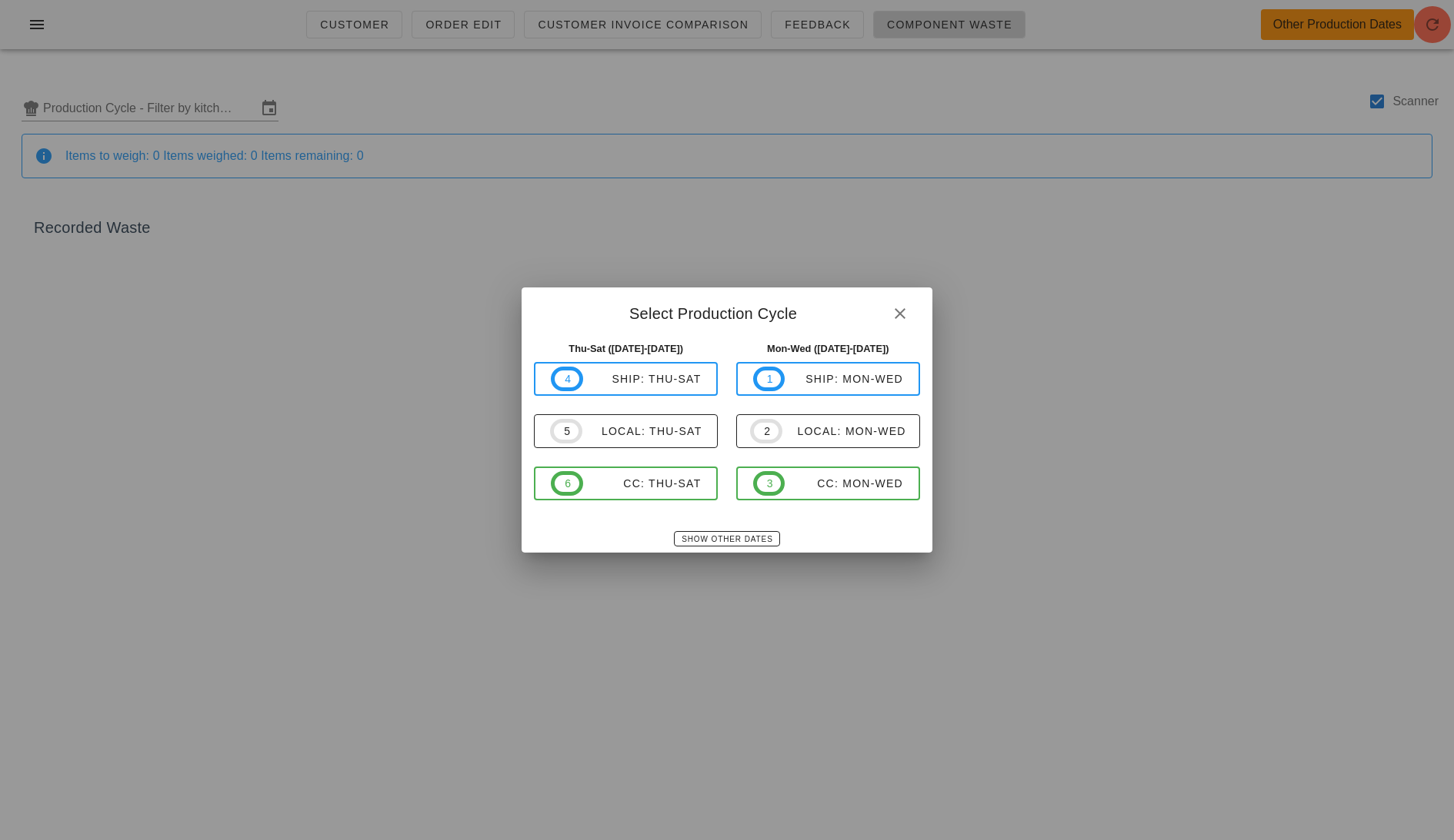
click at [722, 530] on div "Show Other Dates" at bounding box center [727, 539] width 410 height 28
click at [726, 539] on span "Show Other Dates" at bounding box center [727, 539] width 92 height 8
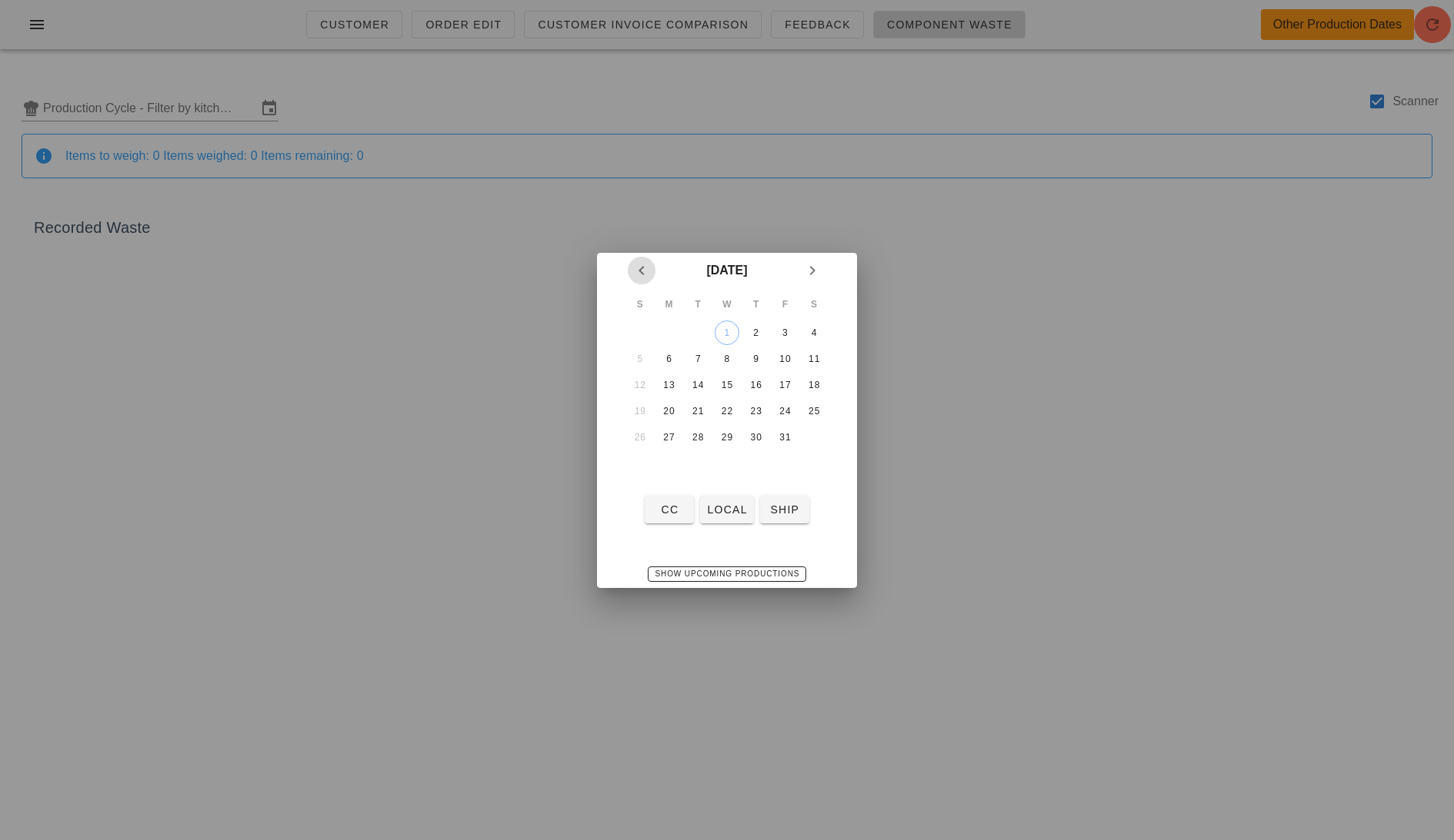
click at [633, 269] on icon "Previous month" at bounding box center [642, 271] width 19 height 19
click at [670, 432] on div "29" at bounding box center [670, 438] width 24 height 11
click at [733, 517] on button "local" at bounding box center [727, 510] width 53 height 28
type input "local: Mon-Wed (Sep 29-Oct 1)"
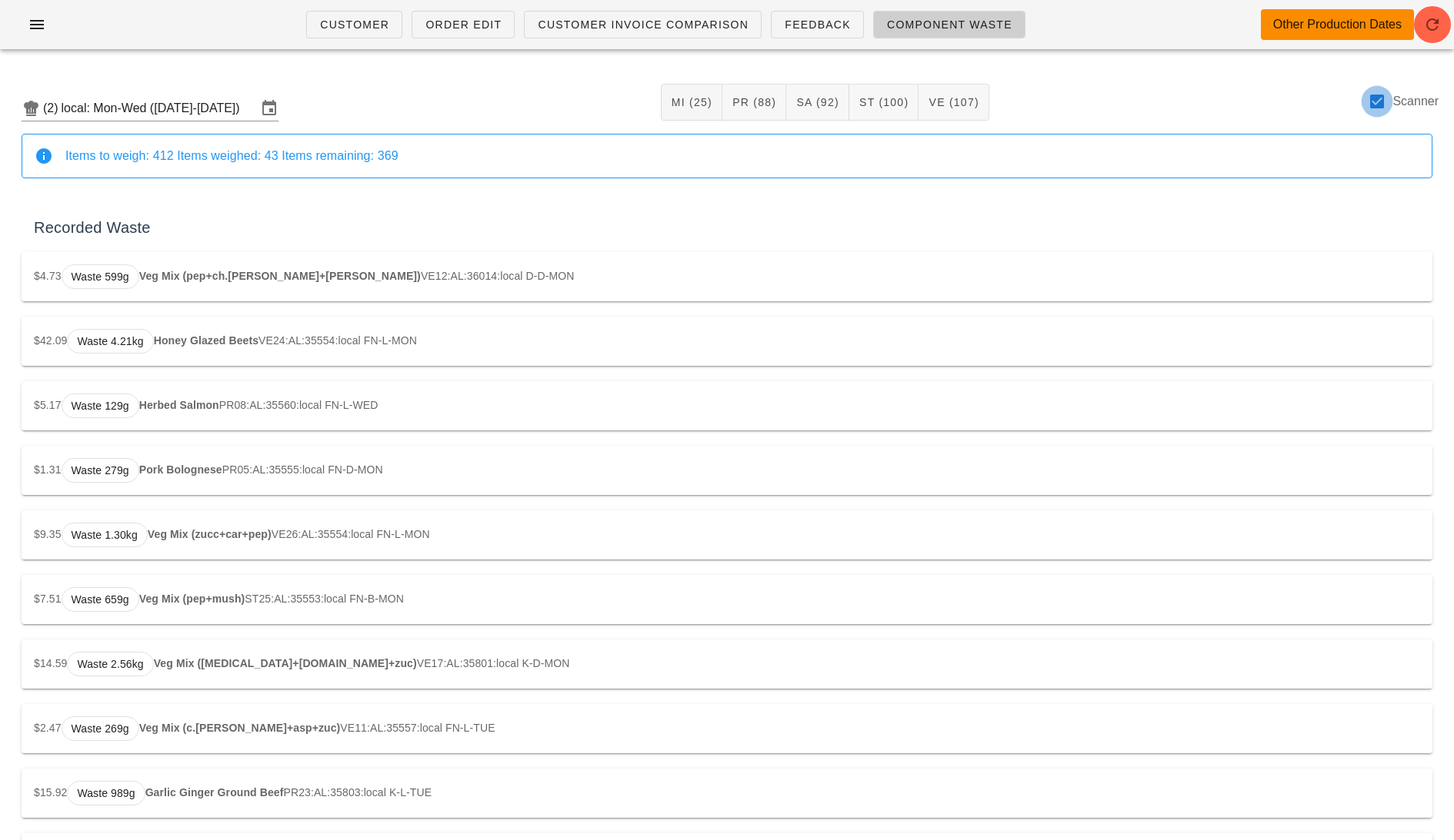
click at [1383, 104] on div at bounding box center [1377, 102] width 26 height 26
checkbox input "false"
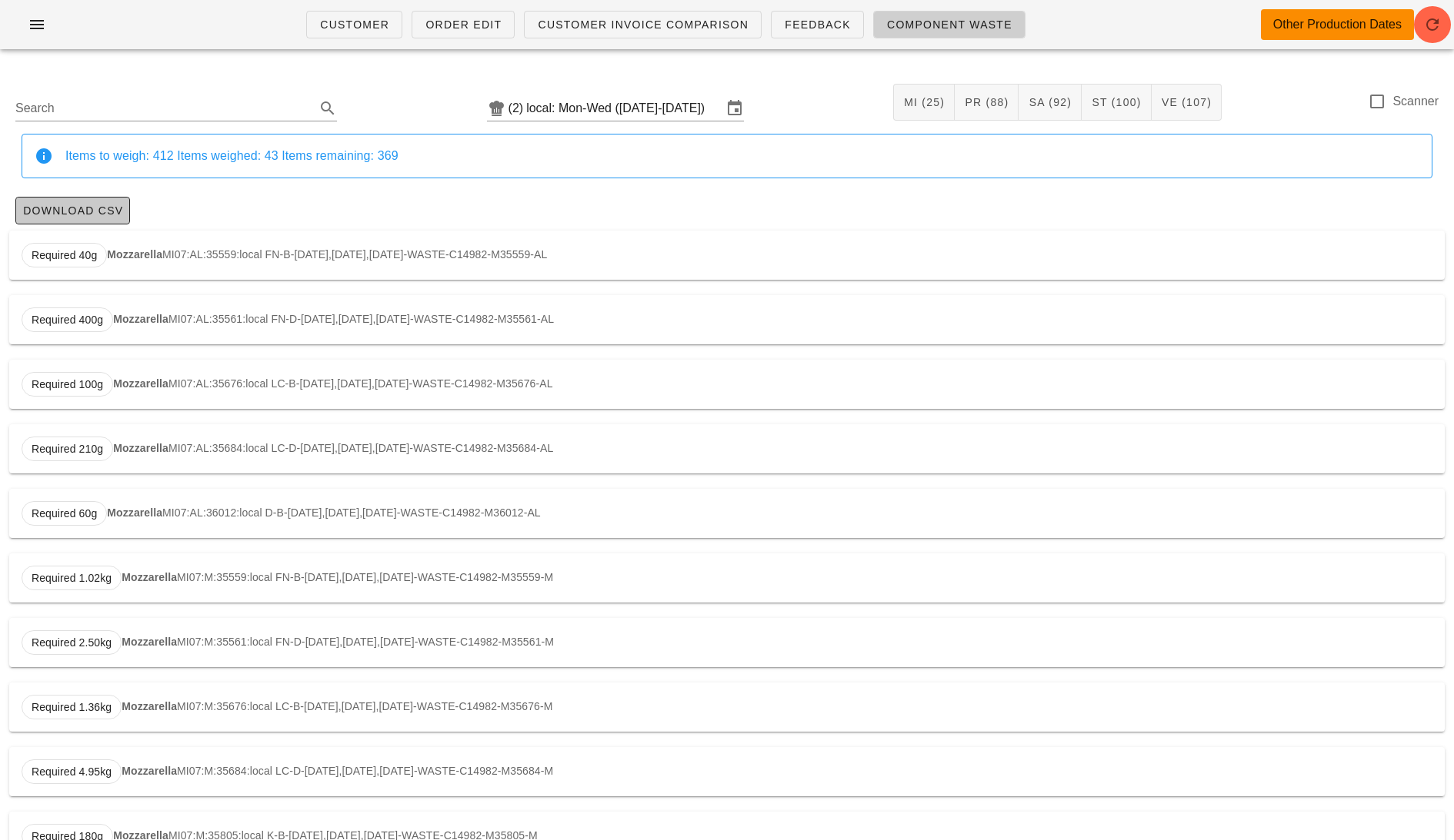
click at [76, 200] on button "Download CSV" at bounding box center [72, 211] width 115 height 28
